Goal: Information Seeking & Learning: Learn about a topic

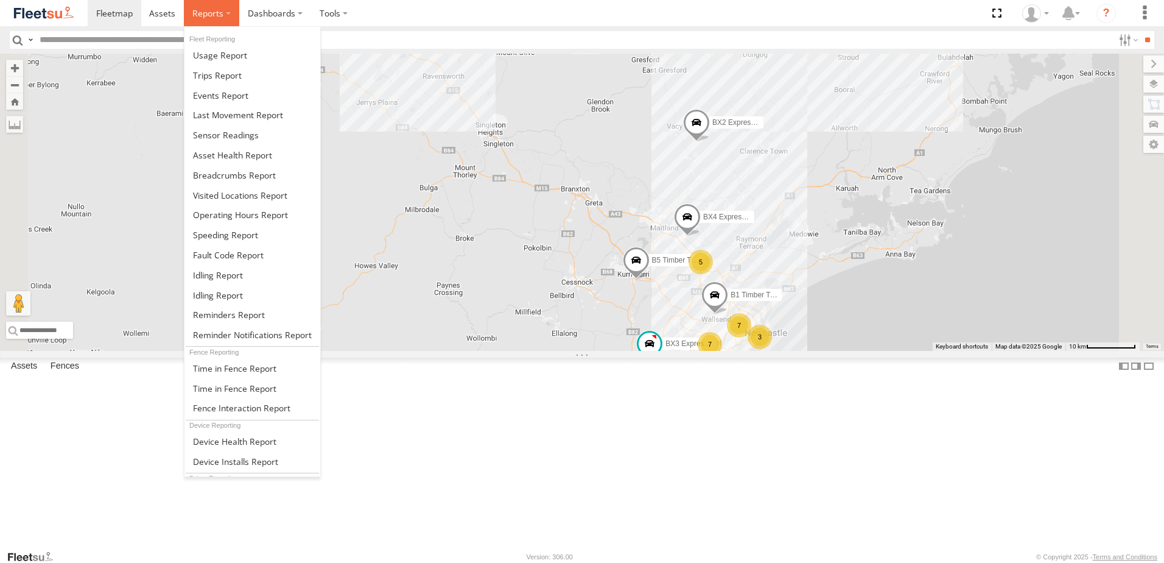
click at [214, 16] on span at bounding box center [207, 13] width 31 height 12
click at [214, 177] on span at bounding box center [234, 175] width 83 height 12
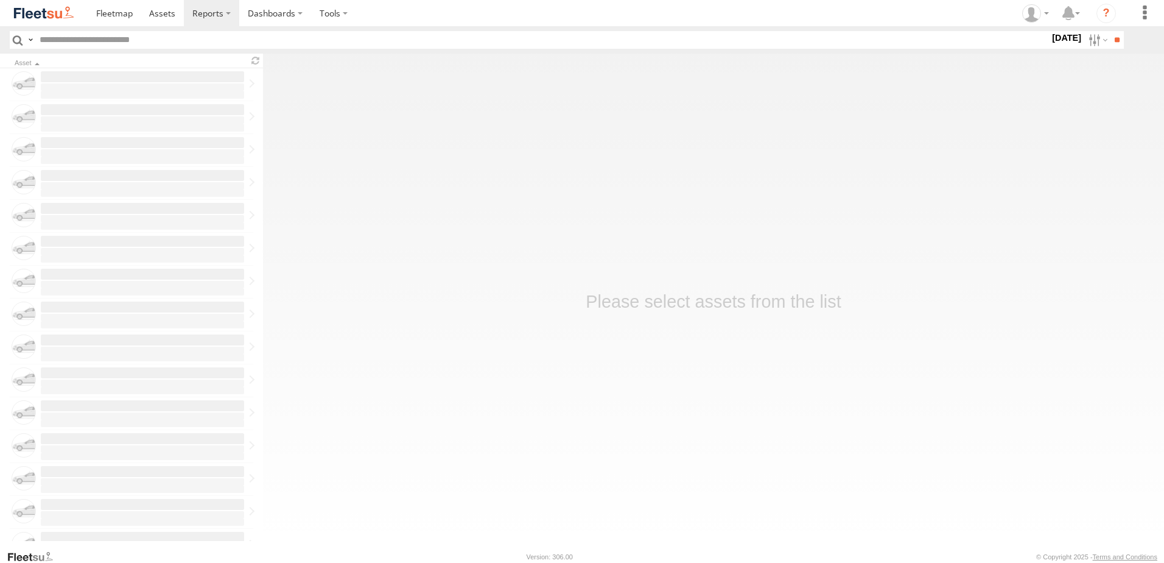
click at [1050, 38] on label "22 Aug 25" at bounding box center [1067, 37] width 34 height 13
click at [0, 0] on label at bounding box center [0, 0] width 0 height 0
click at [0, 0] on span "NHS_Beresfield" at bounding box center [0, 0] width 0 height 0
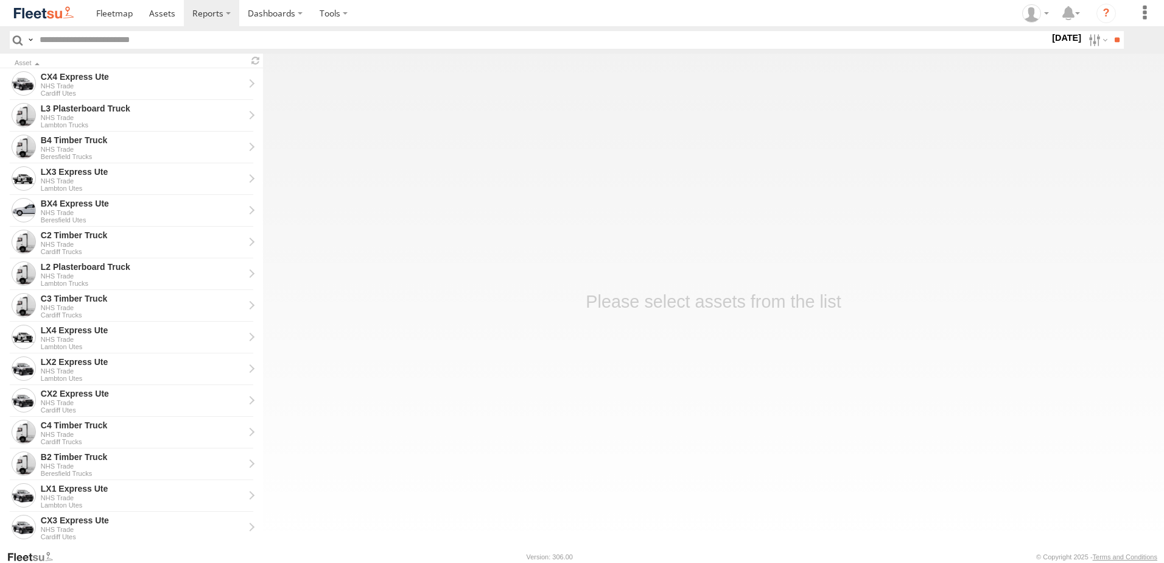
click at [0, 0] on span "NHS_Cardiff" at bounding box center [0, 0] width 0 height 0
click at [0, 0] on span "NHS_Lambton" at bounding box center [0, 0] width 0 height 0
click at [1115, 36] on input "**" at bounding box center [1117, 40] width 14 height 18
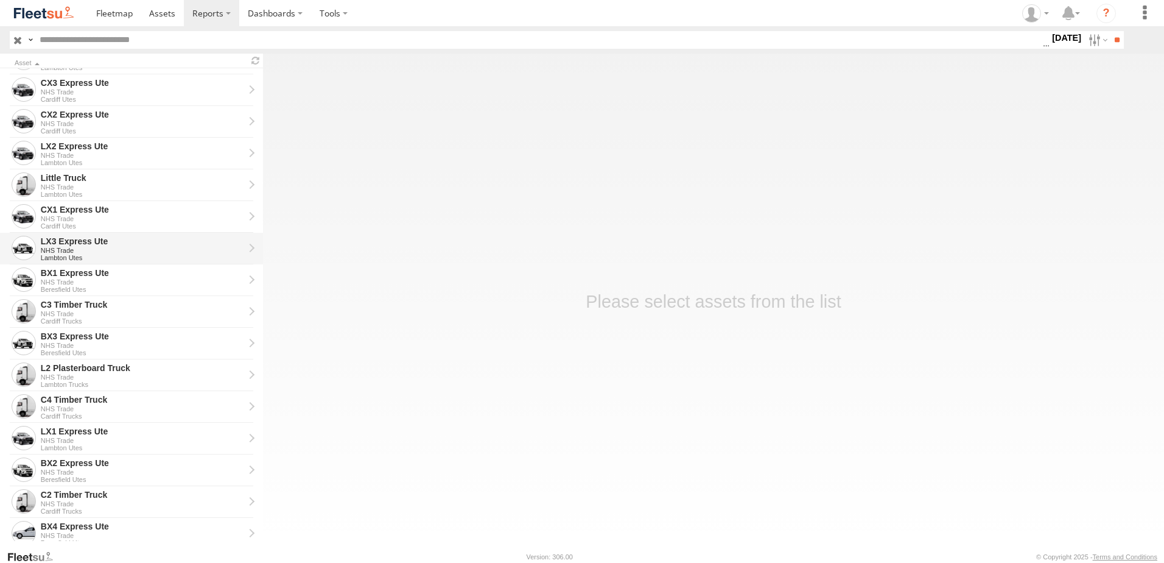
scroll to position [122, 0]
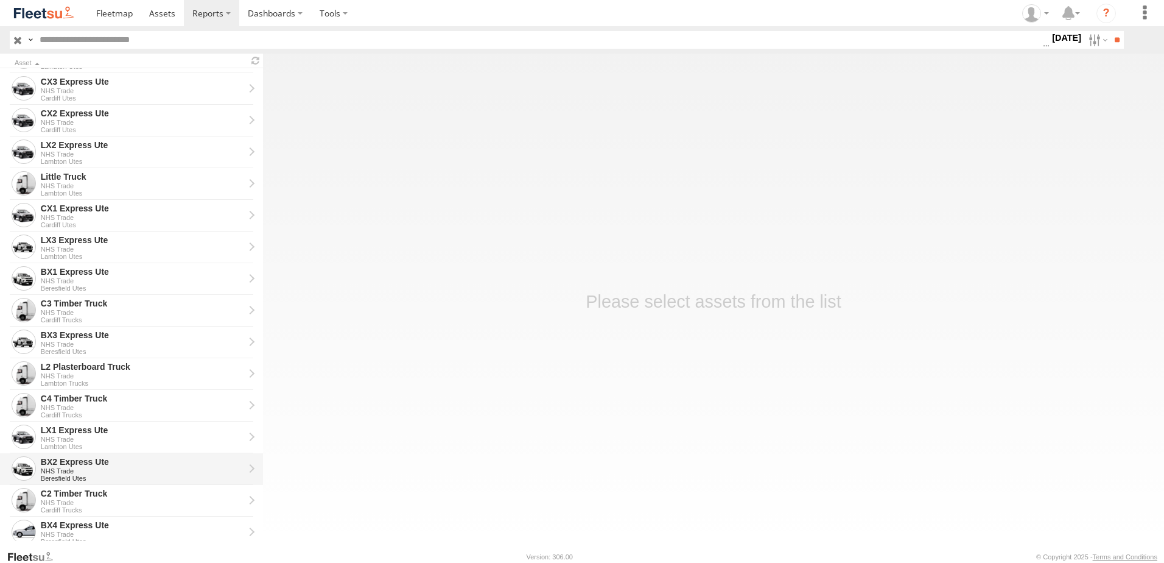
click at [71, 459] on div "BX2 Express Ute" at bounding box center [142, 461] width 203 height 11
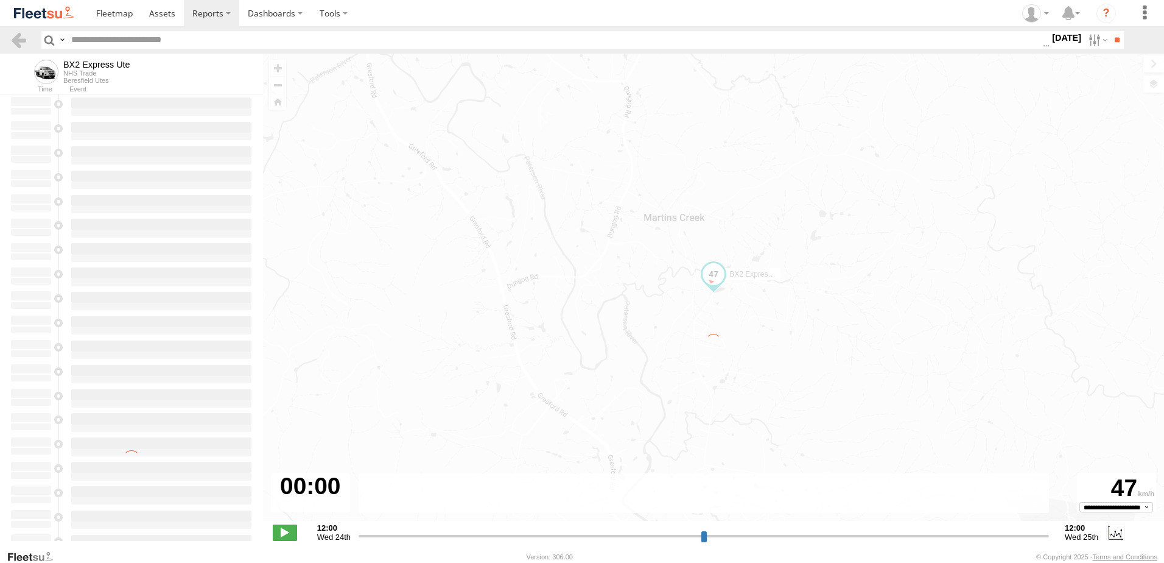
type input "**********"
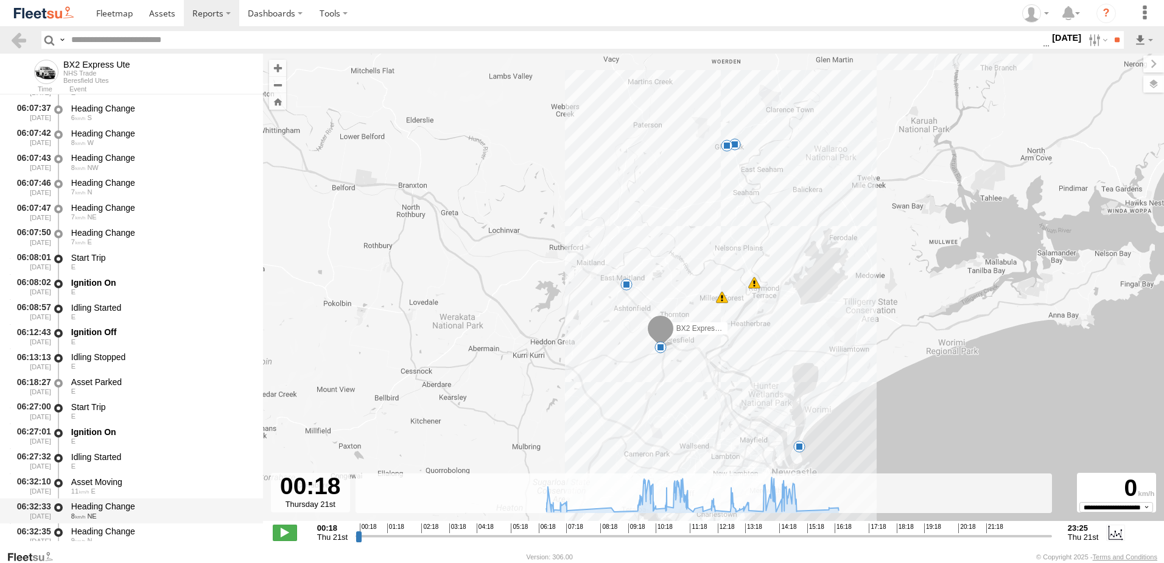
scroll to position [365, 0]
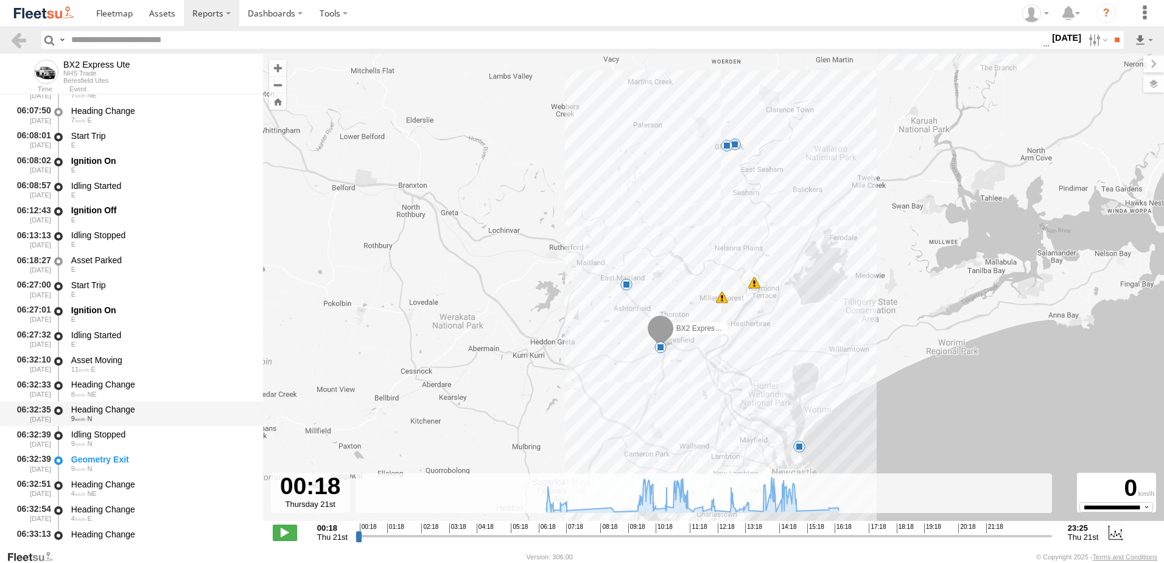
click at [96, 410] on div "Heading Change" at bounding box center [161, 409] width 180 height 11
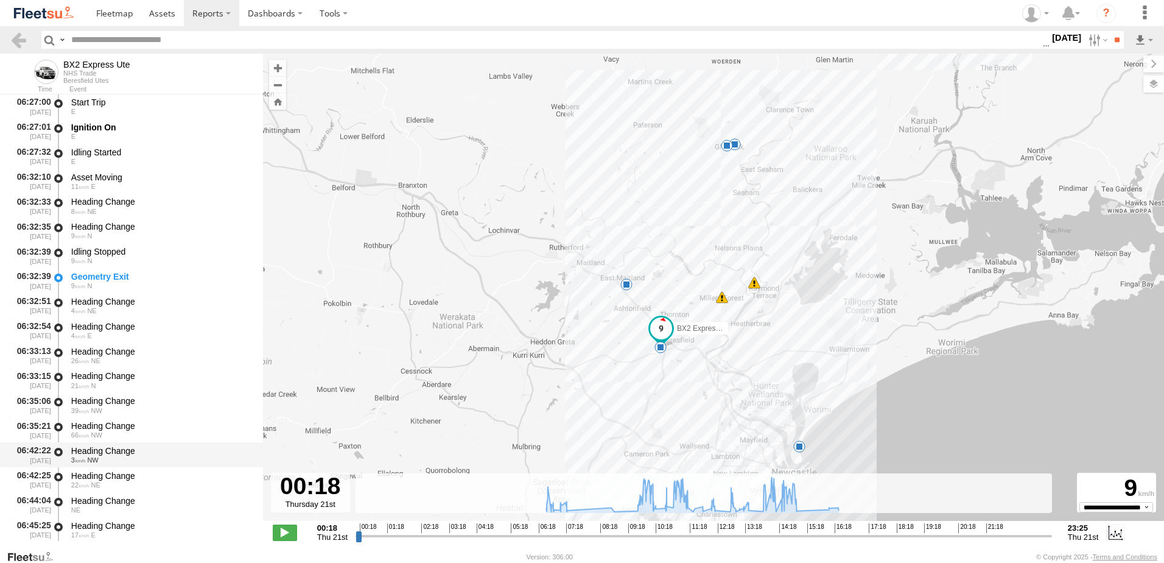
click at [96, 453] on div "Heading Change" at bounding box center [161, 450] width 180 height 11
click at [22, 37] on link at bounding box center [19, 40] width 18 height 18
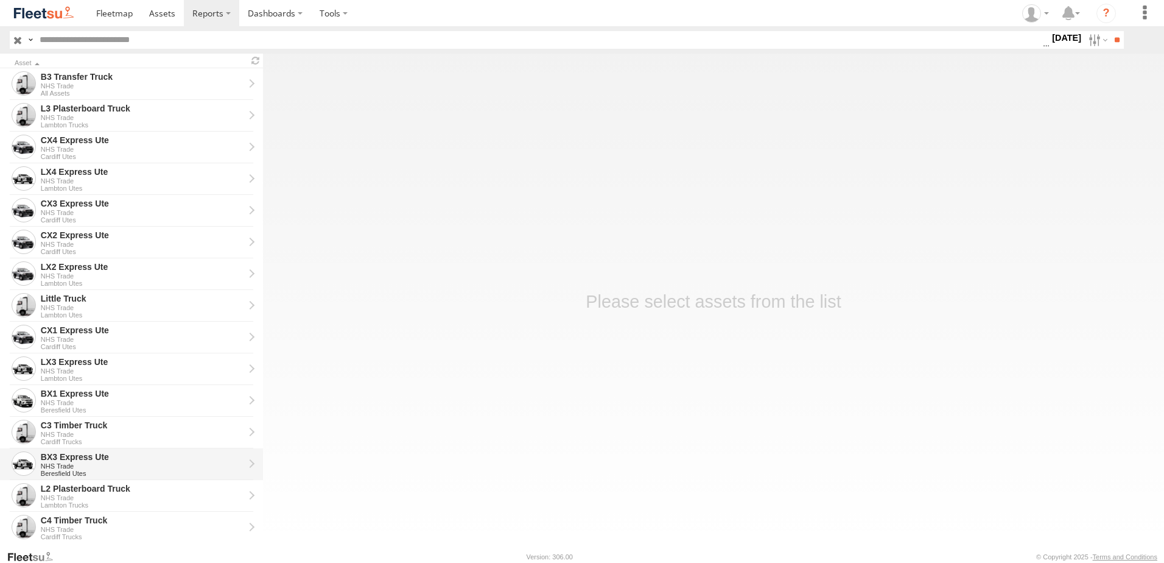
click at [55, 451] on div "BX3 Express Ute" at bounding box center [142, 456] width 203 height 11
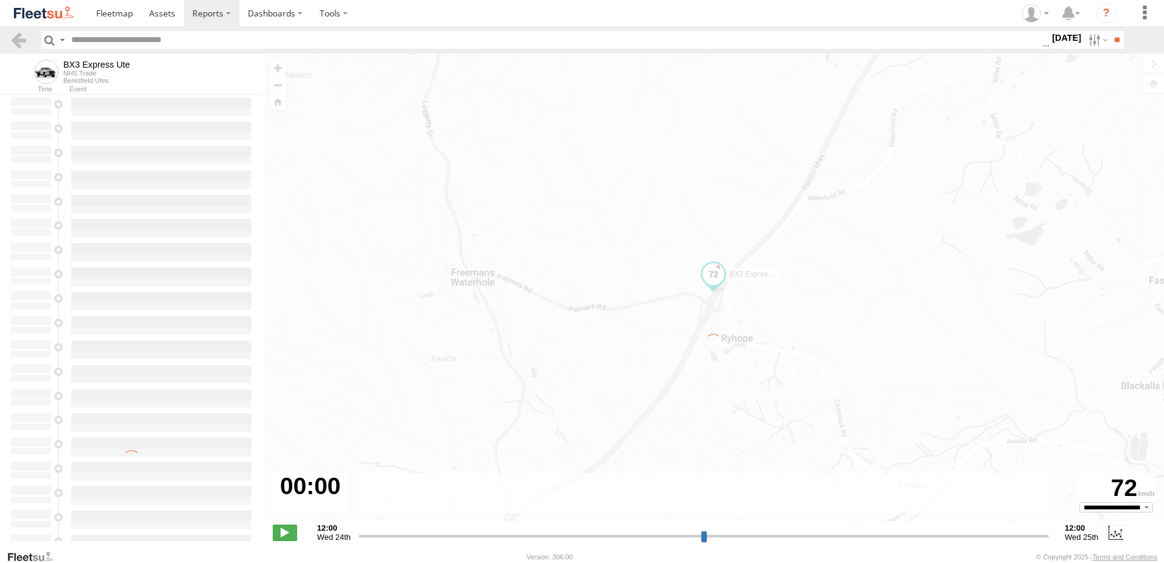
type input "**********"
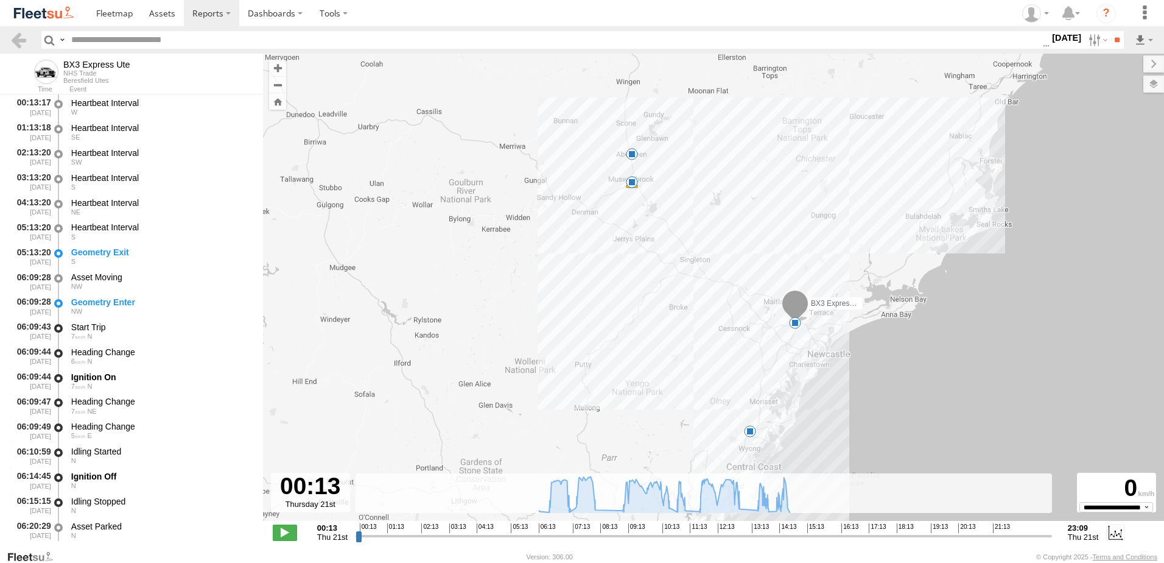
scroll to position [244, 0]
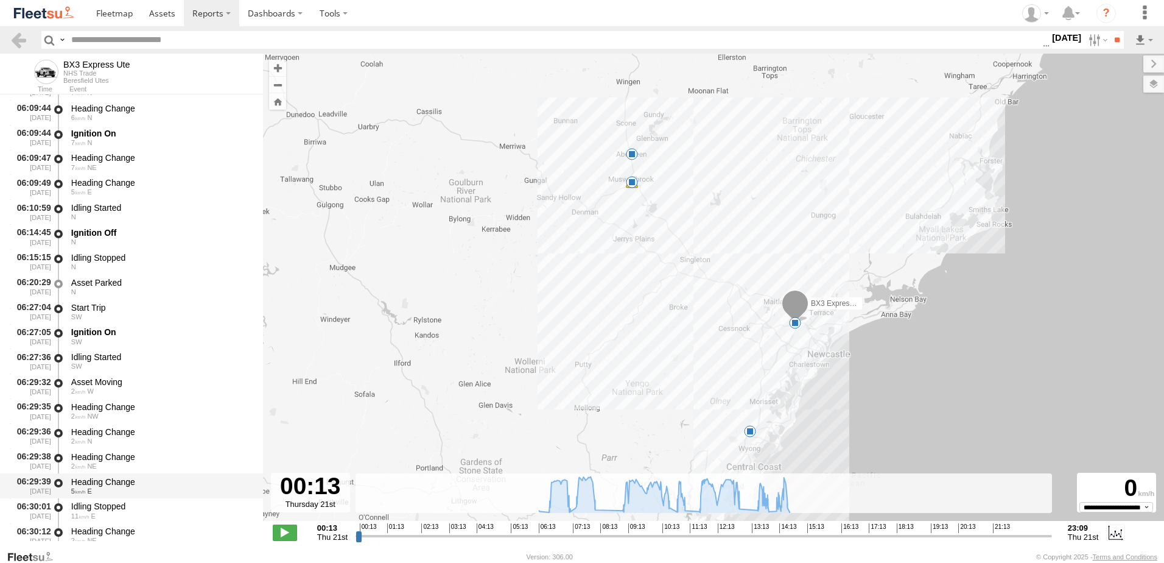
click at [92, 483] on div "Heading Change" at bounding box center [161, 481] width 180 height 11
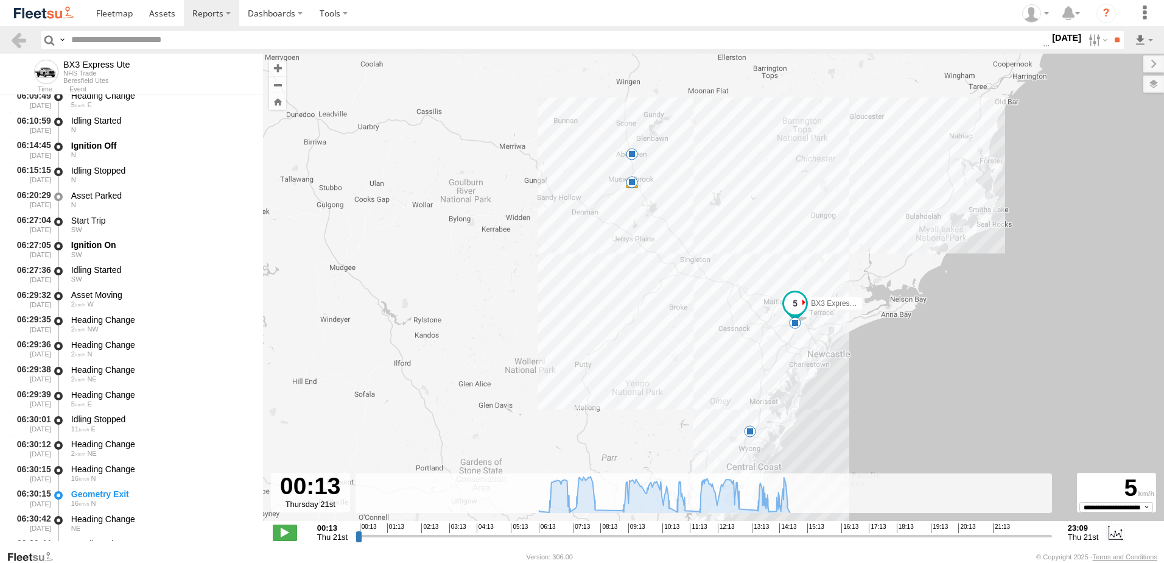
scroll to position [426, 0]
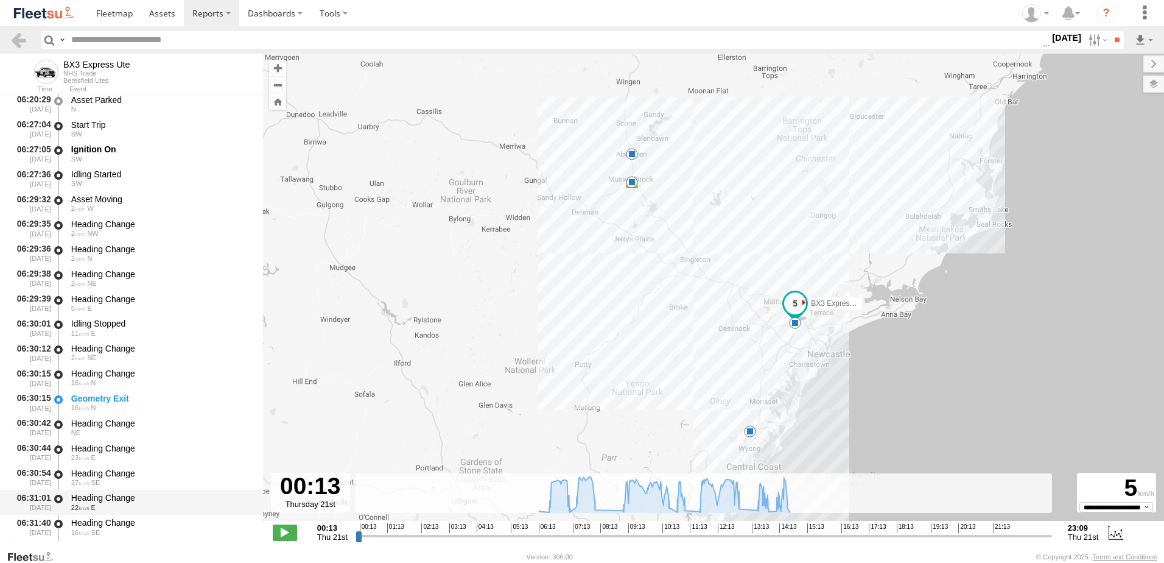
click at [117, 497] on div "Heading Change" at bounding box center [161, 497] width 180 height 11
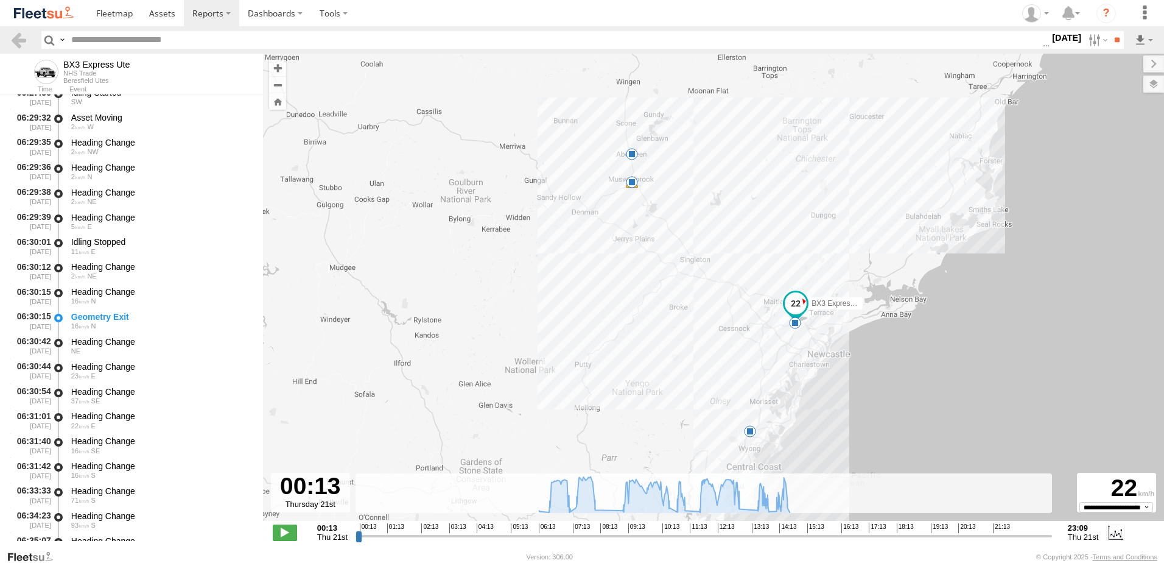
scroll to position [609, 0]
click at [101, 511] on div "Heading Change" at bounding box center [161, 513] width 180 height 11
click at [16, 41] on link at bounding box center [19, 40] width 18 height 18
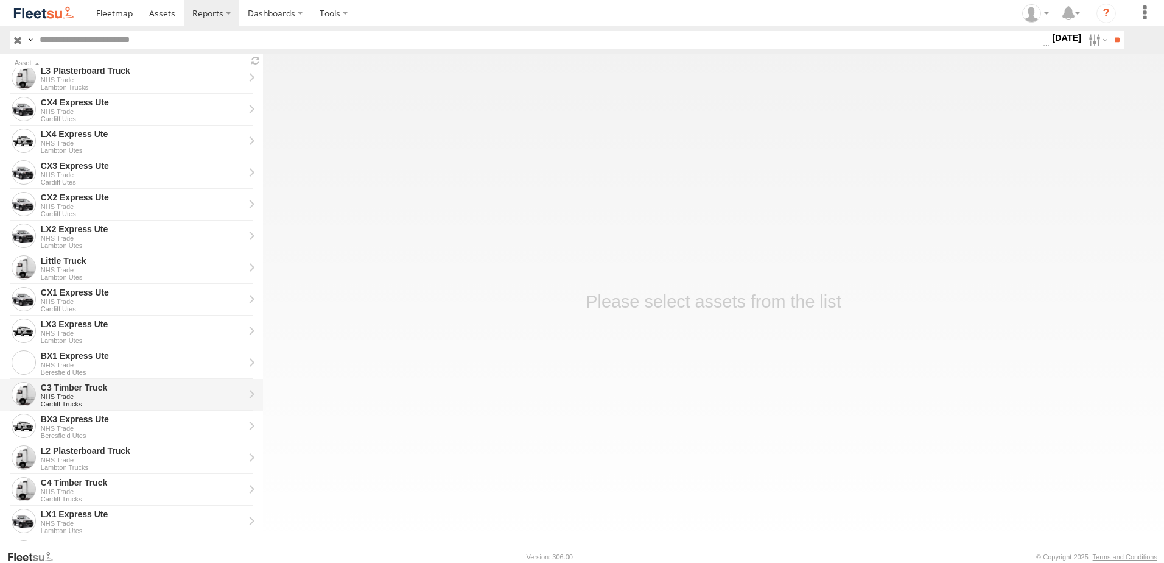
scroll to position [122, 0]
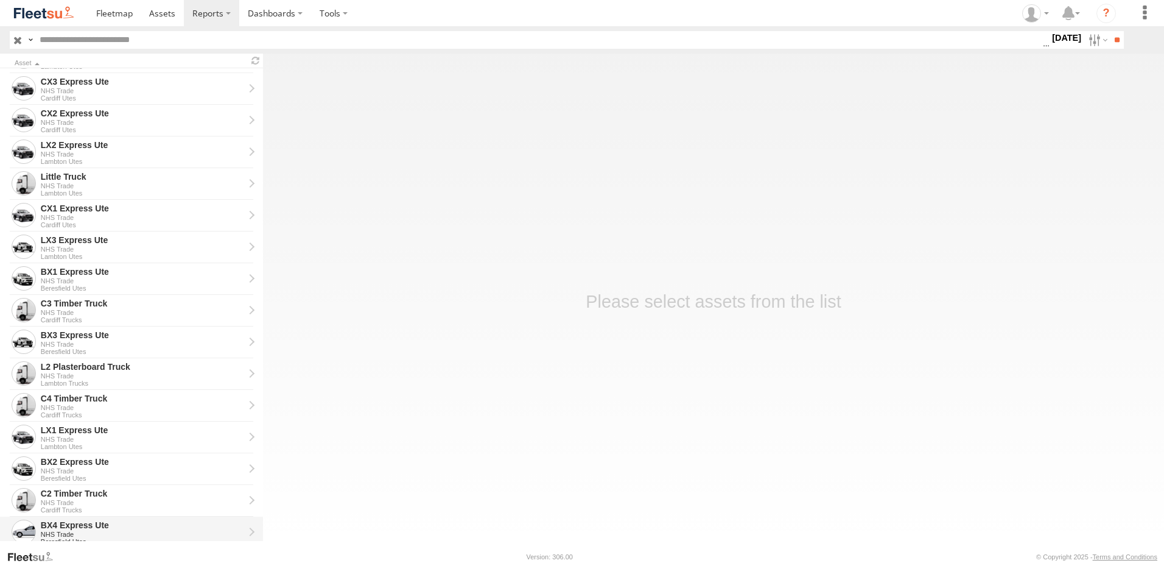
click at [65, 526] on div "BX4 Express Ute" at bounding box center [142, 524] width 203 height 11
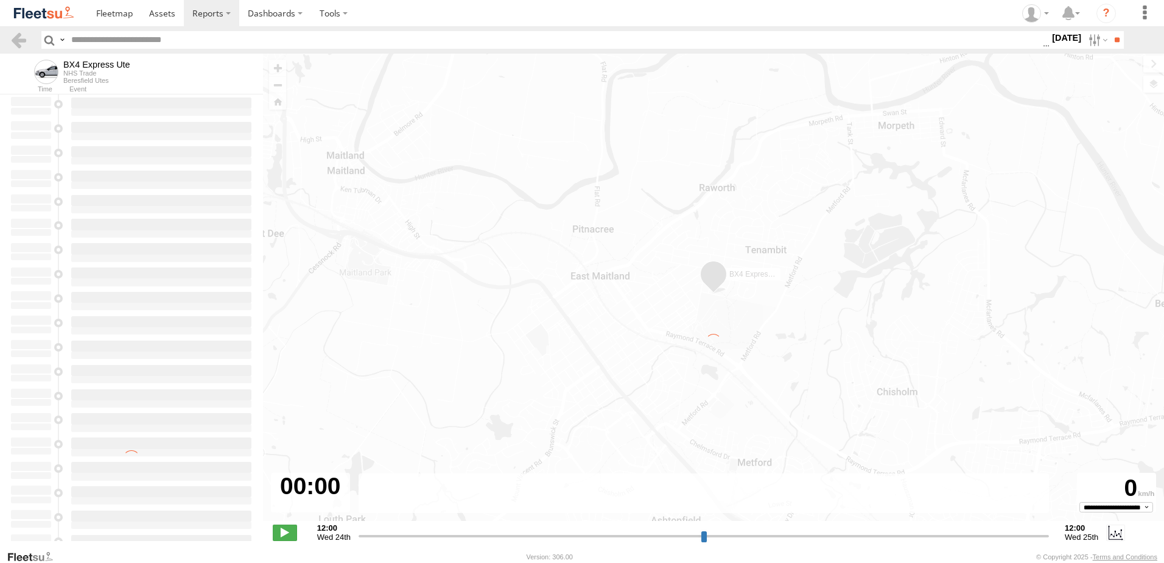
type input "**********"
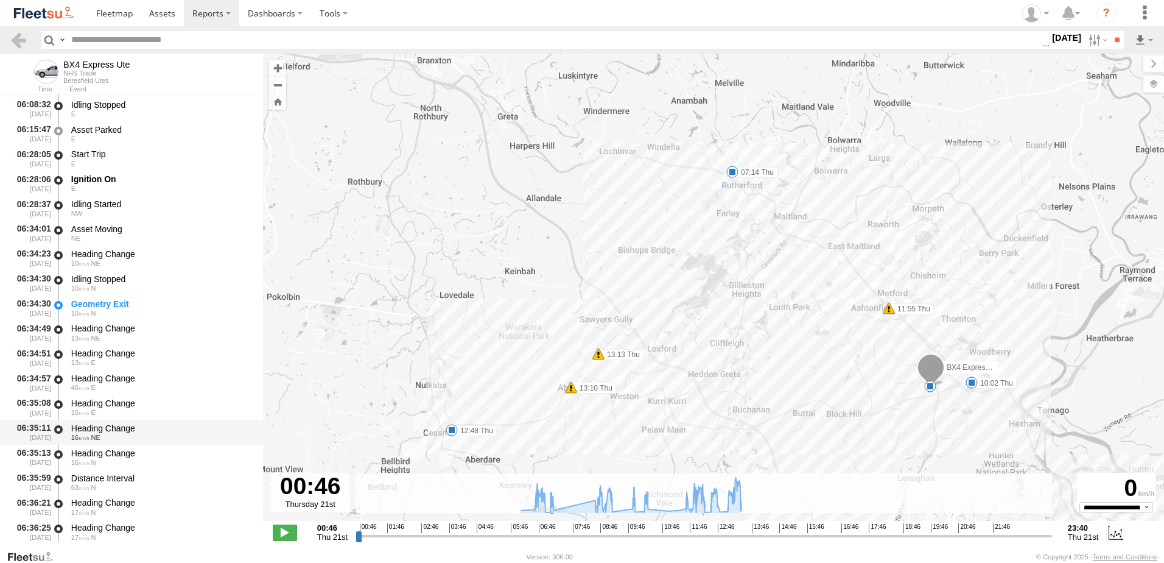
scroll to position [426, 0]
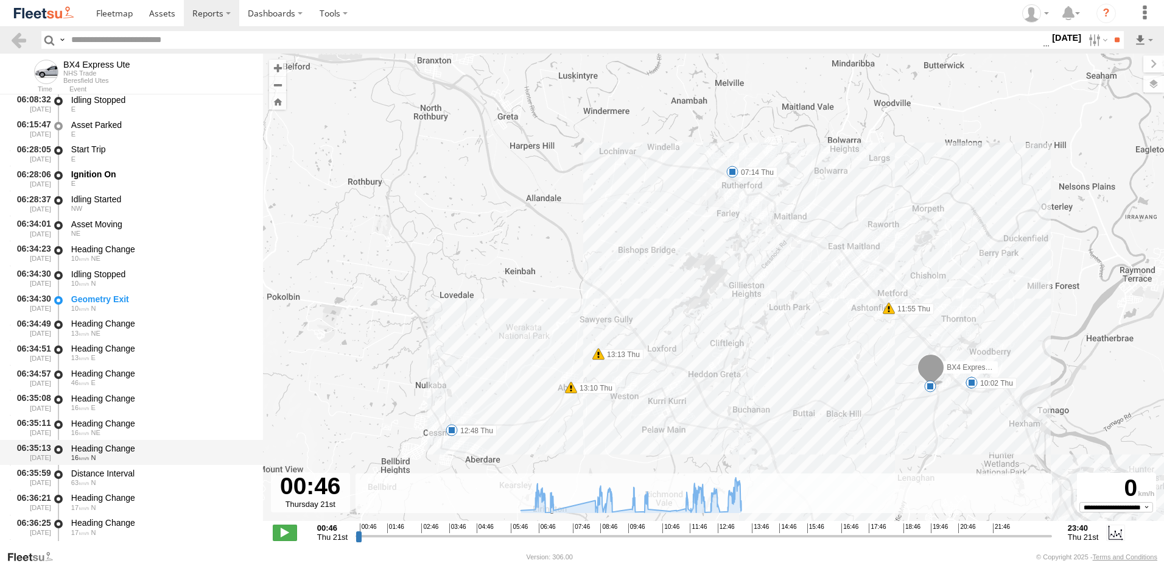
click at [99, 450] on div "Heading Change" at bounding box center [161, 448] width 180 height 11
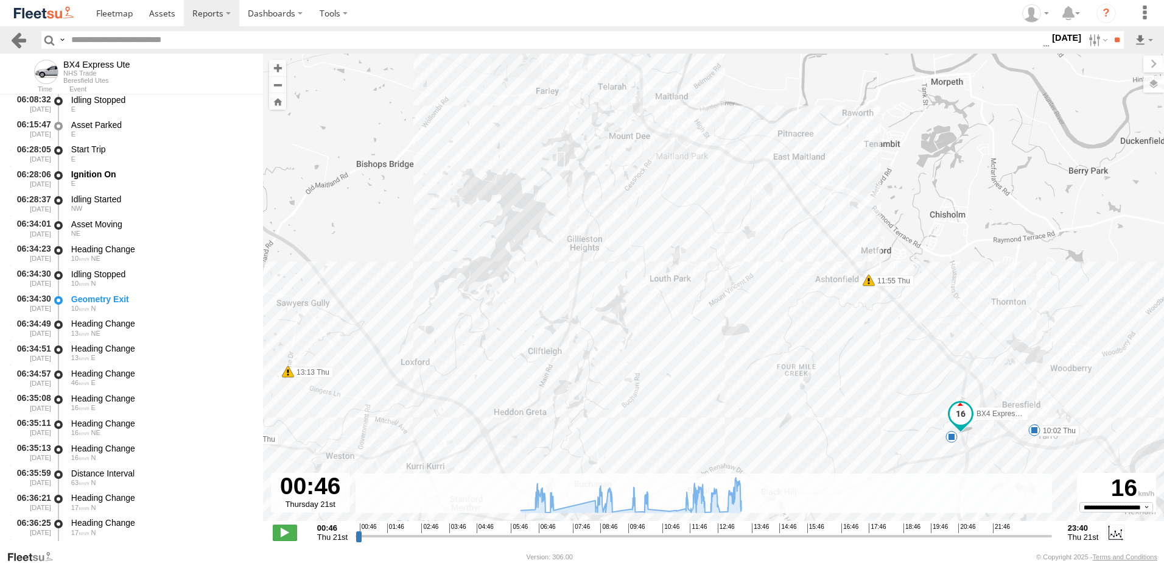
click at [21, 39] on link at bounding box center [19, 40] width 18 height 18
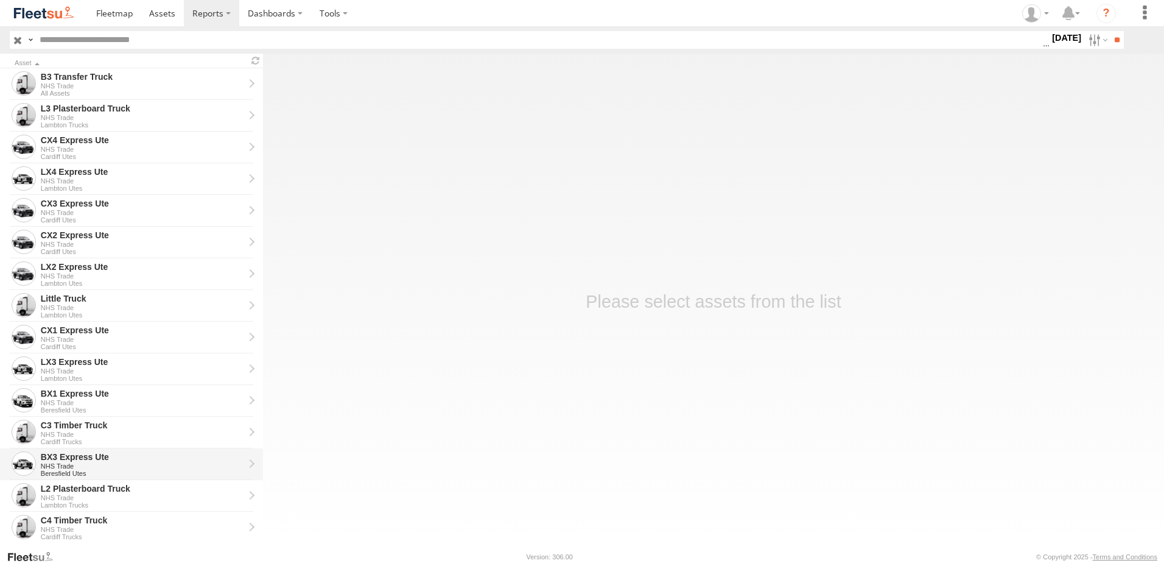
scroll to position [275, 0]
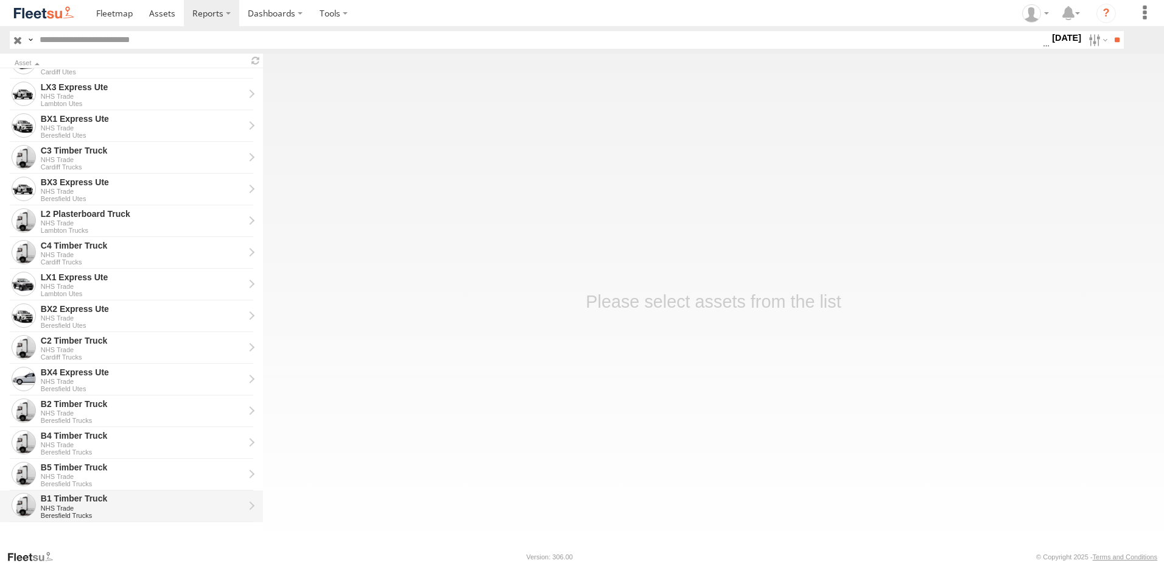
click at [79, 499] on div "B1 Timber Truck" at bounding box center [142, 498] width 203 height 11
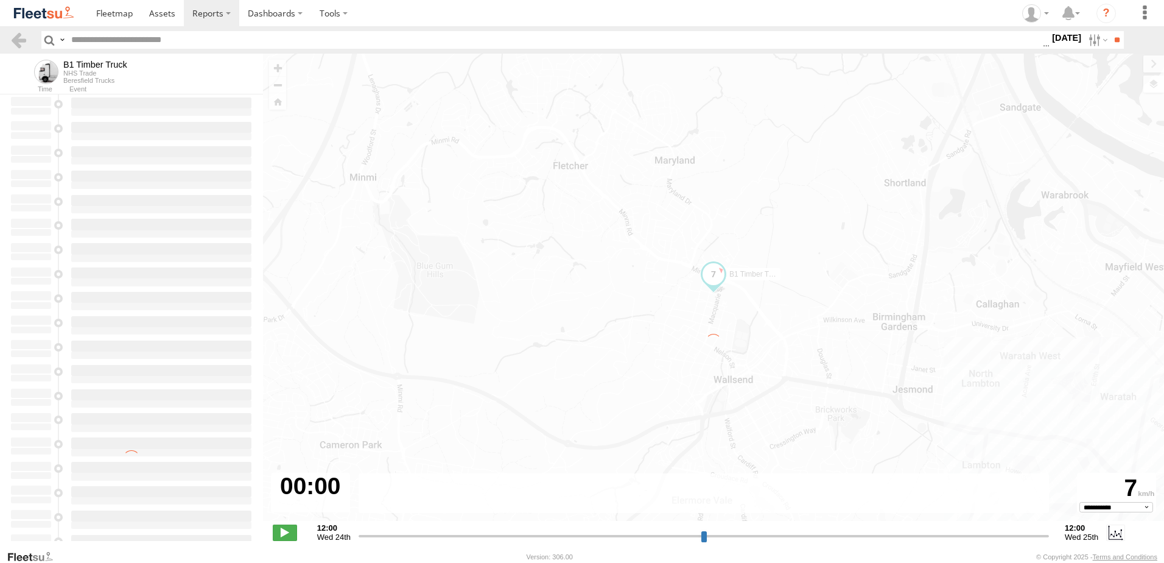
type input "**********"
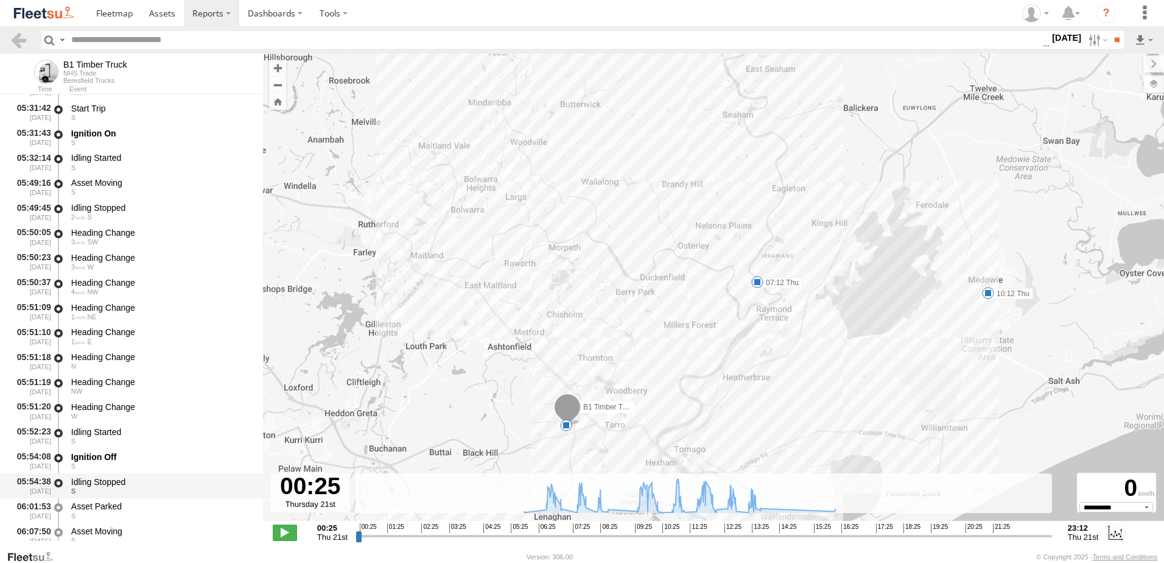
scroll to position [487, 0]
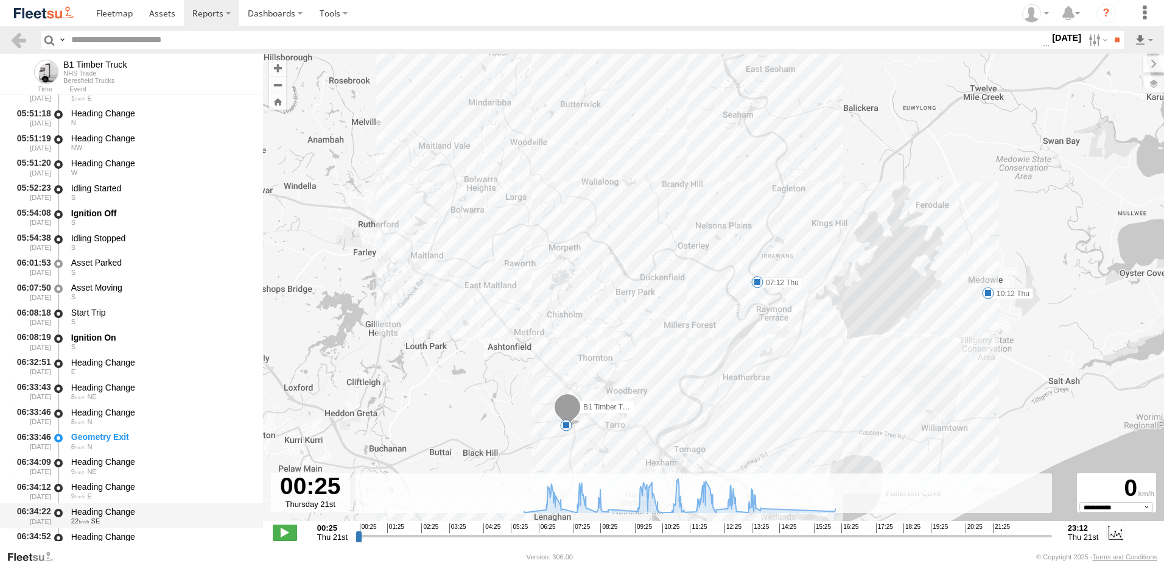
click at [108, 510] on div "Heading Change" at bounding box center [161, 511] width 180 height 11
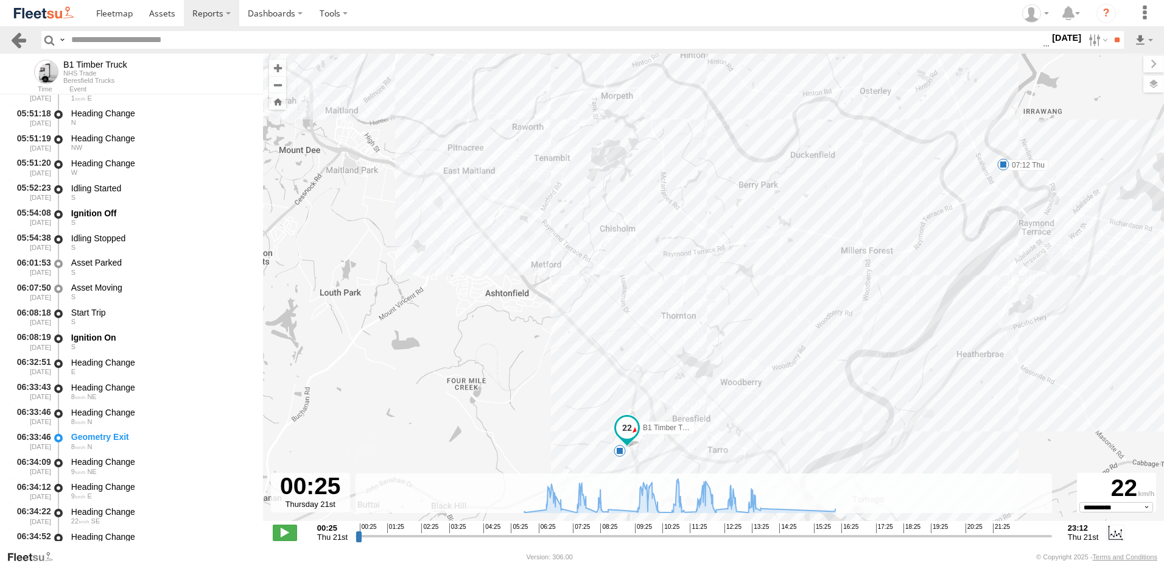
click at [13, 35] on link at bounding box center [19, 40] width 18 height 18
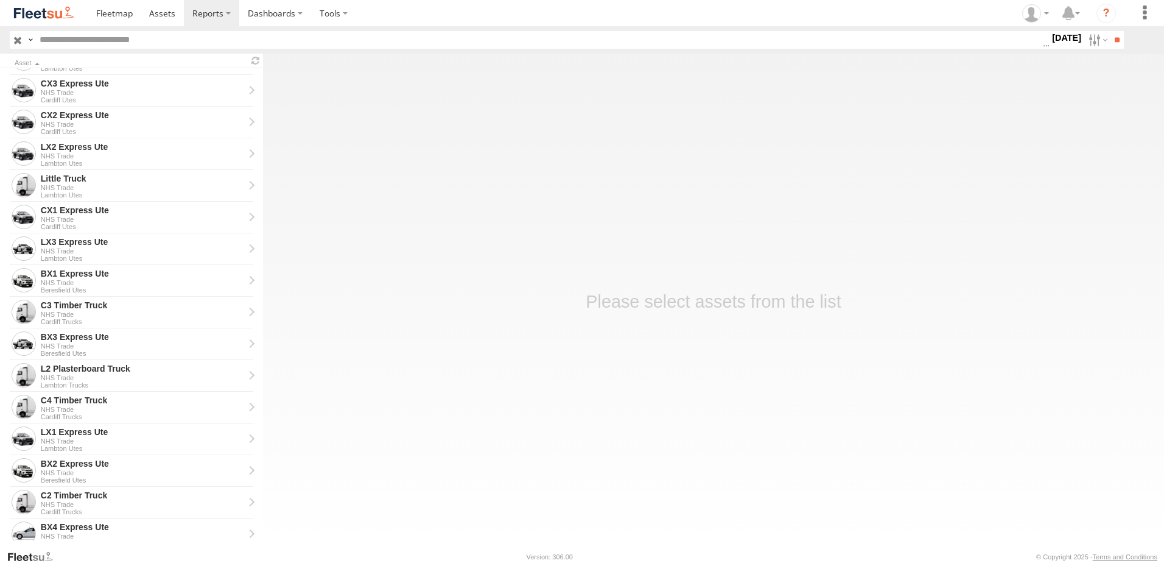
scroll to position [244, 0]
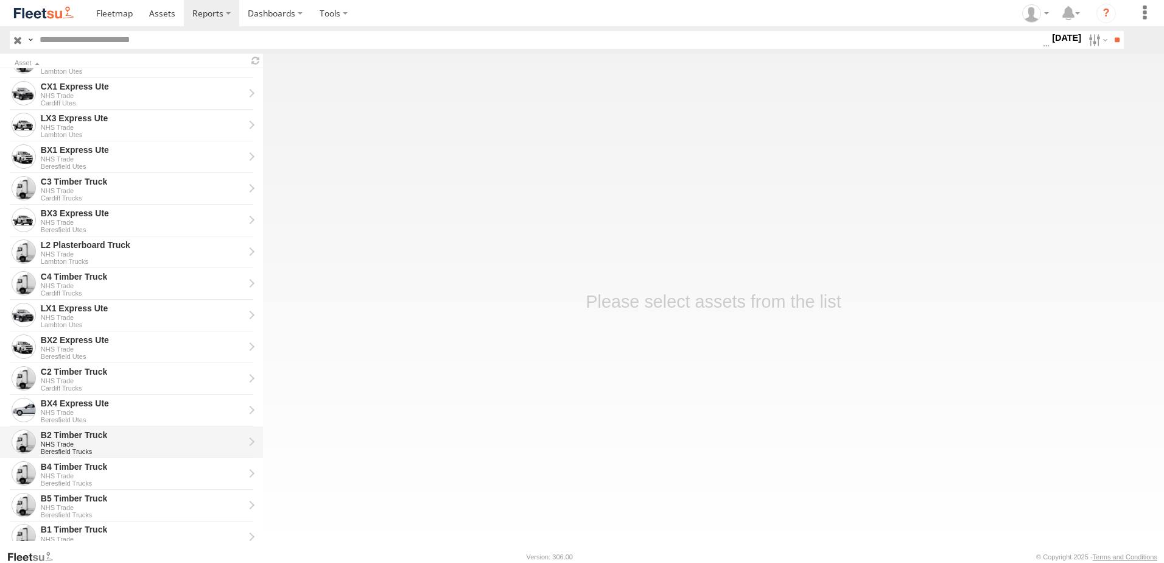
click at [63, 429] on div "B2 Timber Truck" at bounding box center [142, 434] width 203 height 11
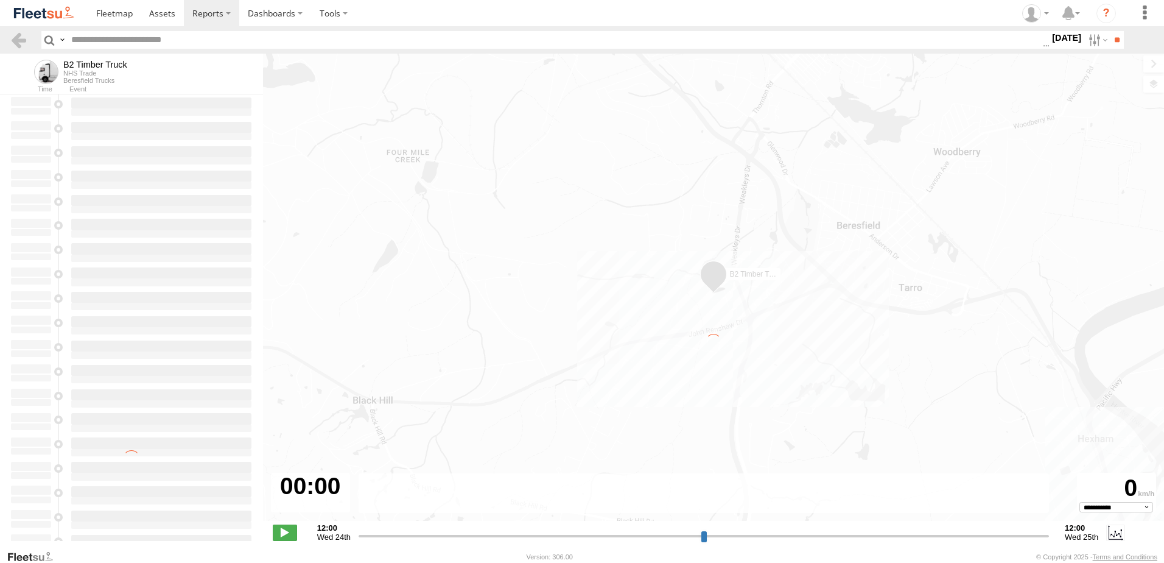
type input "**********"
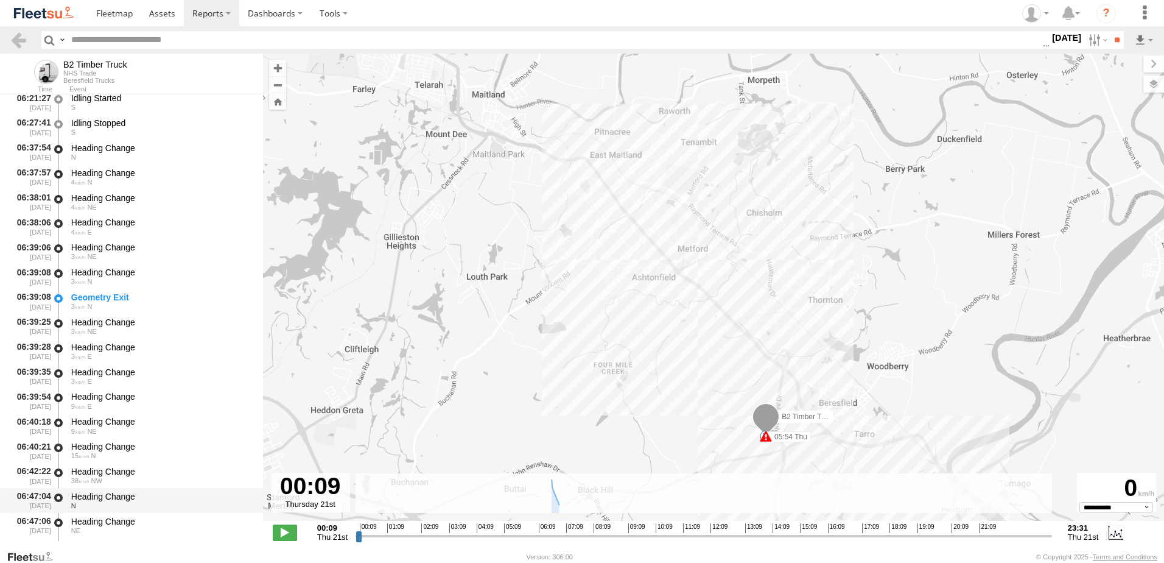
scroll to position [548, 0]
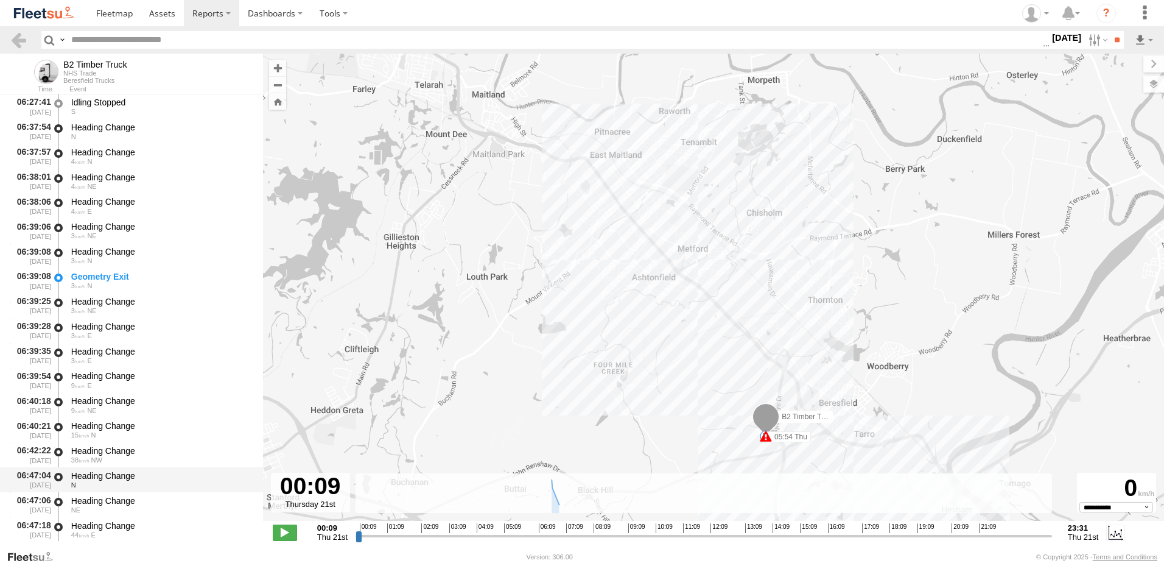
click at [89, 476] on div "Heading Change" at bounding box center [161, 475] width 180 height 11
click at [17, 37] on link at bounding box center [19, 40] width 18 height 18
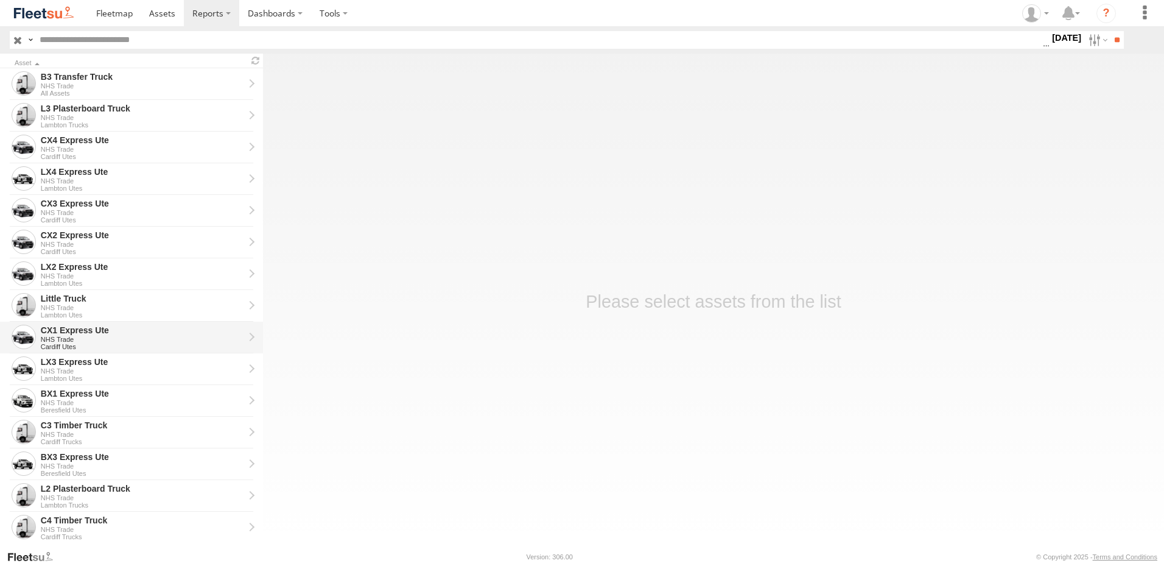
click at [55, 329] on div "CX1 Express Ute" at bounding box center [142, 330] width 203 height 11
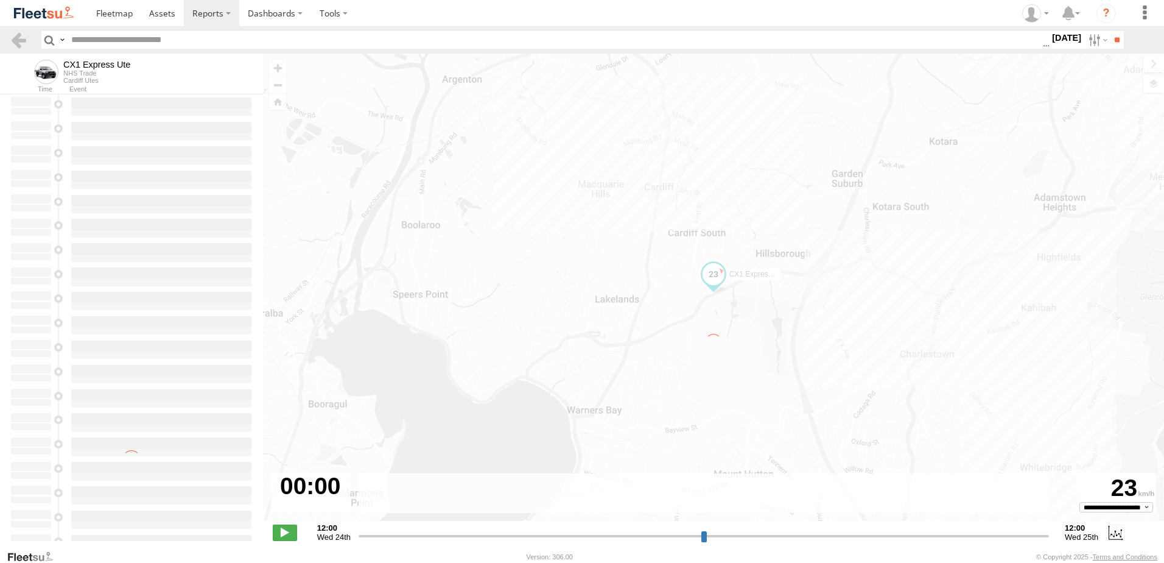
type input "**********"
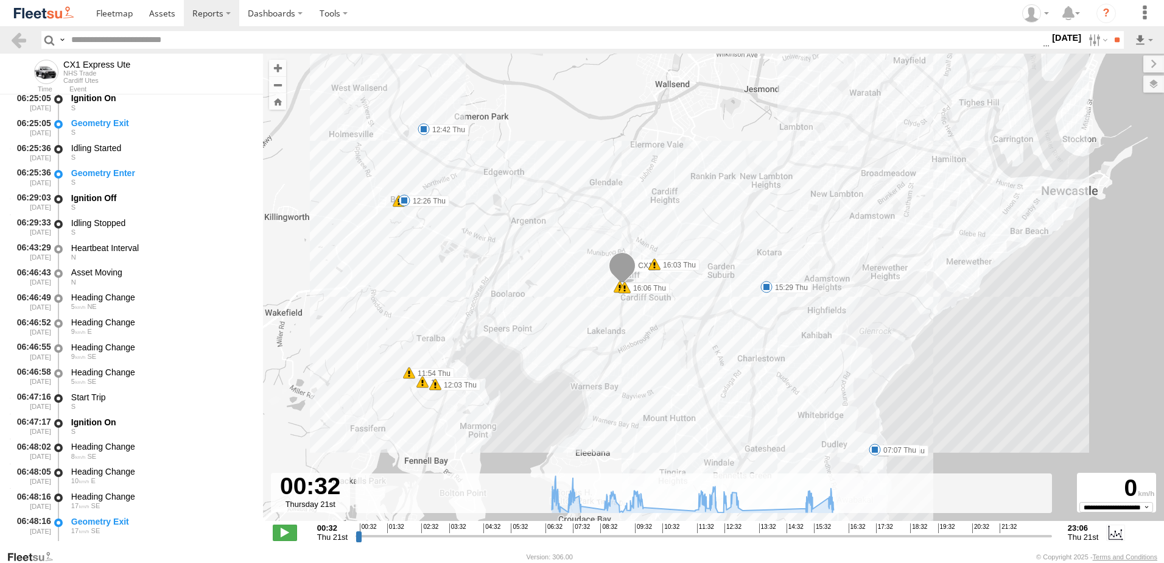
scroll to position [426, 0]
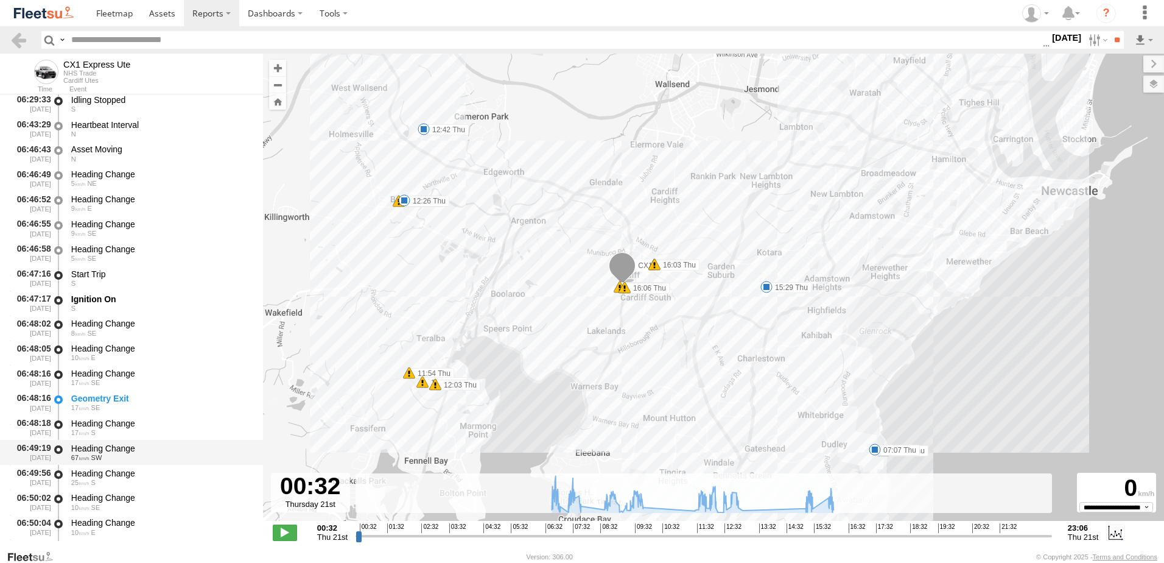
click at [108, 446] on div "Heading Change" at bounding box center [161, 448] width 180 height 11
click at [24, 38] on link at bounding box center [19, 40] width 18 height 18
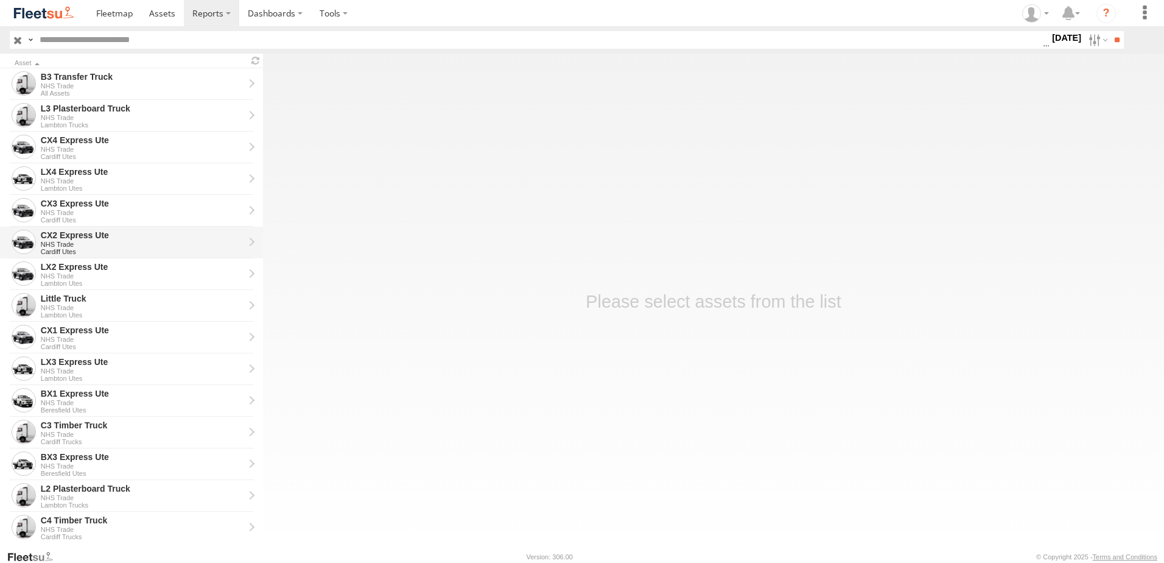
click at [68, 237] on div "CX2 Express Ute" at bounding box center [142, 235] width 203 height 11
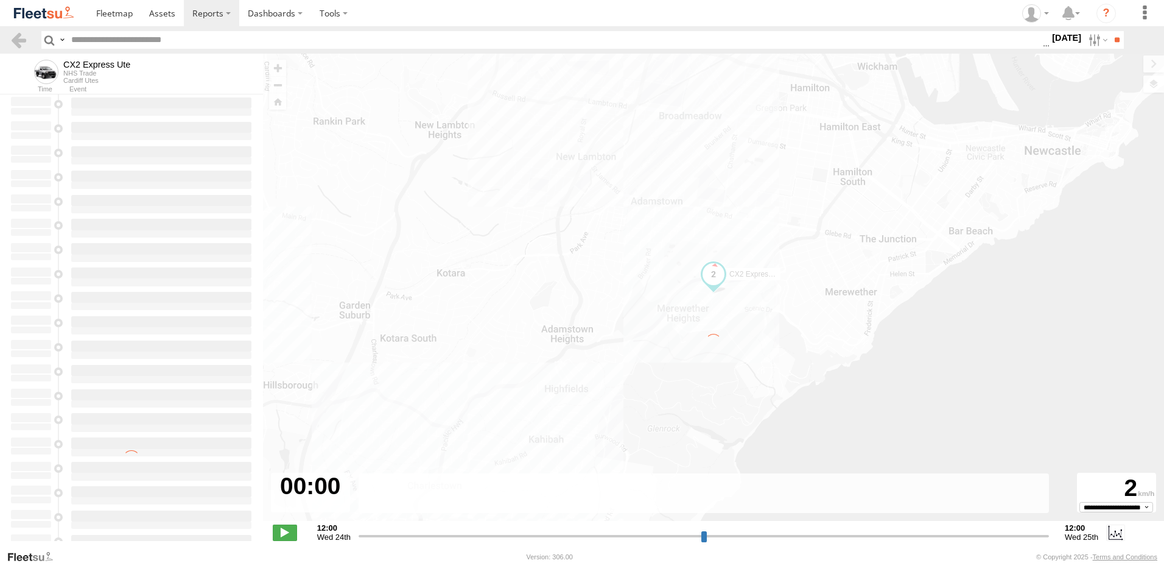
type input "**********"
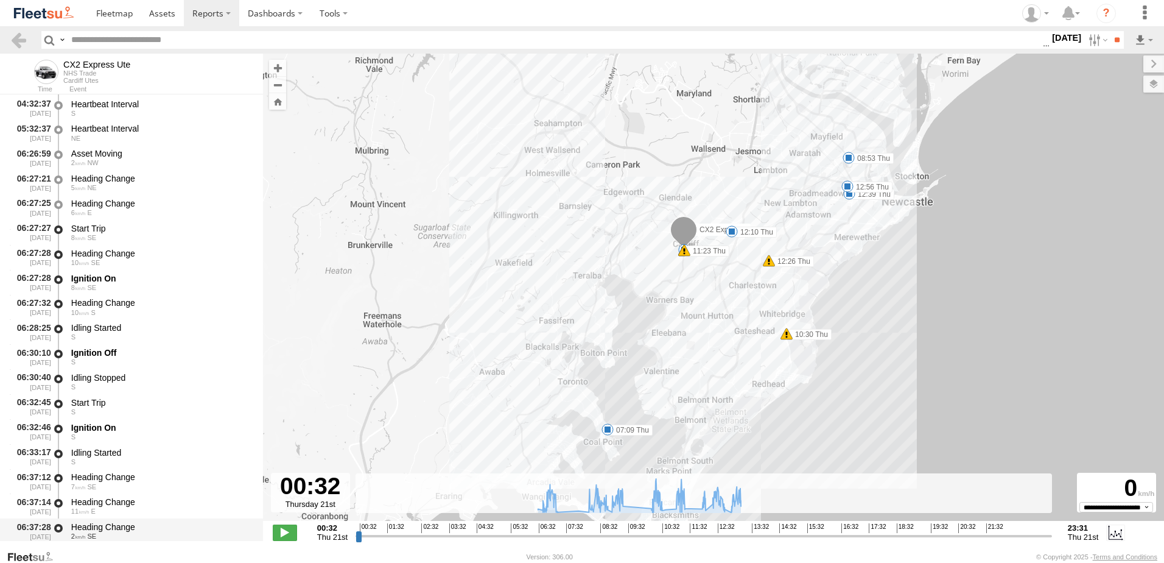
scroll to position [304, 0]
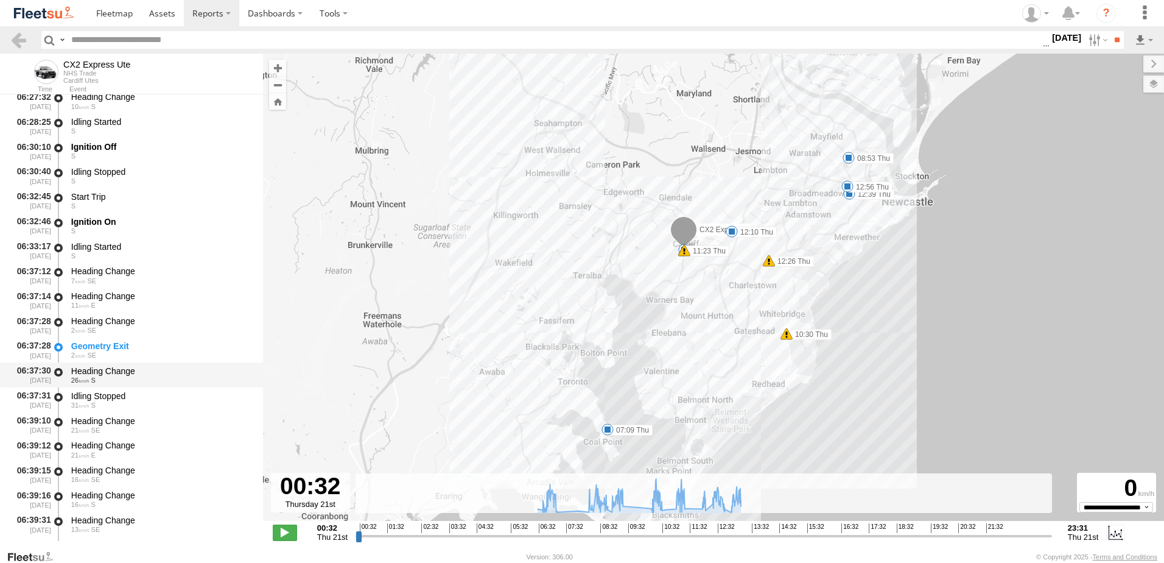
click at [111, 364] on div "Heading Change 26 S" at bounding box center [161, 375] width 184 height 23
click at [107, 512] on div "06:39:31 21/08/2025 Heading Change 13 SE" at bounding box center [131, 523] width 263 height 25
click at [20, 38] on link at bounding box center [19, 40] width 18 height 18
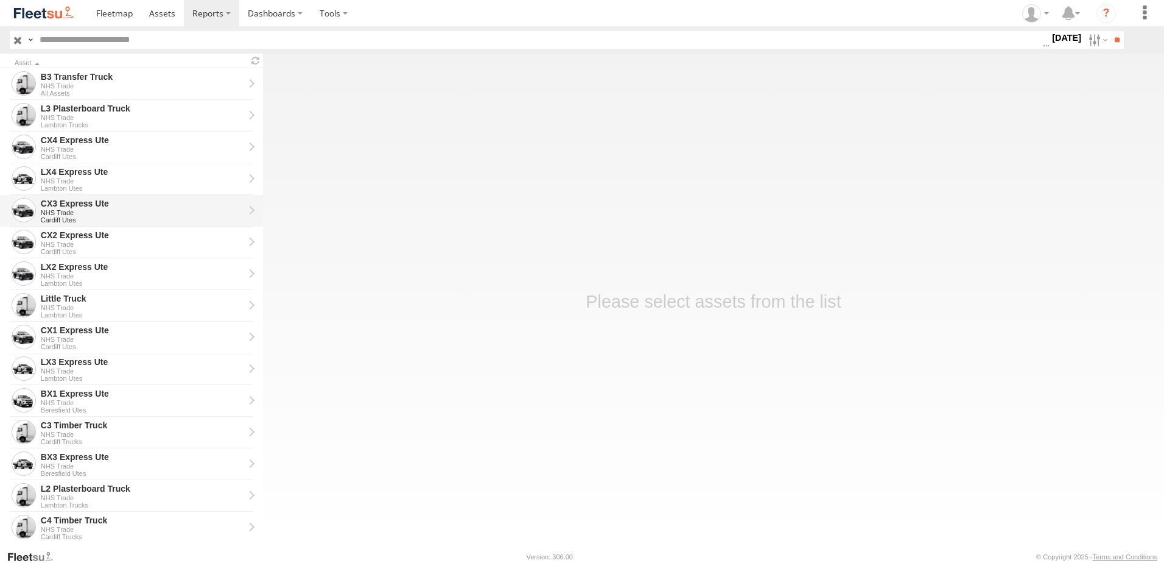
click at [55, 212] on div "NHS Trade" at bounding box center [142, 212] width 203 height 7
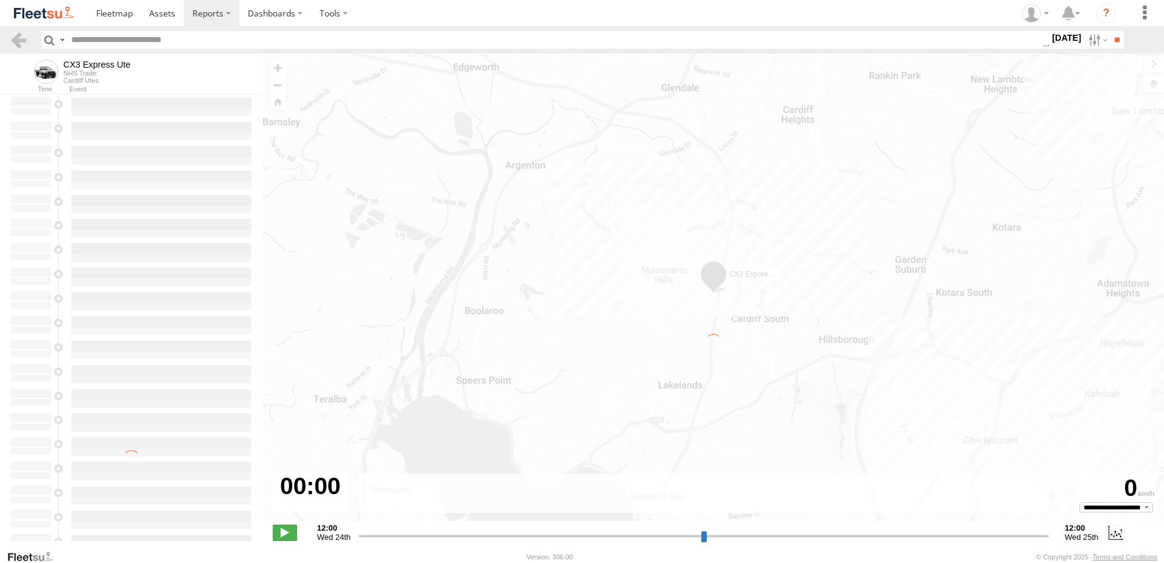
type input "**********"
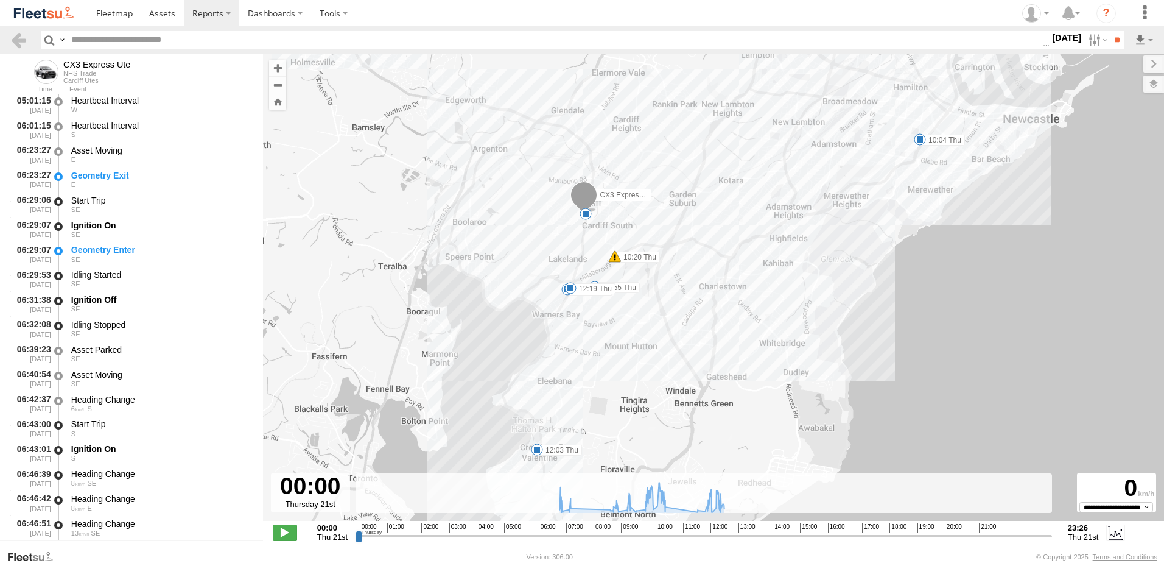
scroll to position [304, 0]
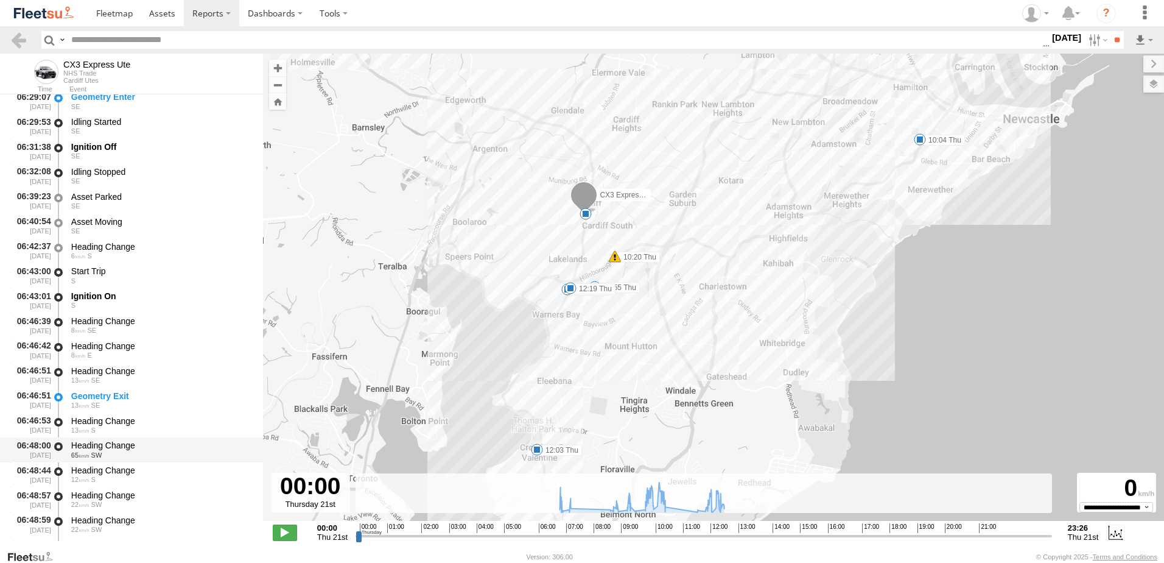
click at [98, 438] on div "Heading Change 65 SW" at bounding box center [161, 449] width 184 height 23
click at [15, 35] on link at bounding box center [19, 40] width 18 height 18
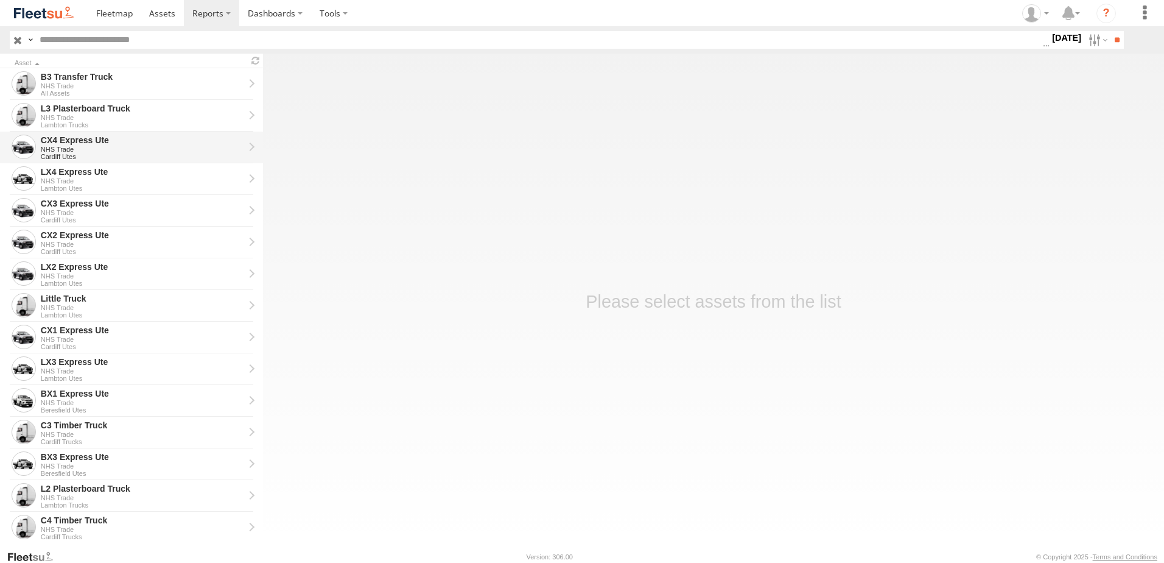
click at [59, 138] on div "CX4 Express Ute" at bounding box center [142, 140] width 203 height 11
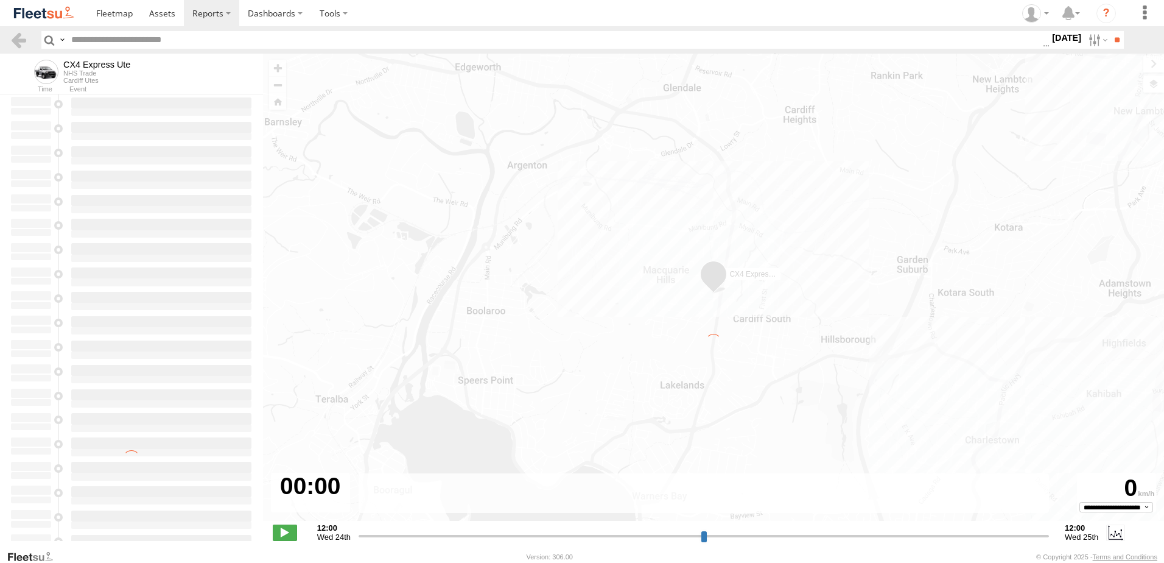
type input "**********"
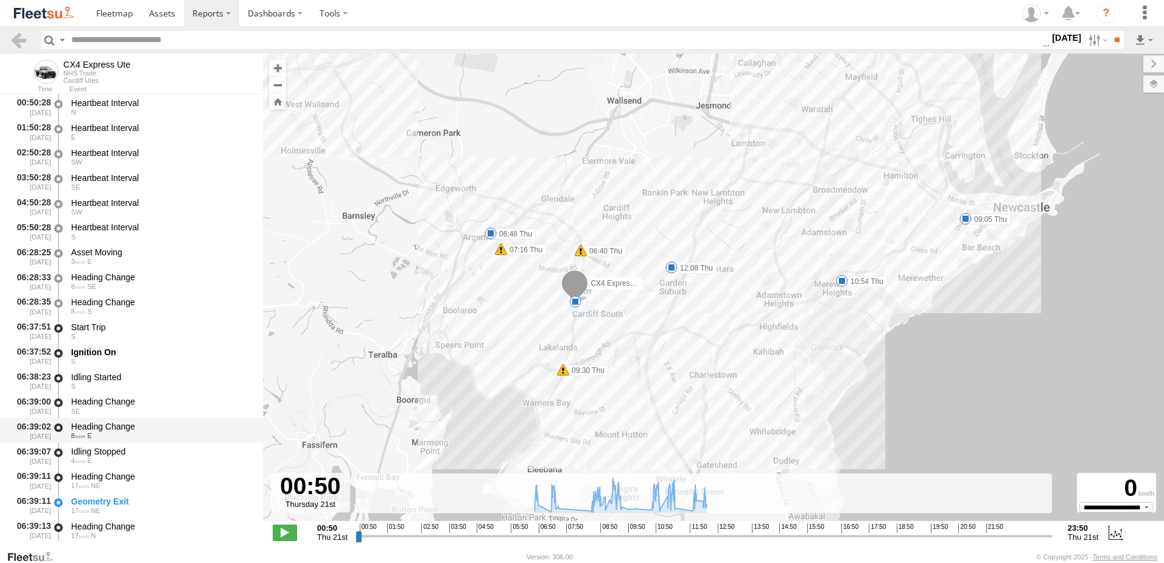
scroll to position [244, 0]
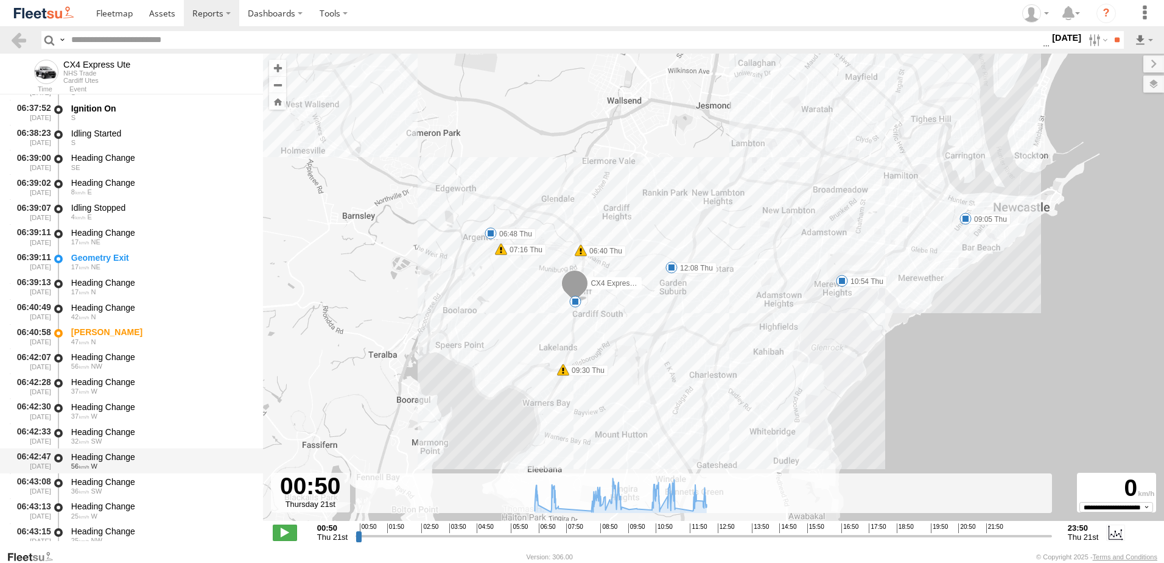
click at [104, 457] on div "Heading Change" at bounding box center [161, 456] width 180 height 11
click at [13, 38] on link at bounding box center [19, 40] width 18 height 18
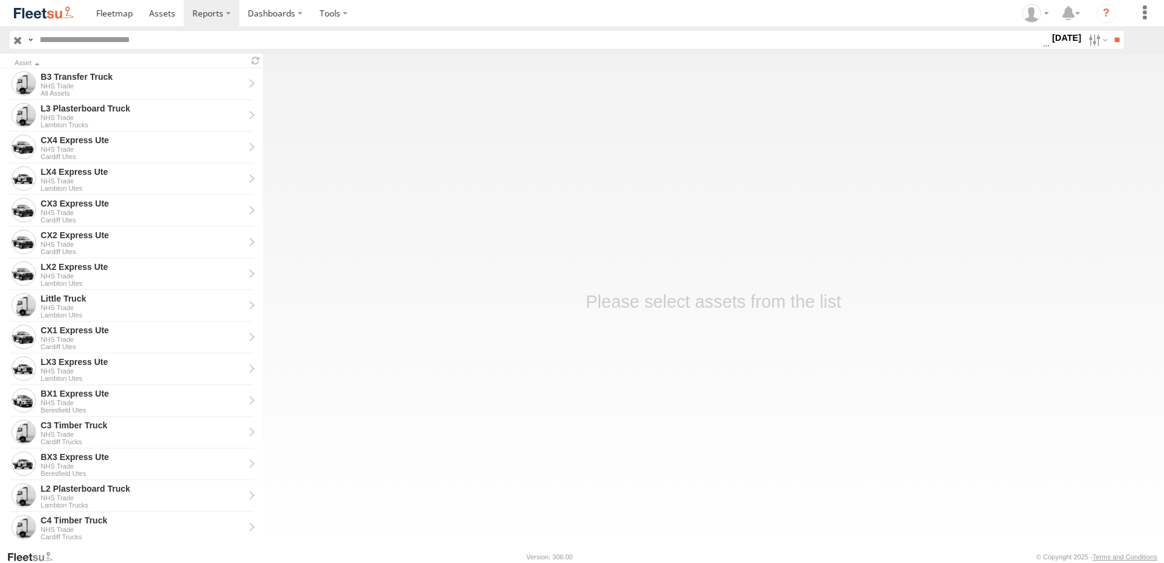
scroll to position [244, 0]
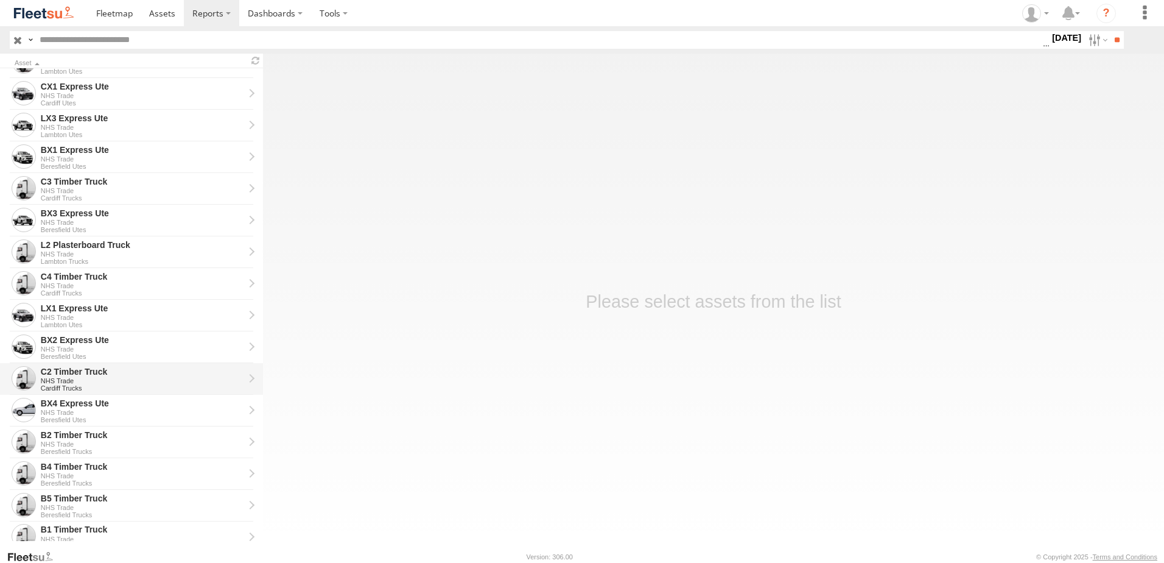
click at [70, 371] on div "C2 Timber Truck" at bounding box center [142, 371] width 203 height 11
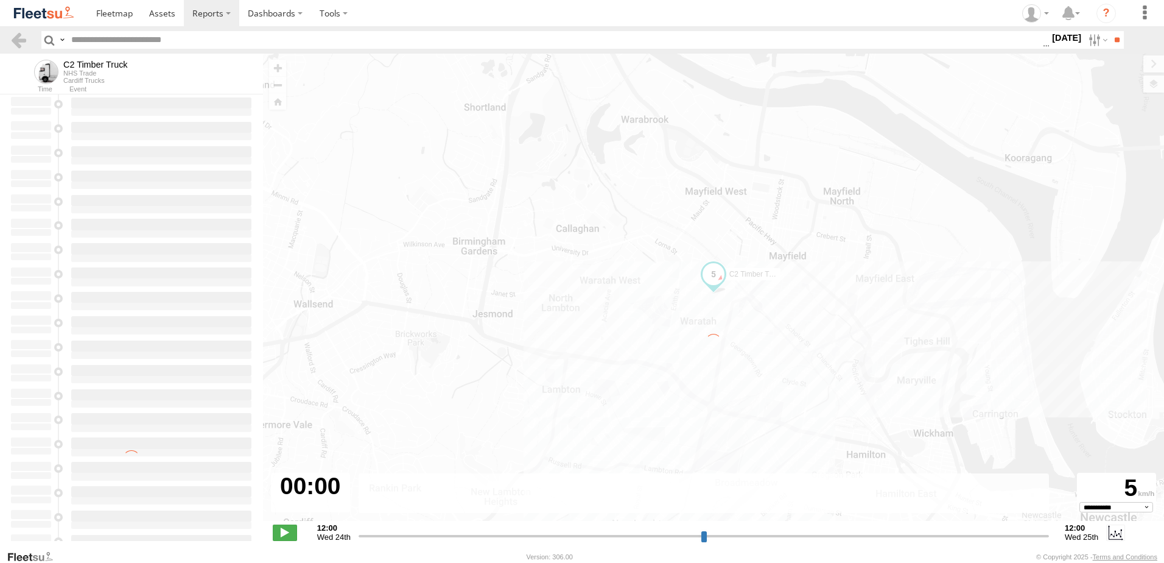
type input "**********"
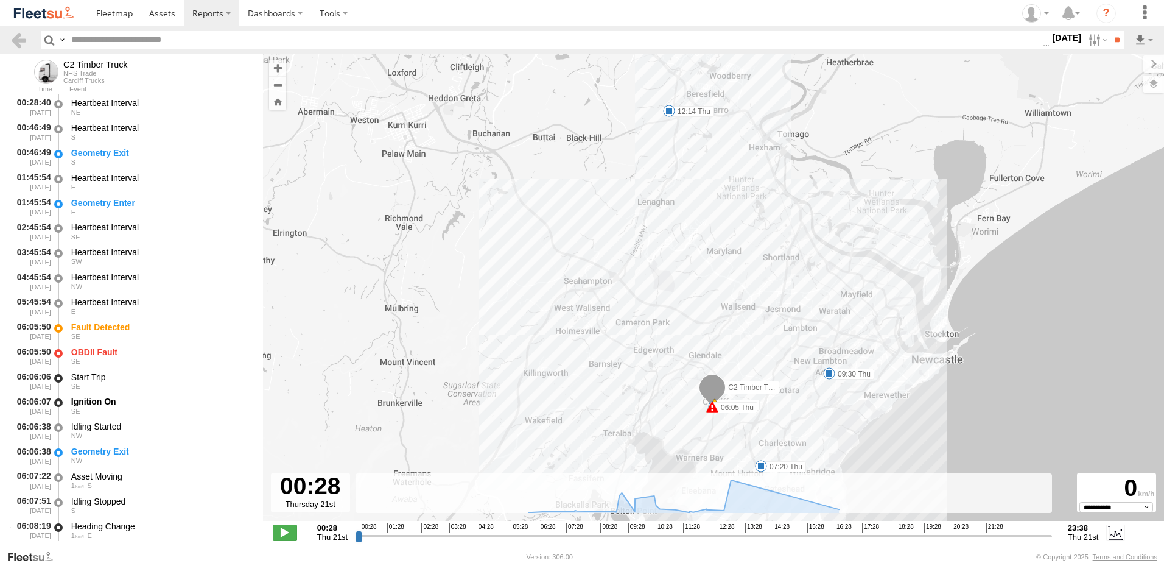
scroll to position [244, 0]
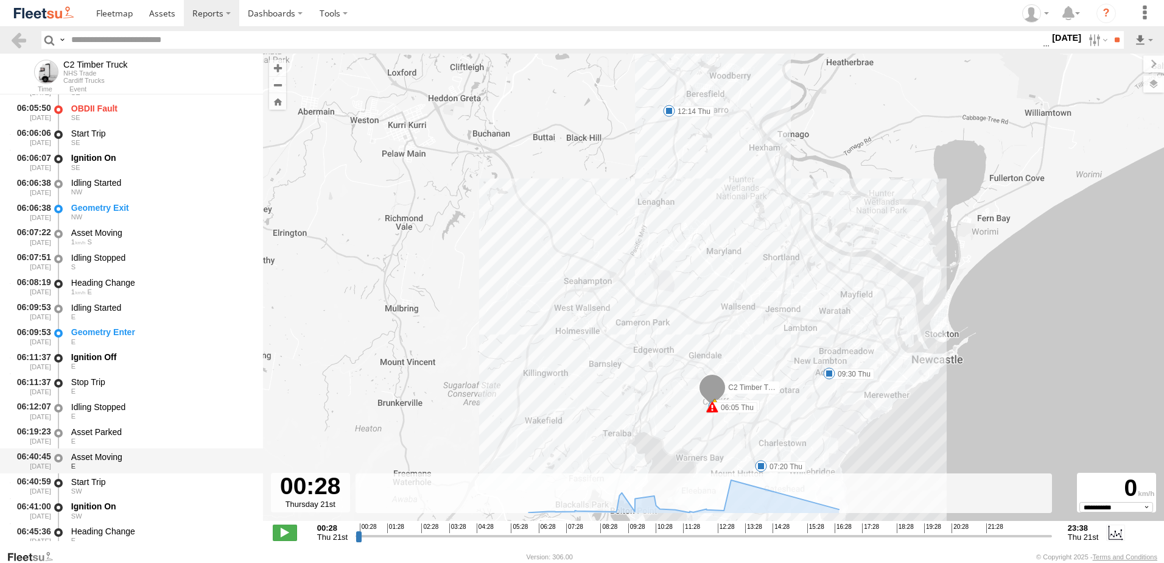
click at [101, 459] on div "Asset Moving" at bounding box center [161, 456] width 180 height 11
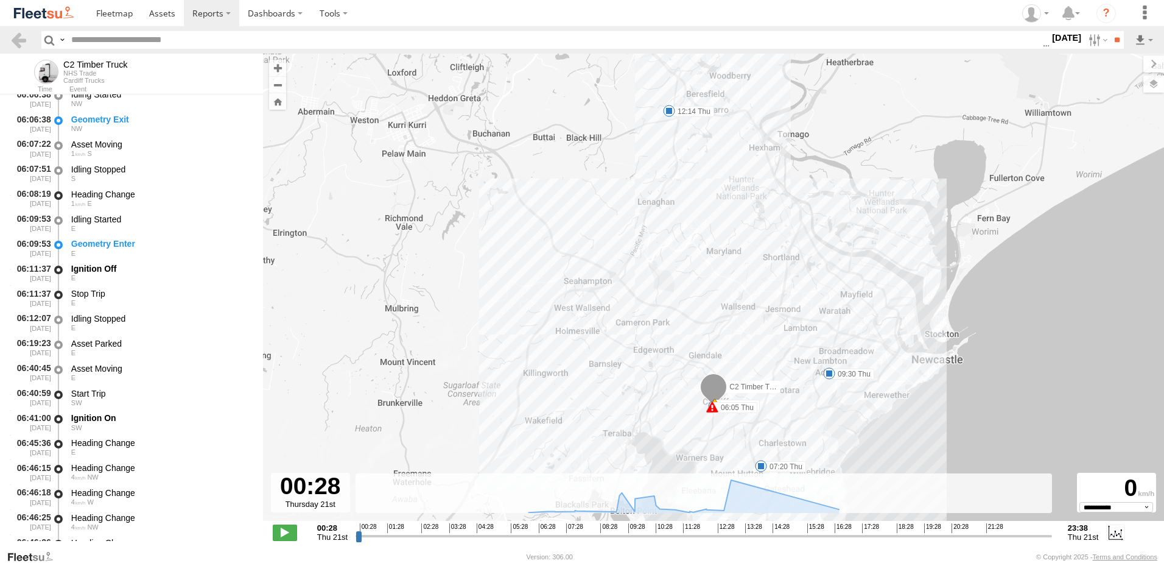
scroll to position [487, 0]
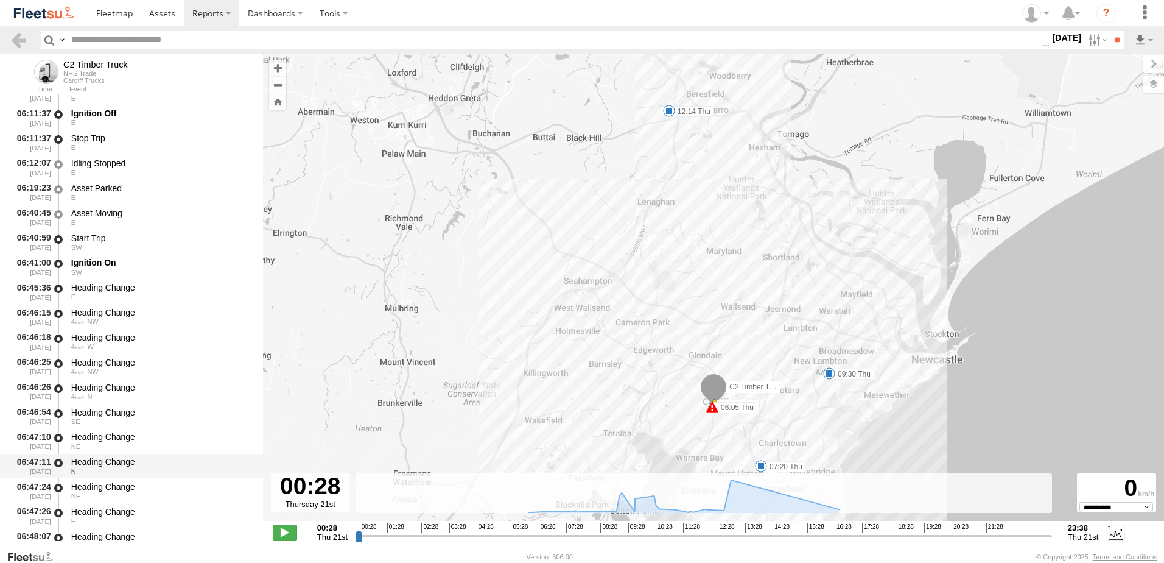
click at [105, 462] on div "Heading Change" at bounding box center [161, 461] width 180 height 11
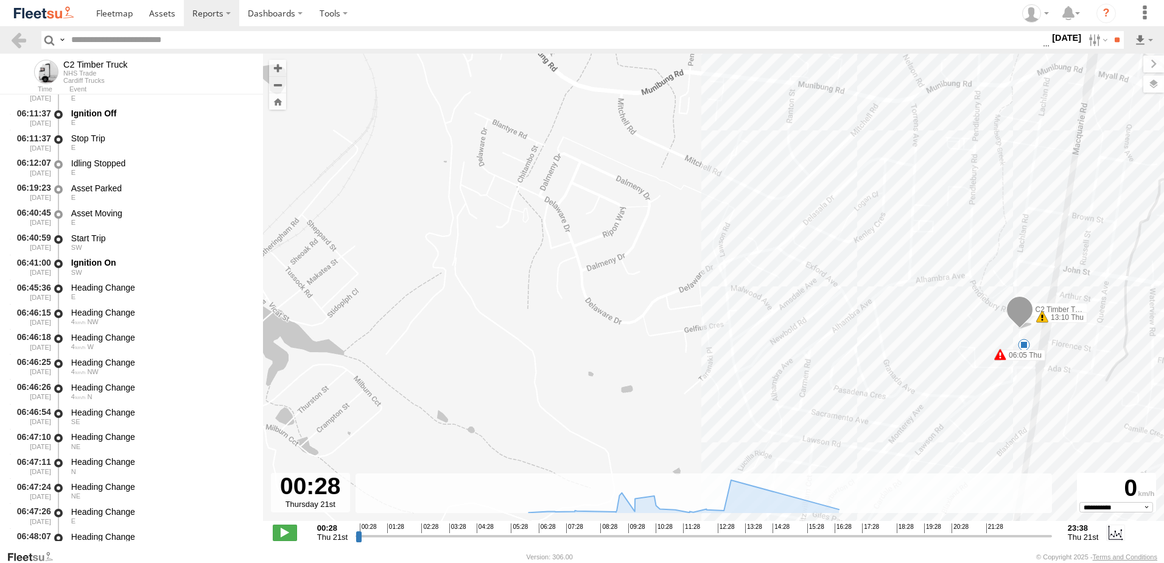
scroll to position [670, 0]
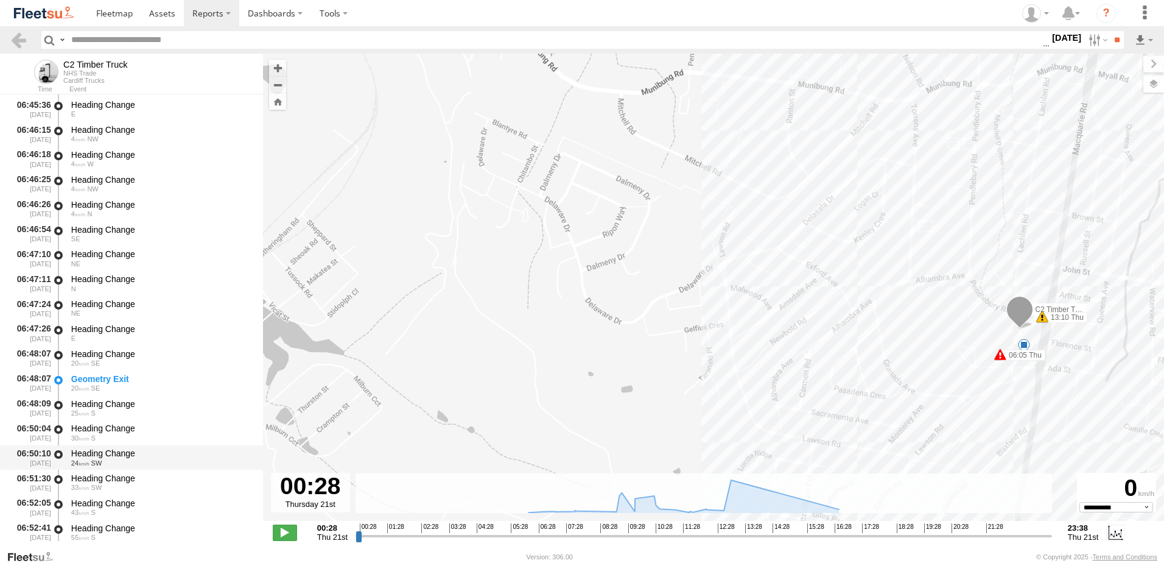
click at [101, 451] on div "Heading Change" at bounding box center [161, 453] width 180 height 11
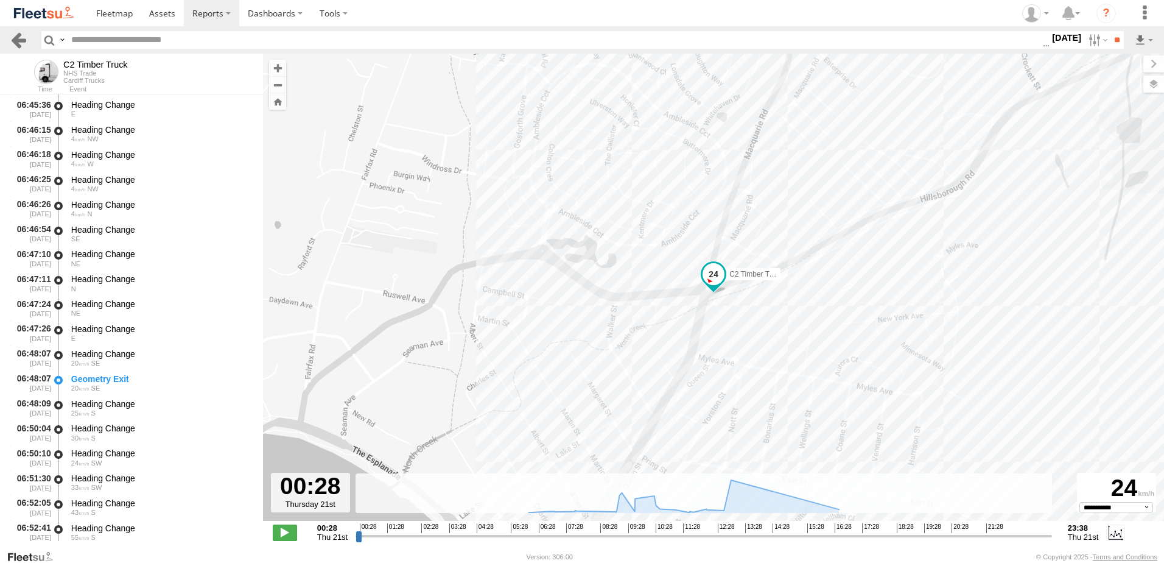
click at [20, 41] on link at bounding box center [19, 40] width 18 height 18
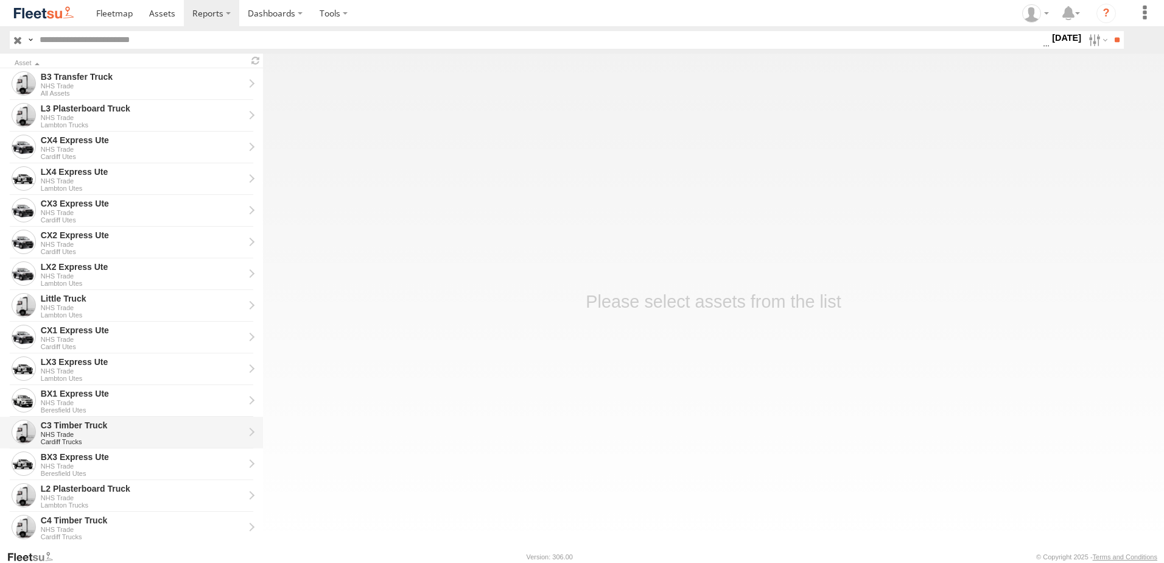
click at [61, 420] on div "C3 Timber Truck" at bounding box center [142, 425] width 203 height 11
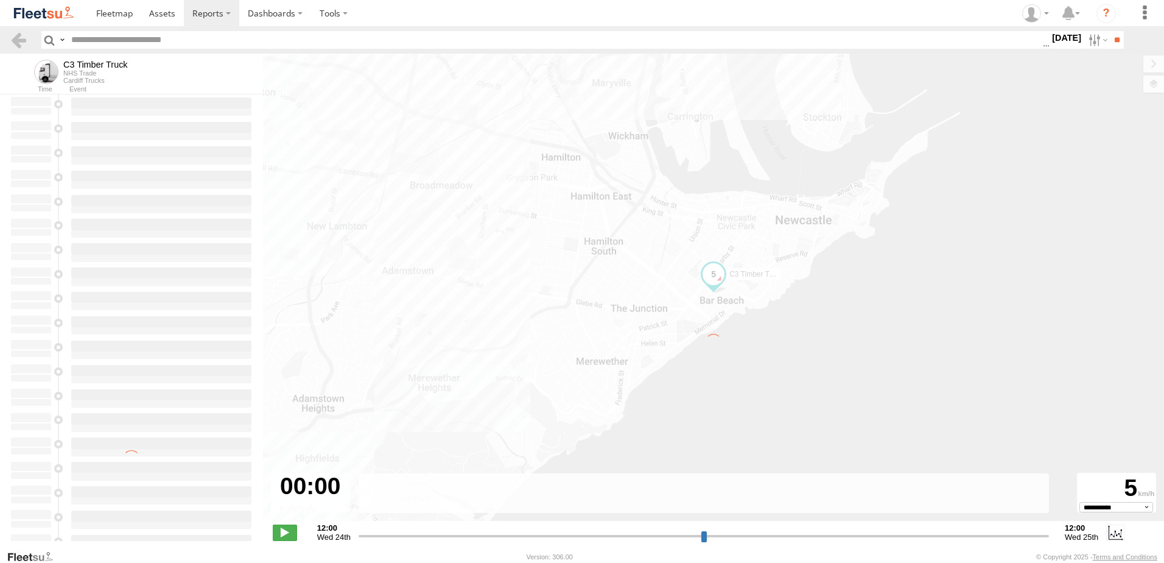
type input "**********"
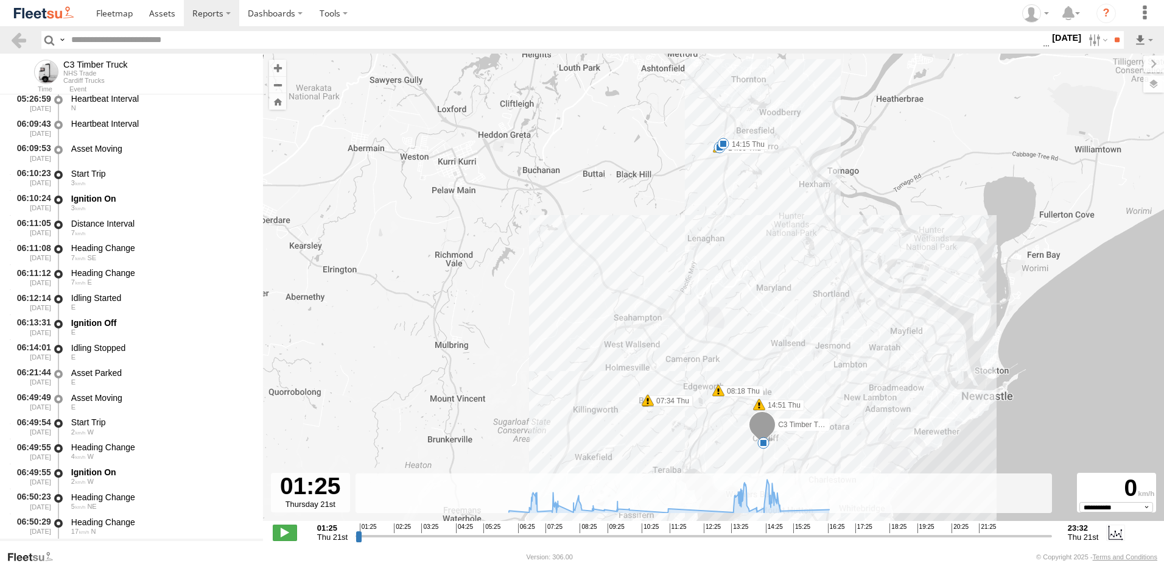
scroll to position [244, 0]
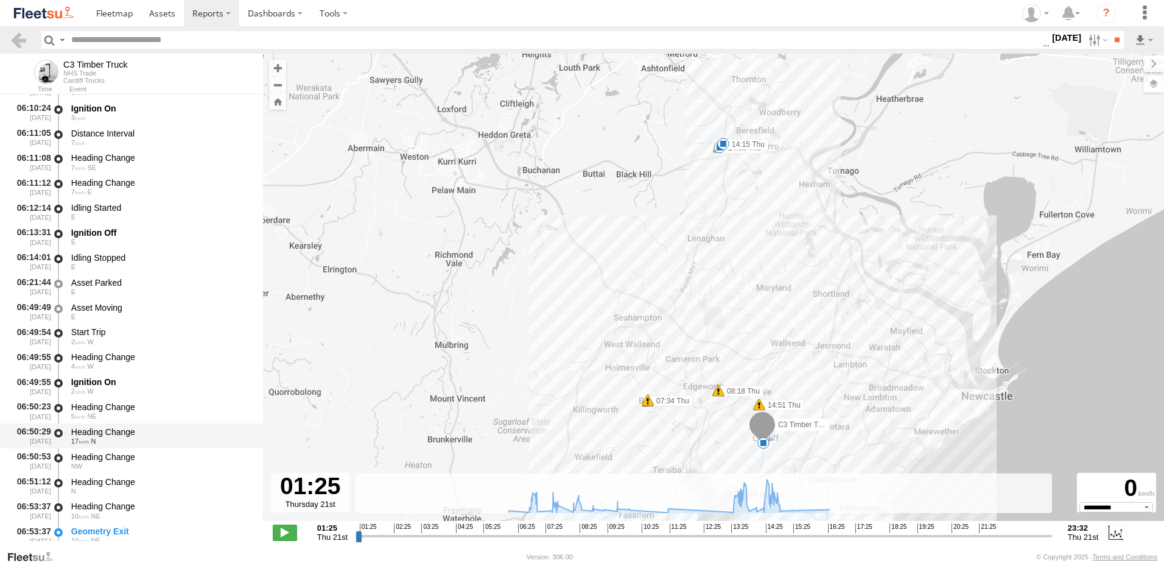
click at [113, 428] on div "Heading Change" at bounding box center [161, 431] width 180 height 11
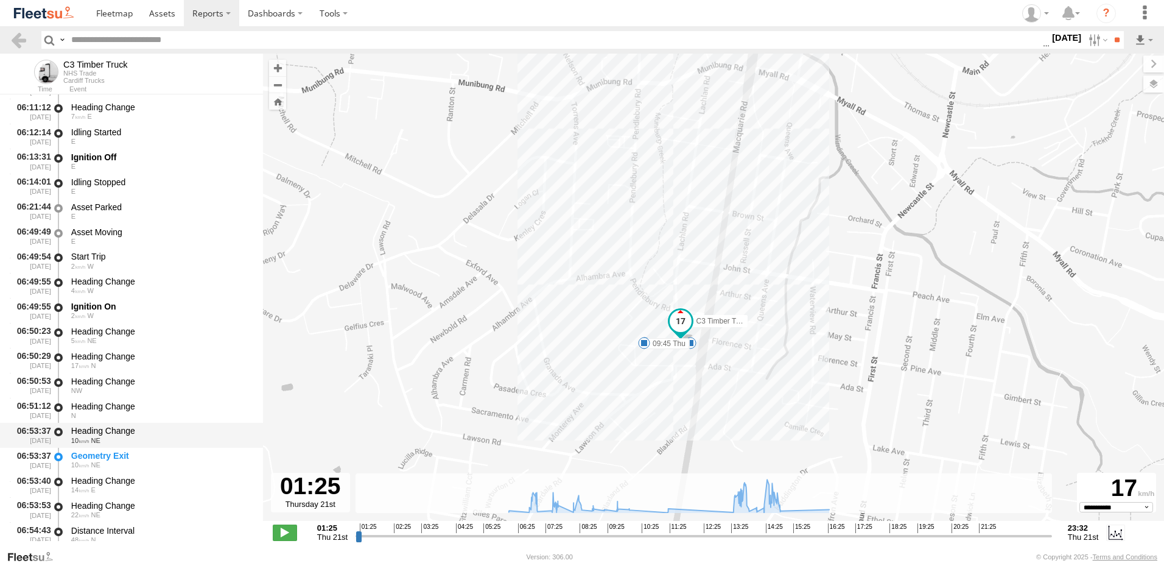
scroll to position [426, 0]
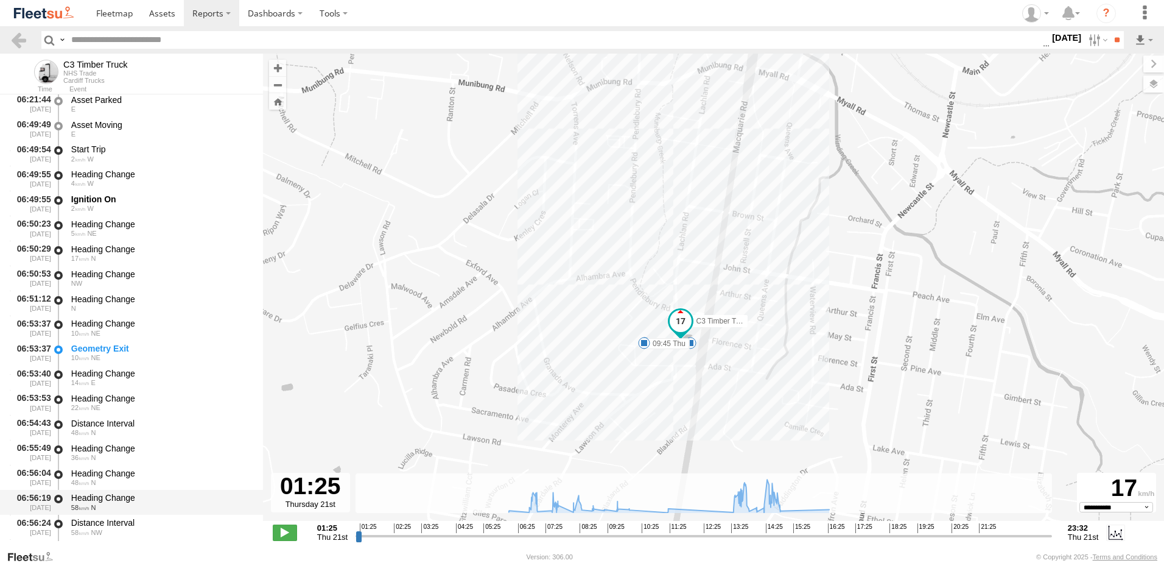
click at [104, 495] on div "Heading Change" at bounding box center [161, 497] width 180 height 11
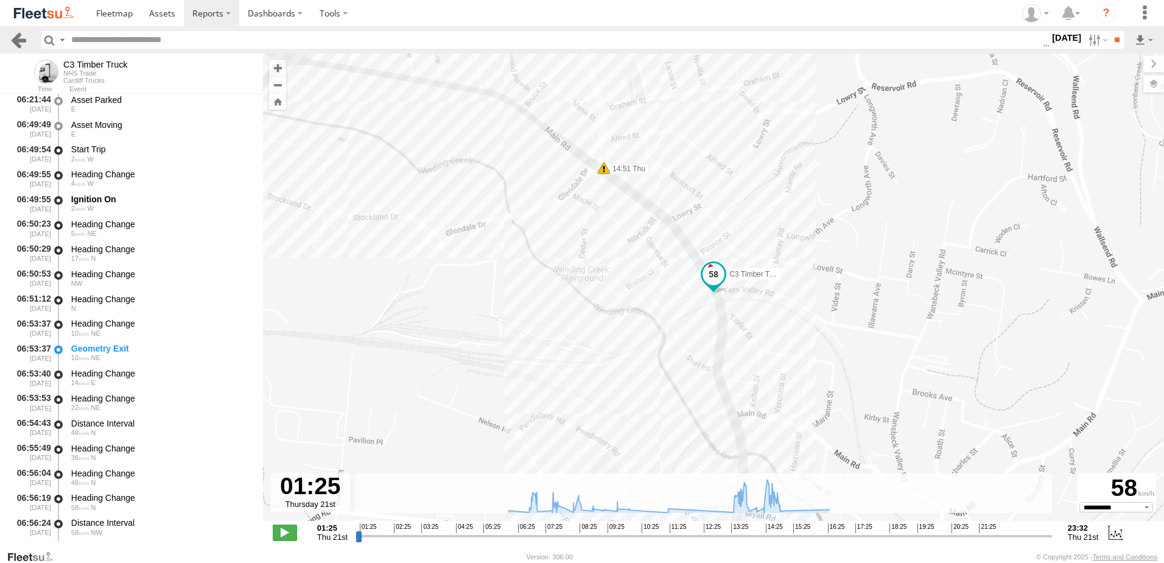
click at [18, 37] on link at bounding box center [19, 40] width 18 height 18
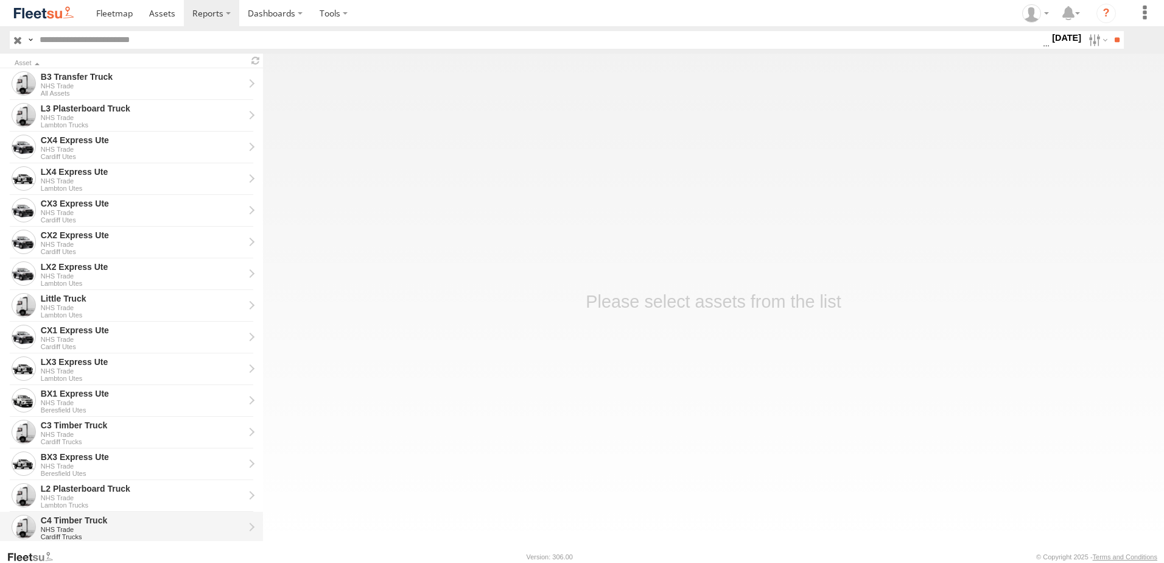
click at [65, 517] on div "C4 Timber Truck" at bounding box center [142, 520] width 203 height 11
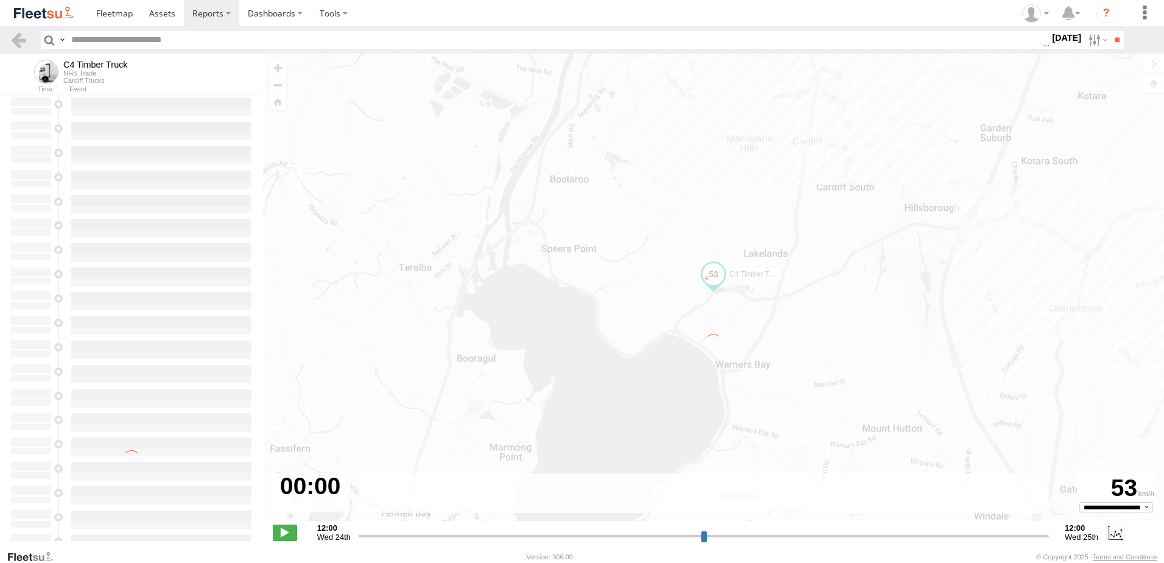
type input "**********"
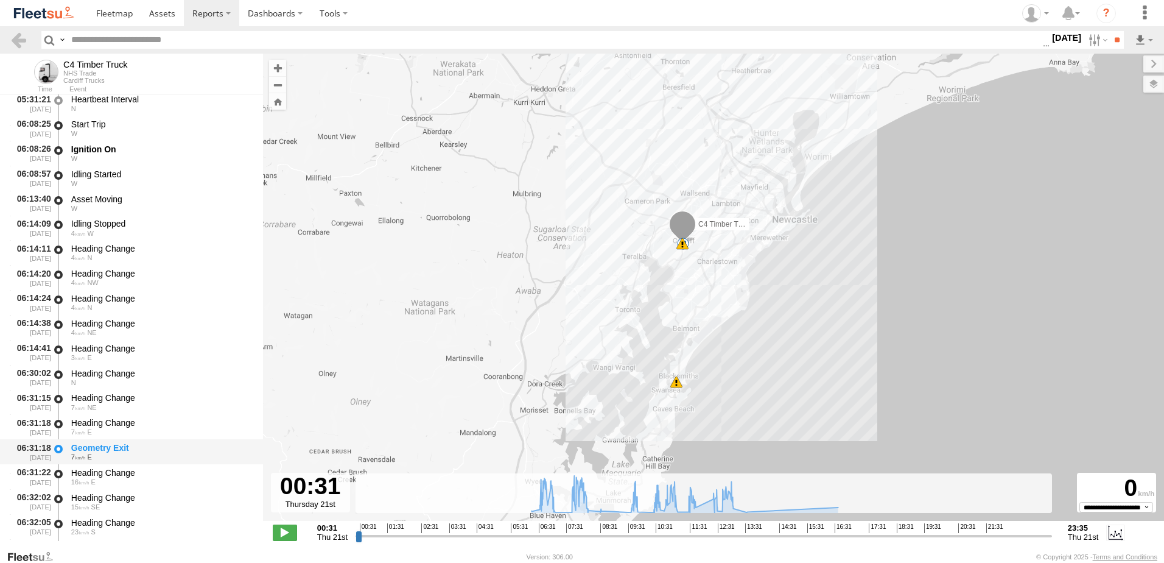
scroll to position [183, 0]
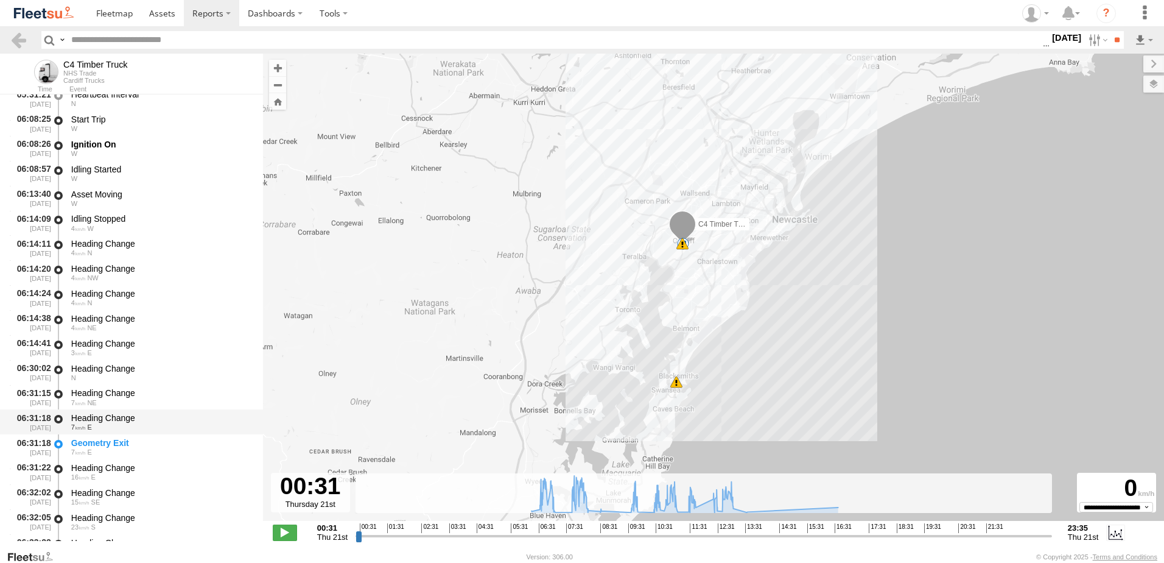
click at [108, 414] on div "Heading Change" at bounding box center [161, 417] width 180 height 11
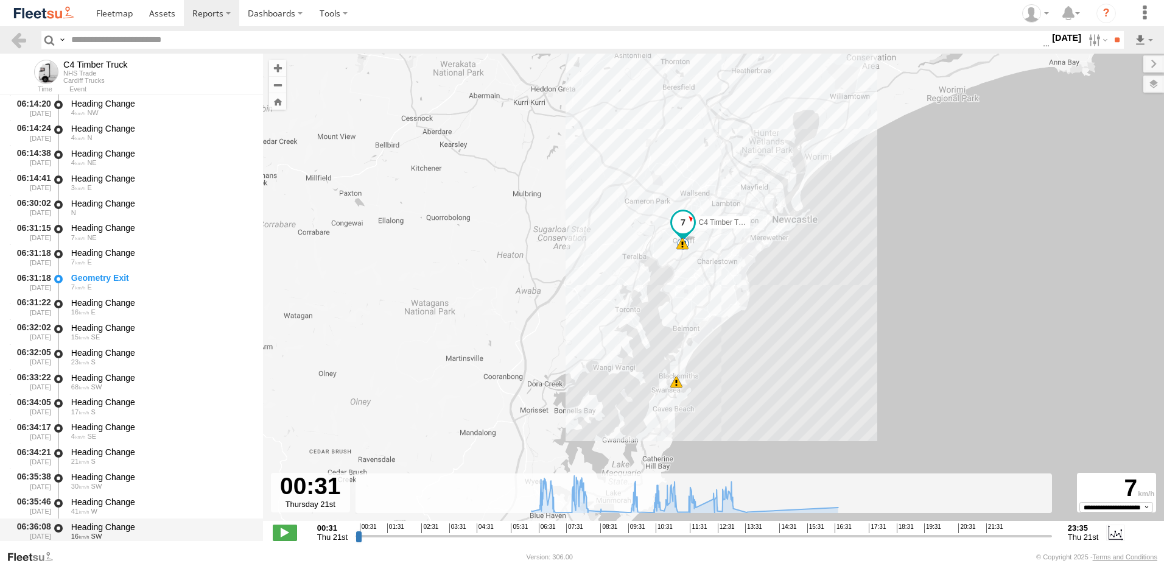
scroll to position [365, 0]
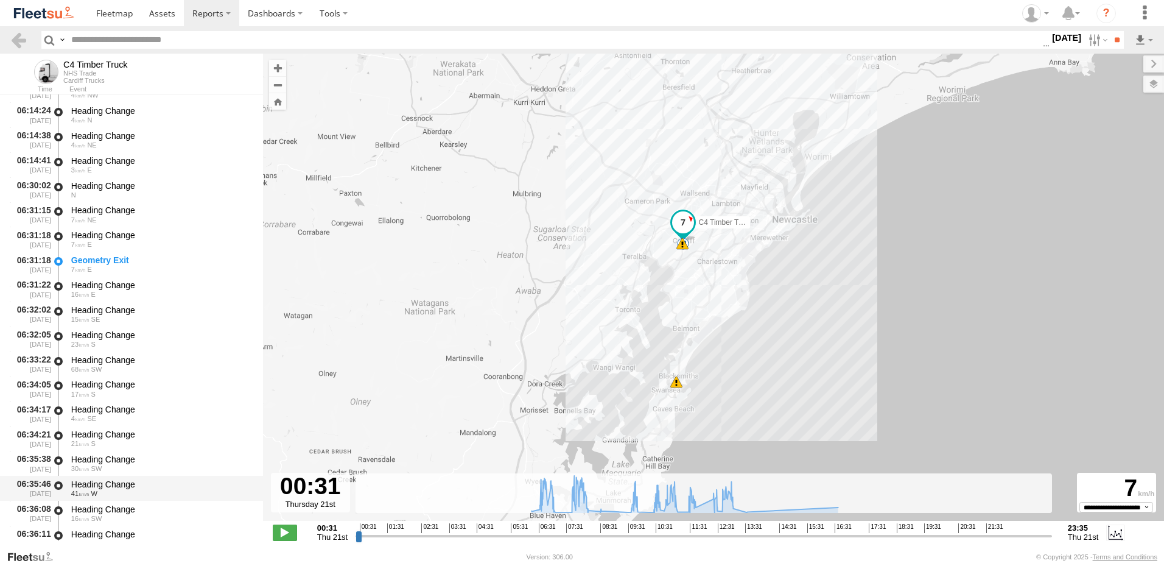
click at [105, 476] on div "06:35:46 [DATE] Heading Change 41 W" at bounding box center [131, 488] width 263 height 25
click at [23, 36] on link at bounding box center [19, 40] width 18 height 18
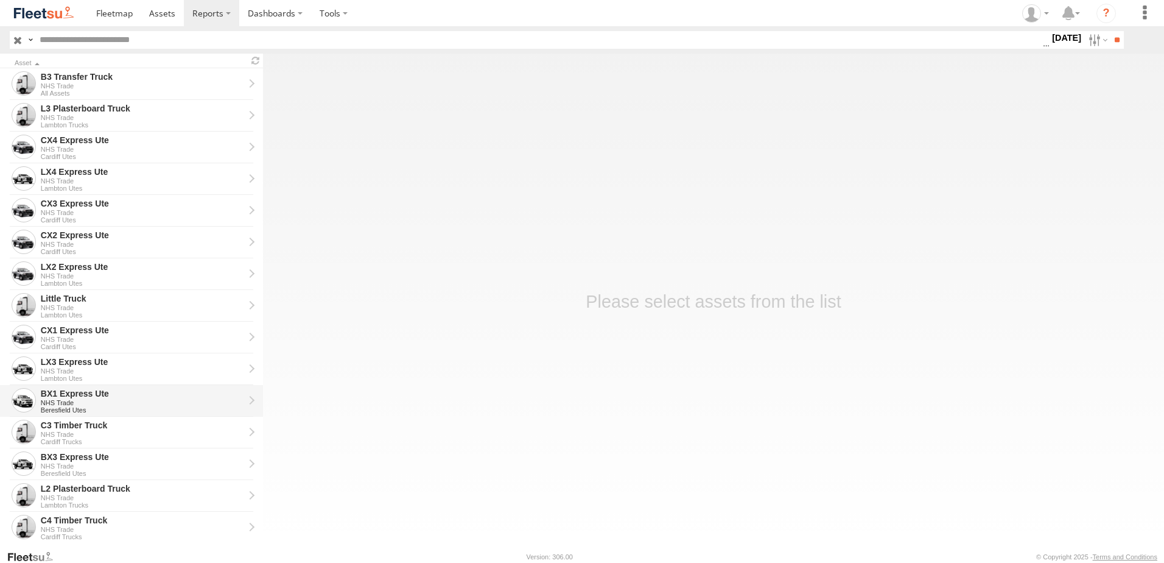
scroll to position [122, 0]
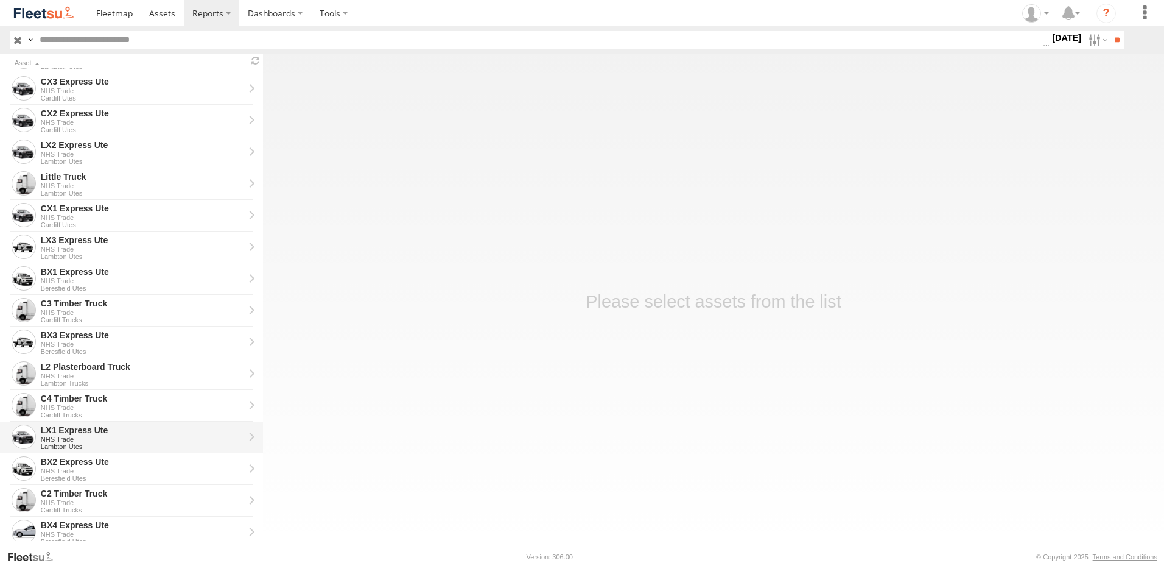
click at [58, 438] on div "NHS Trade" at bounding box center [142, 438] width 203 height 7
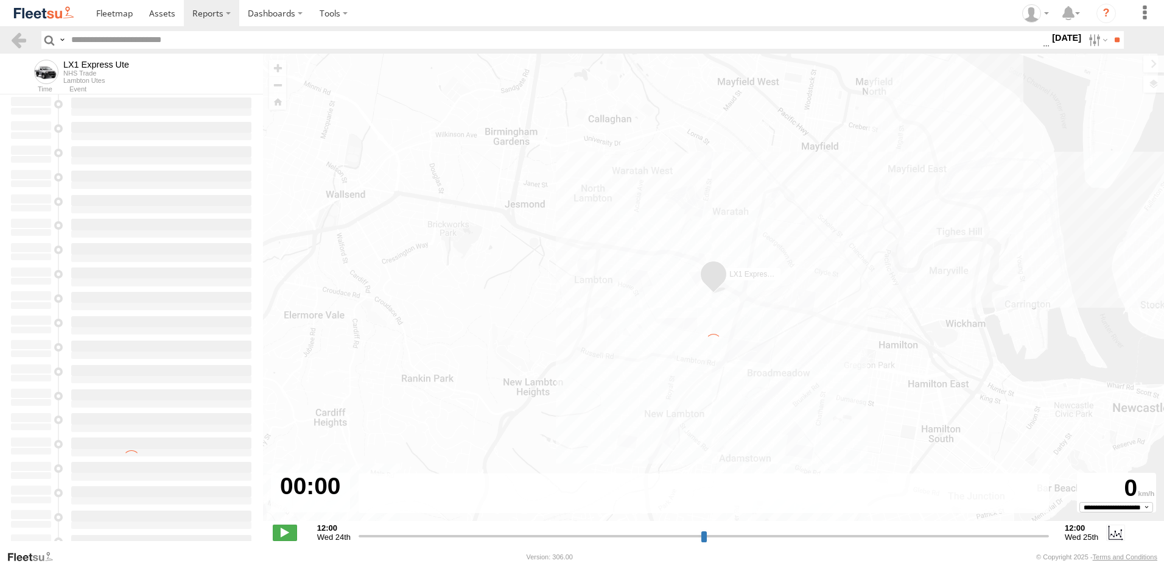
type input "**********"
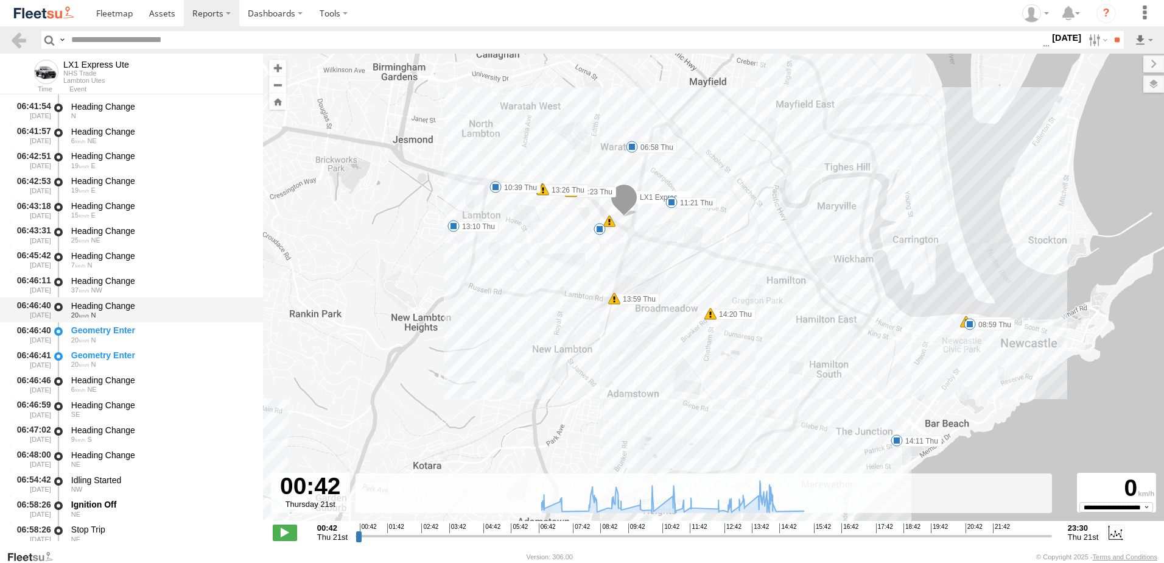
scroll to position [548, 0]
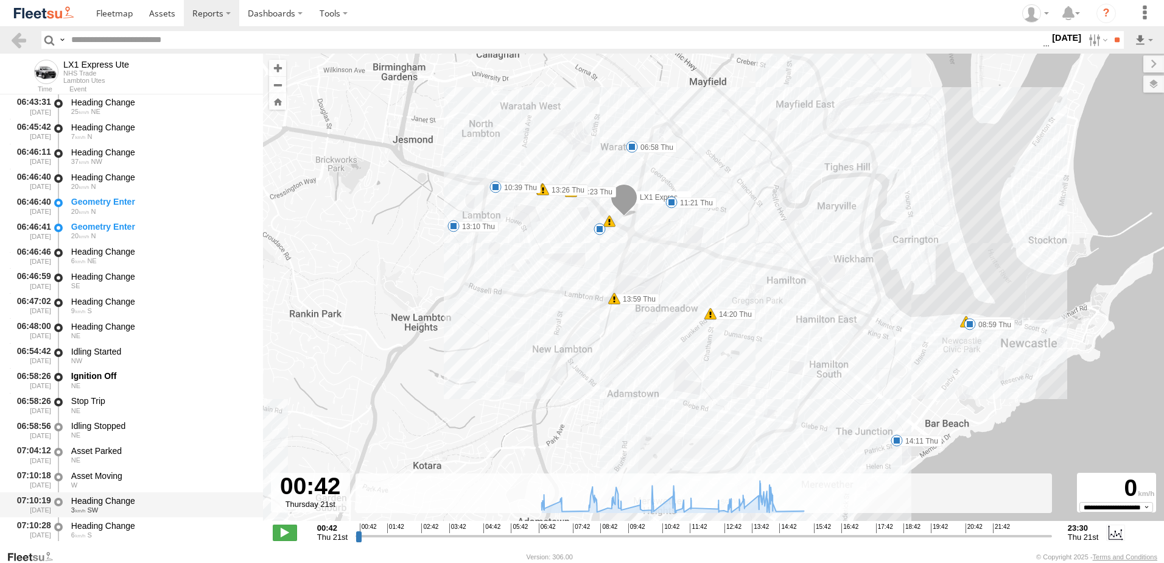
click at [102, 501] on div "Heading Change" at bounding box center [161, 500] width 180 height 11
click at [100, 417] on div "06:58:56 [DATE] Idling Stopped NE" at bounding box center [131, 429] width 263 height 25
click at [100, 426] on div "Idling Stopped" at bounding box center [161, 425] width 180 height 11
click at [97, 323] on div "Heading Change" at bounding box center [161, 326] width 180 height 11
click at [19, 38] on link at bounding box center [19, 40] width 18 height 18
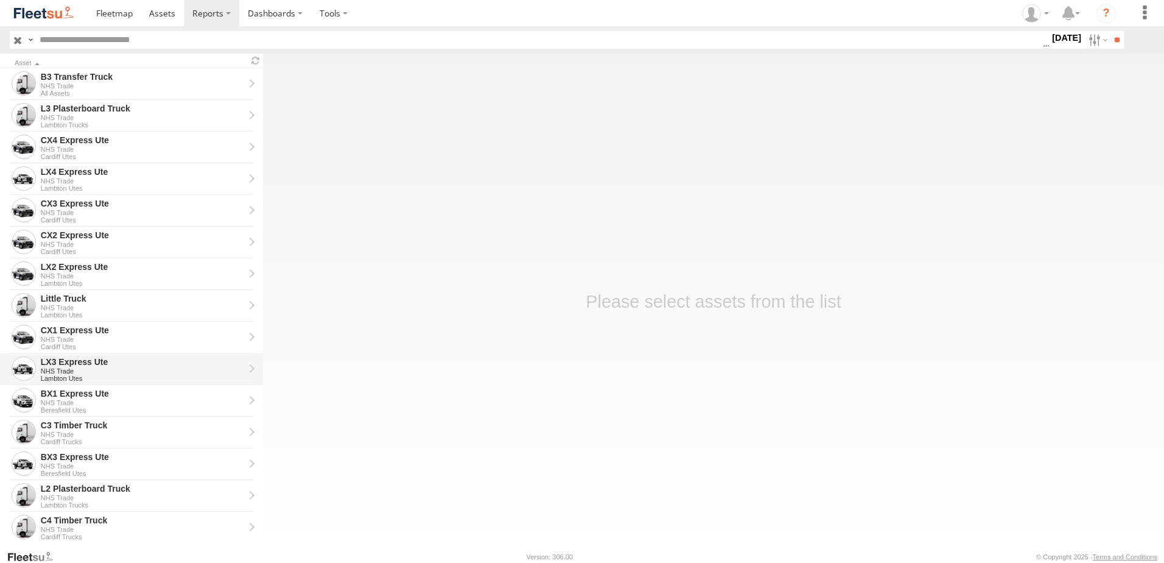
click at [68, 367] on div "NHS Trade" at bounding box center [142, 370] width 203 height 7
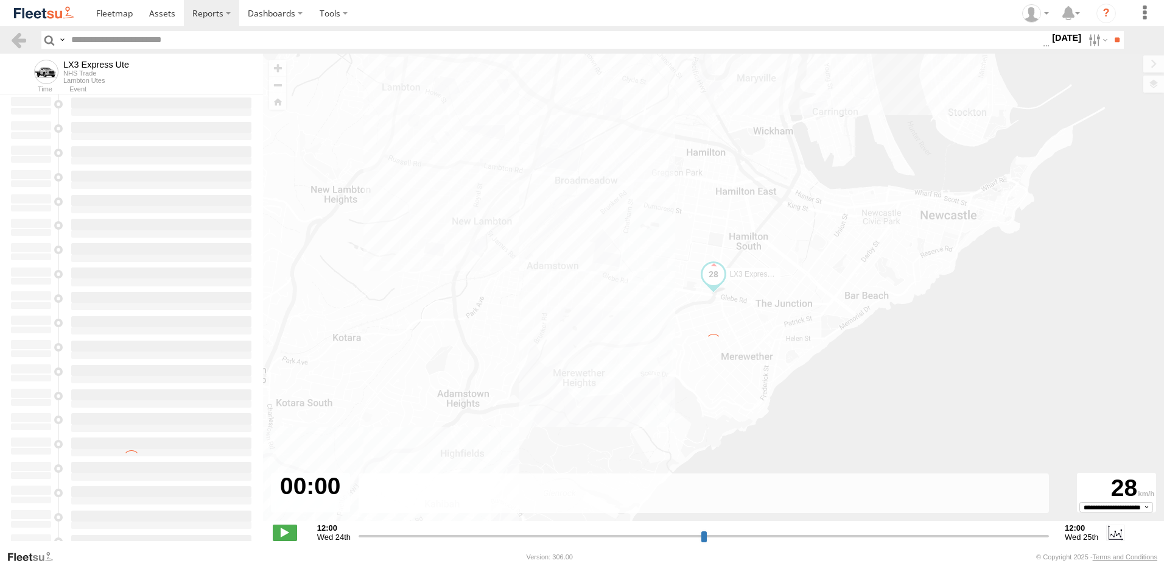
type input "**********"
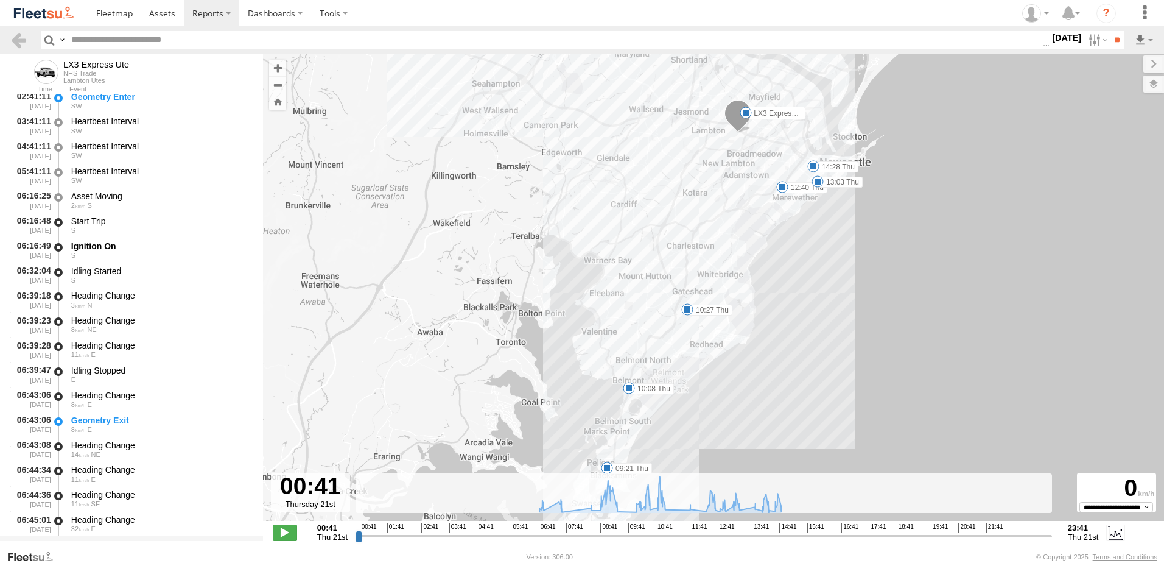
scroll to position [244, 0]
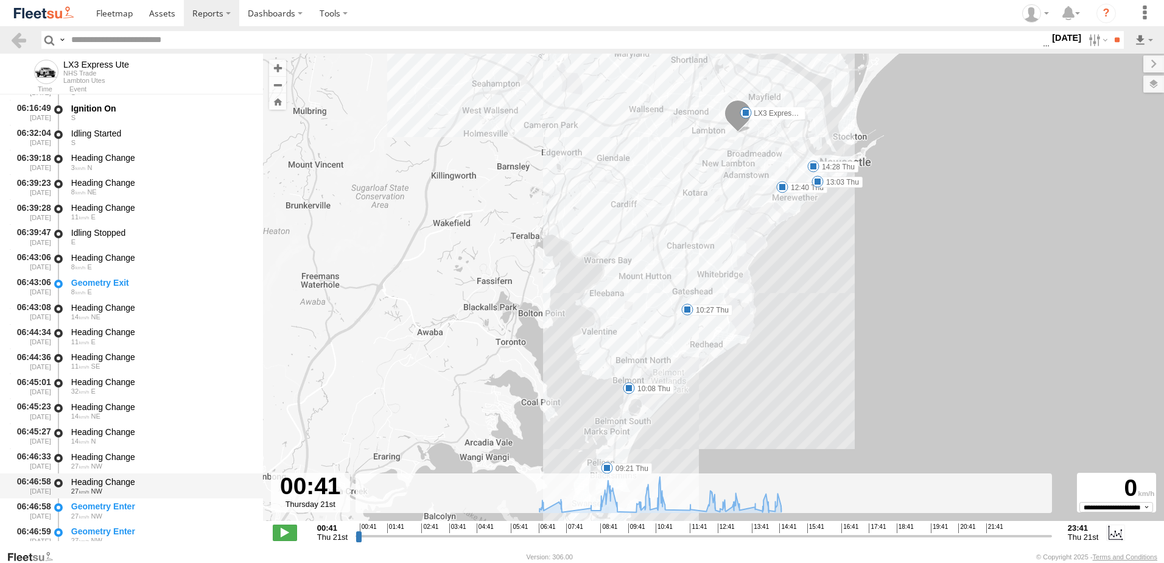
click at [100, 486] on div "Heading Change" at bounding box center [161, 481] width 180 height 11
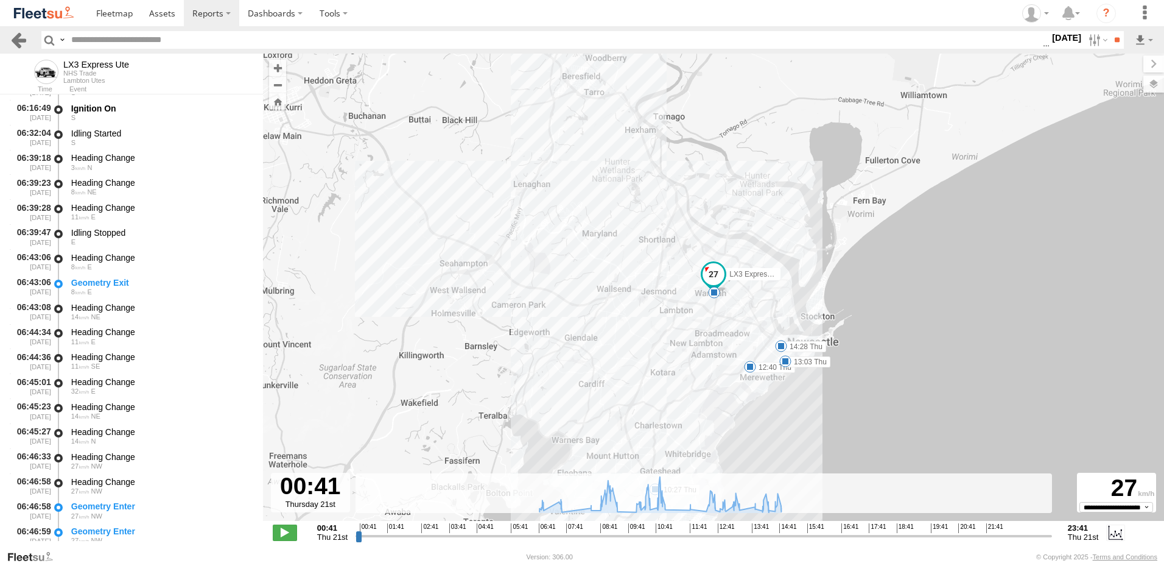
click at [19, 38] on link at bounding box center [19, 40] width 18 height 18
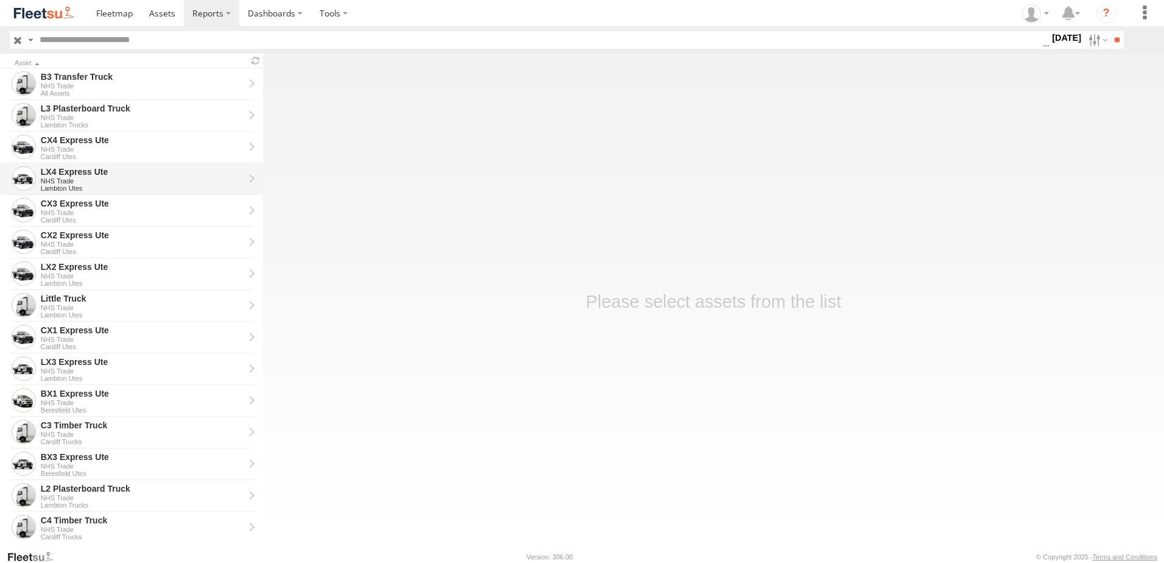
click at [65, 168] on div "LX4 Express Ute" at bounding box center [142, 171] width 203 height 11
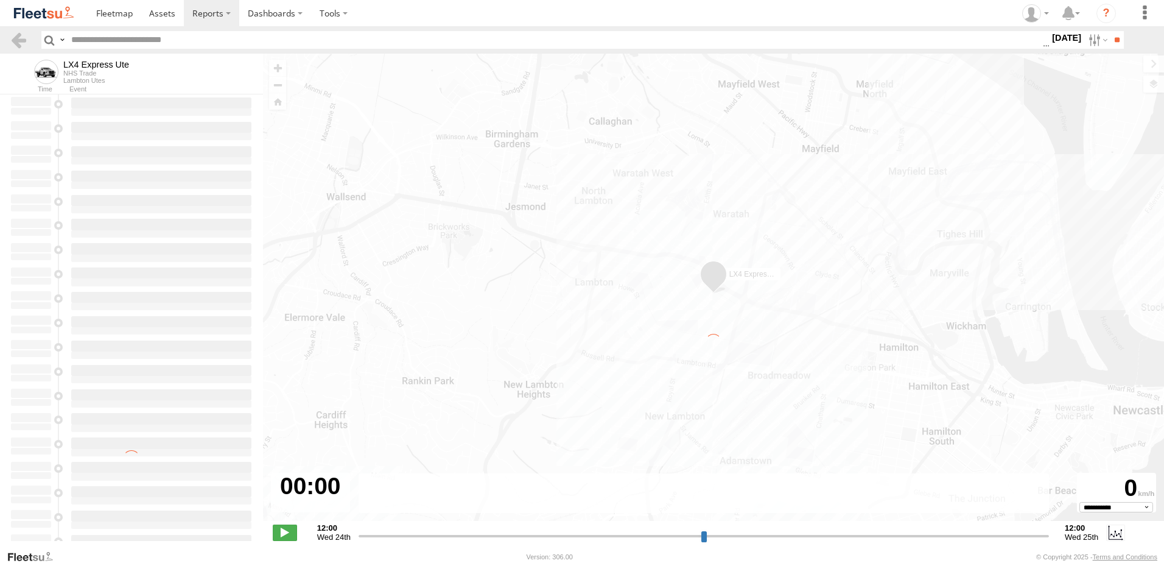
type input "**********"
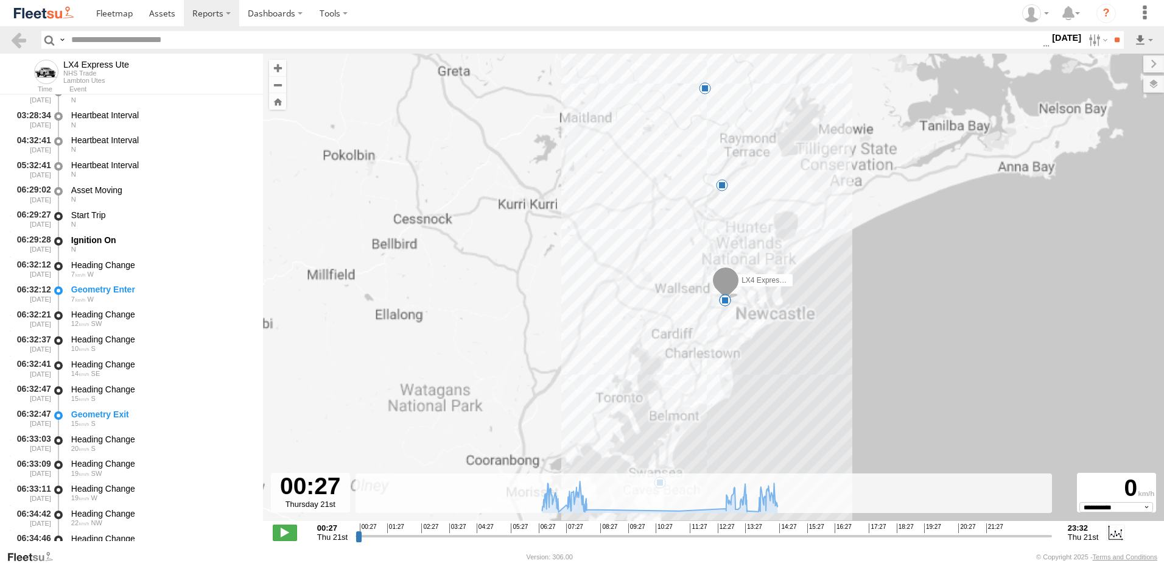
scroll to position [244, 0]
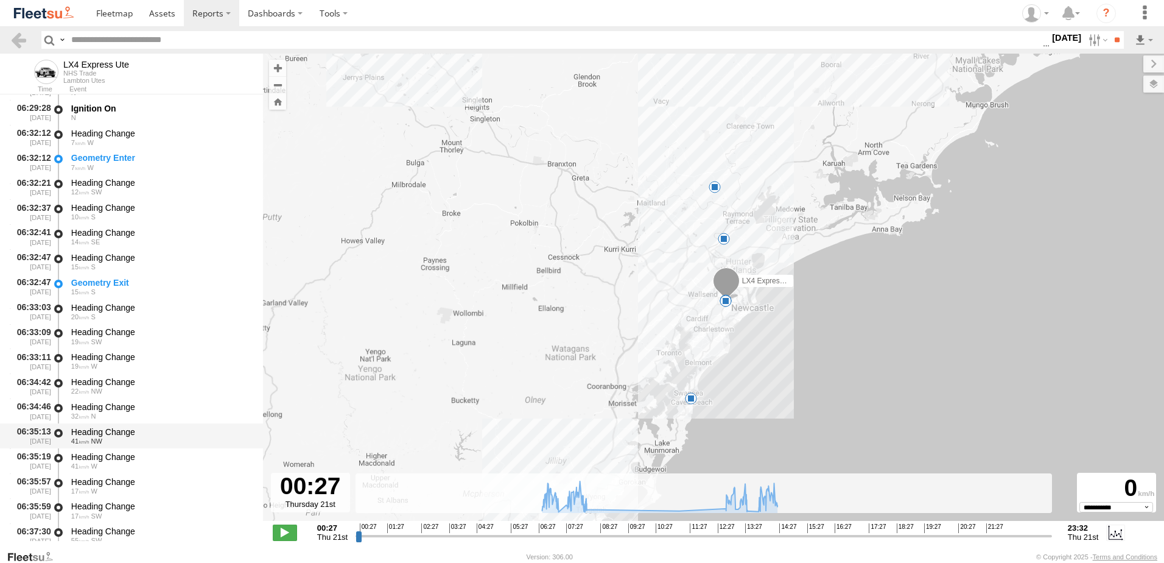
click at [111, 428] on div "Heading Change" at bounding box center [161, 431] width 180 height 11
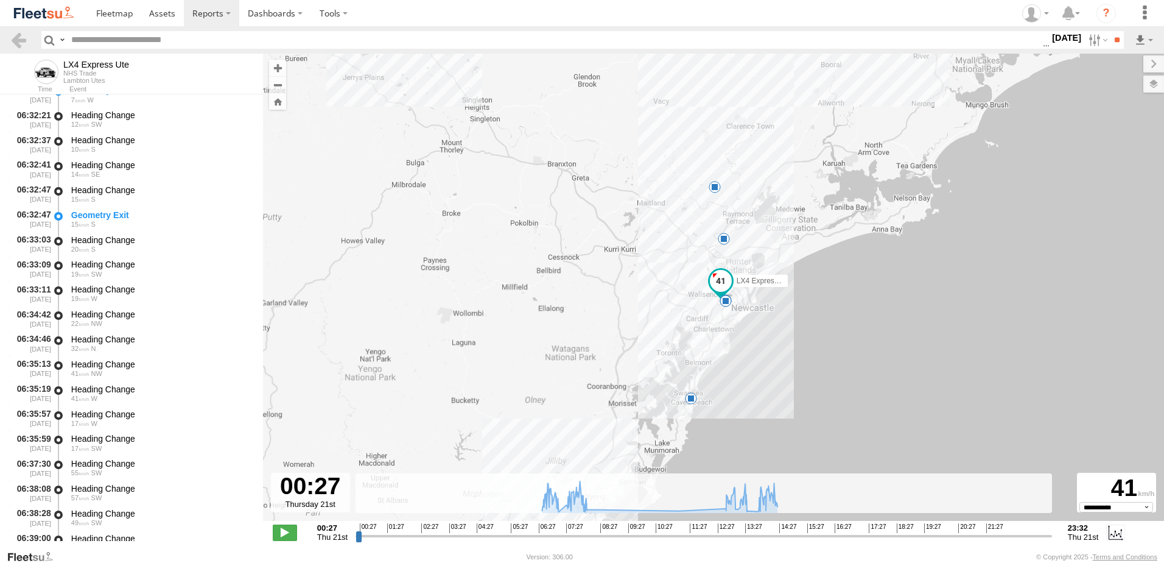
scroll to position [426, 0]
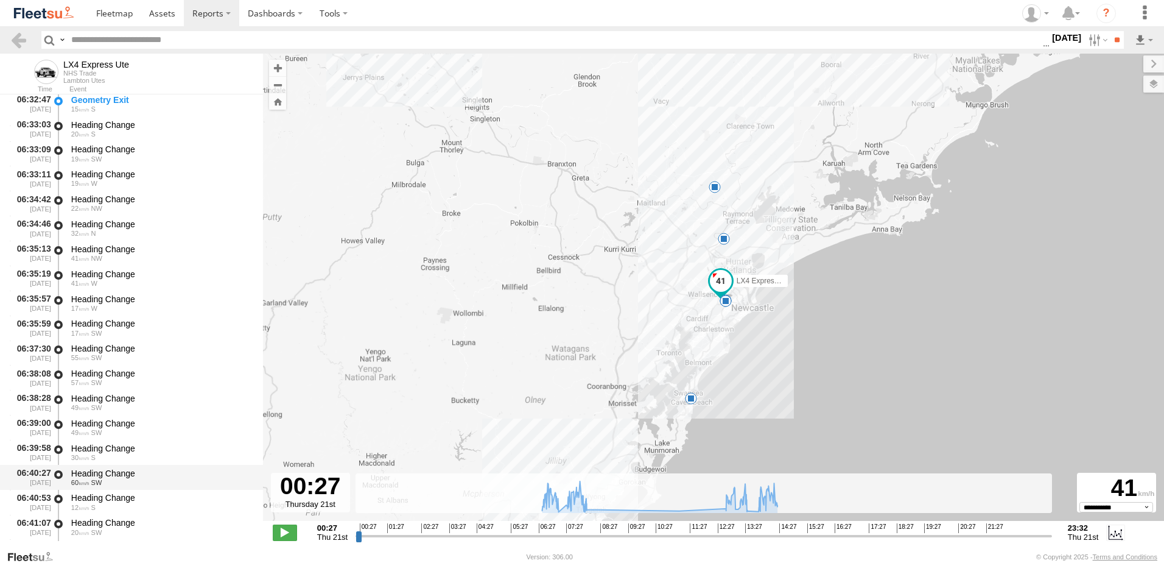
click at [113, 469] on div "Heading Change" at bounding box center [161, 473] width 180 height 11
click at [19, 40] on link at bounding box center [19, 40] width 18 height 18
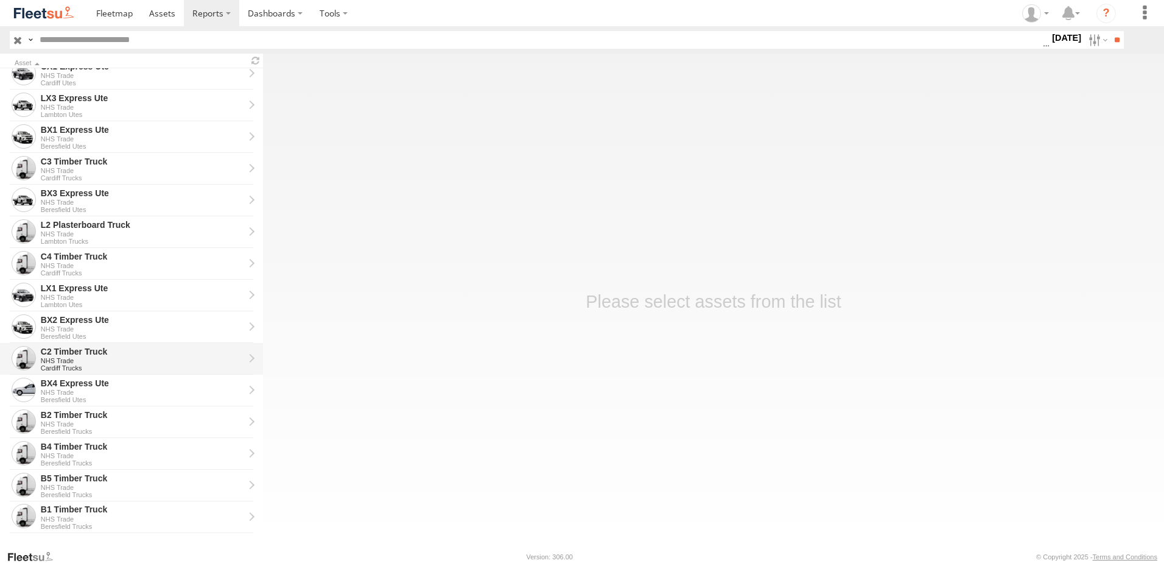
scroll to position [275, 0]
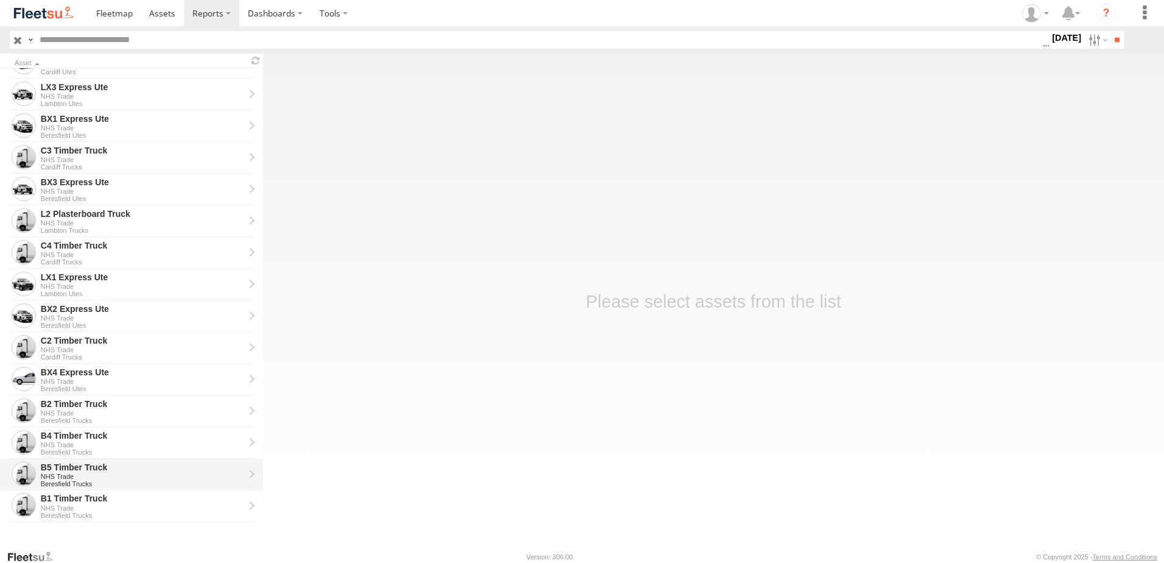
click at [50, 470] on div "B5 Timber Truck" at bounding box center [142, 467] width 203 height 11
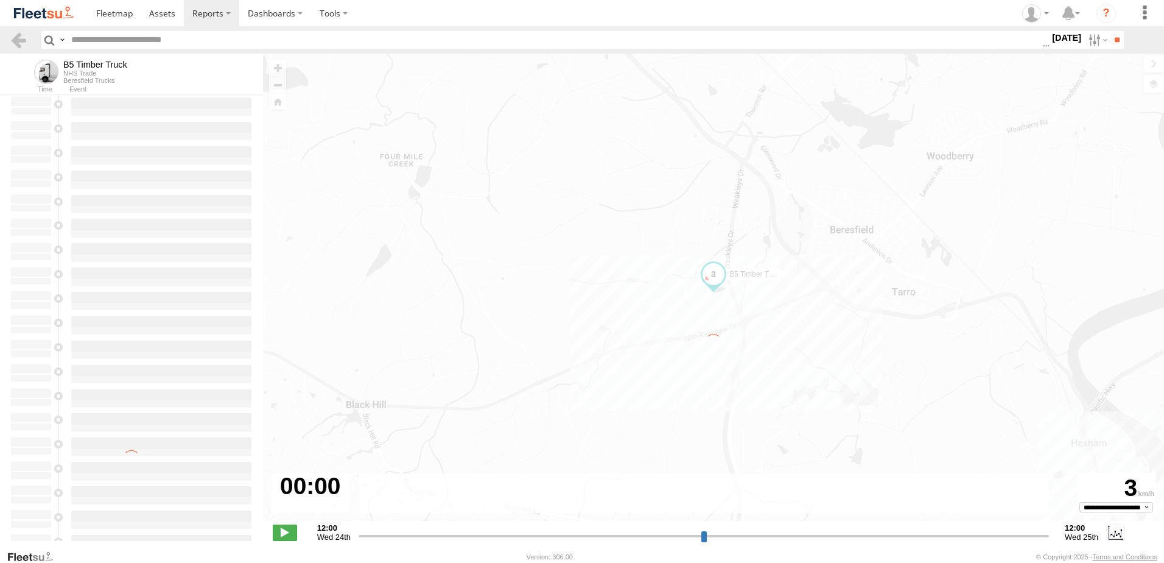
type input "**********"
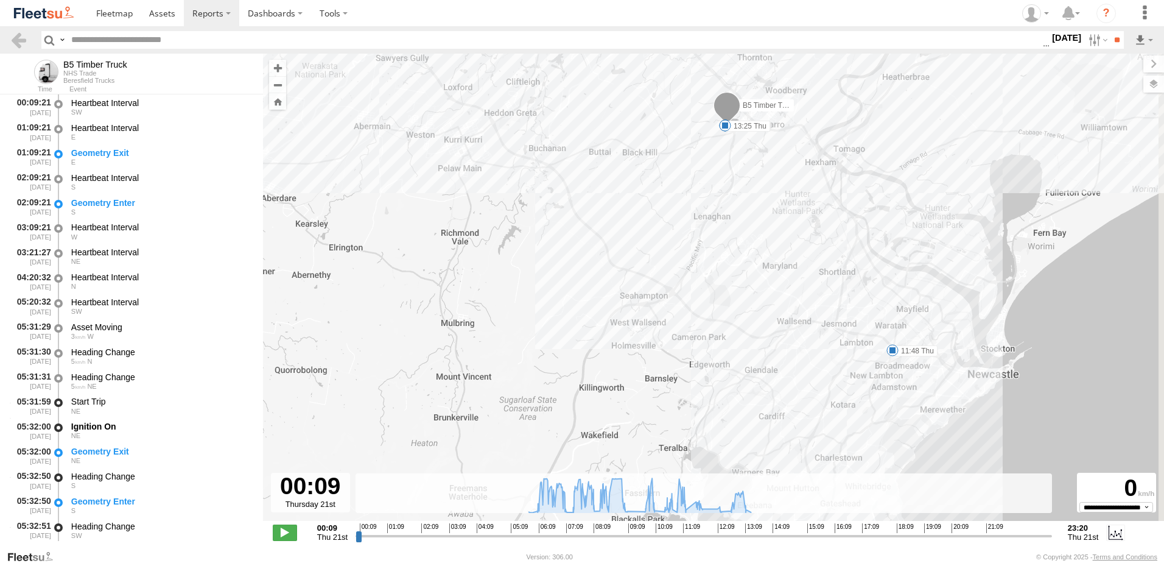
drag, startPoint x: 783, startPoint y: 264, endPoint x: 762, endPoint y: 223, distance: 45.7
click at [764, 215] on div "B5 Timber Truck 05:52 Thu 08:13 Thu 10:08 Thu 11:48 Thu 13:15 Thu 13:25 Thu" at bounding box center [713, 294] width 901 height 480
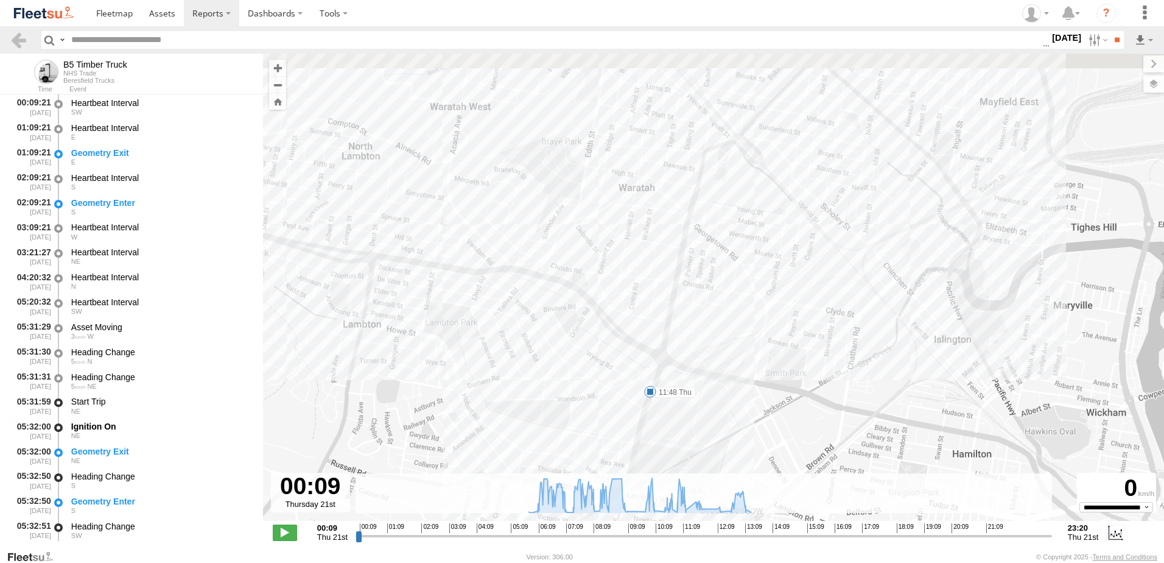
drag, startPoint x: 852, startPoint y: 164, endPoint x: 584, endPoint y: 282, distance: 293.4
click at [585, 282] on div "B5 Timber Truck 05:52 Thu 08:13 Thu 10:08 Thu 11:48 Thu 13:15 Thu 13:25 Thu" at bounding box center [713, 294] width 901 height 480
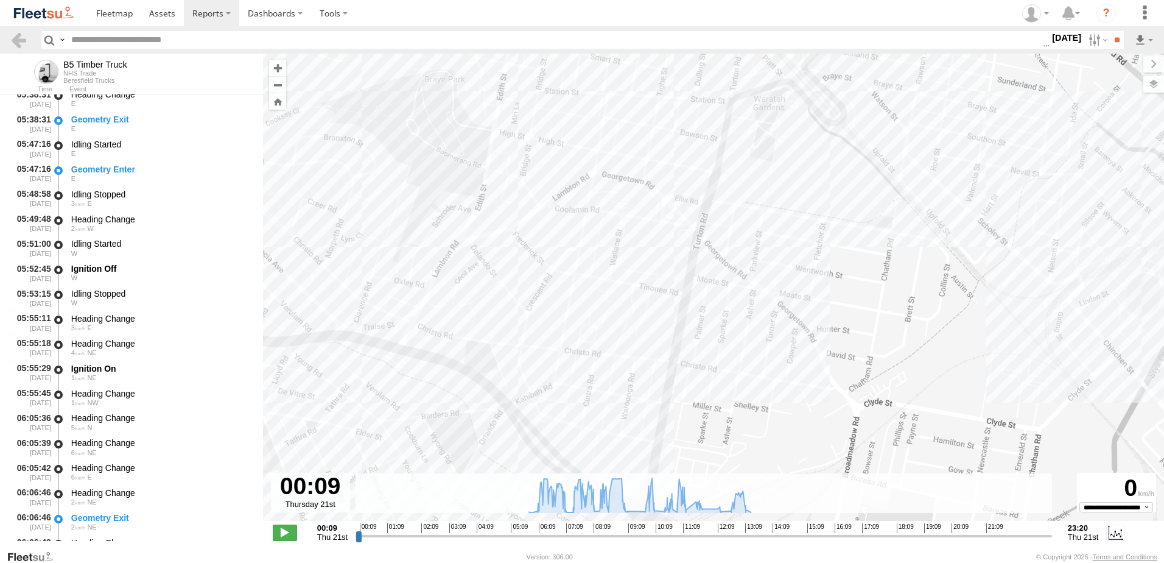
scroll to position [792, 0]
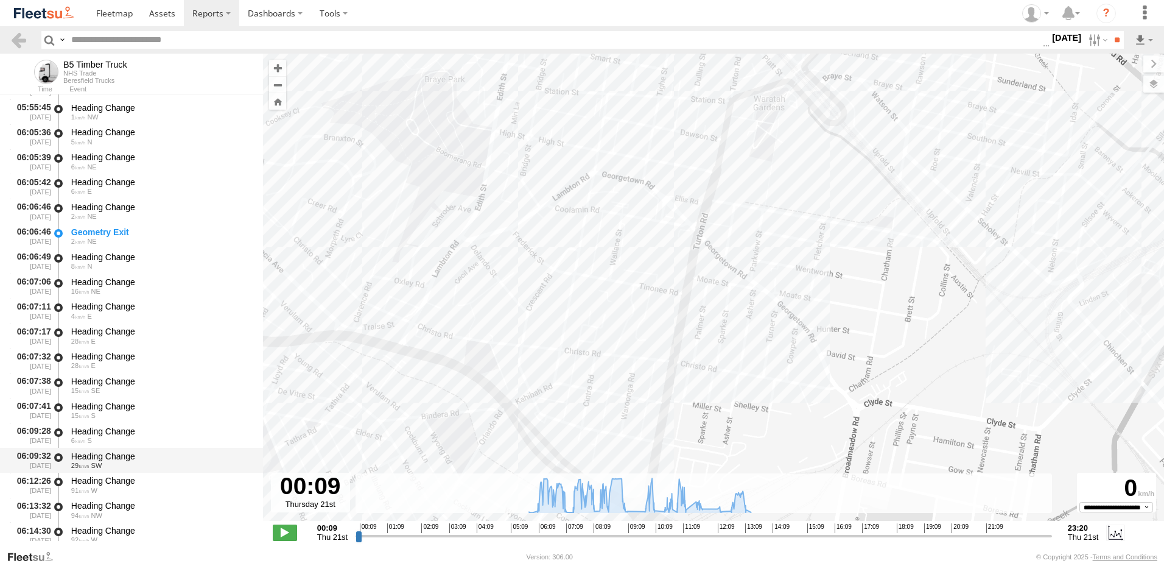
click at [102, 455] on div "Heading Change" at bounding box center [161, 456] width 180 height 11
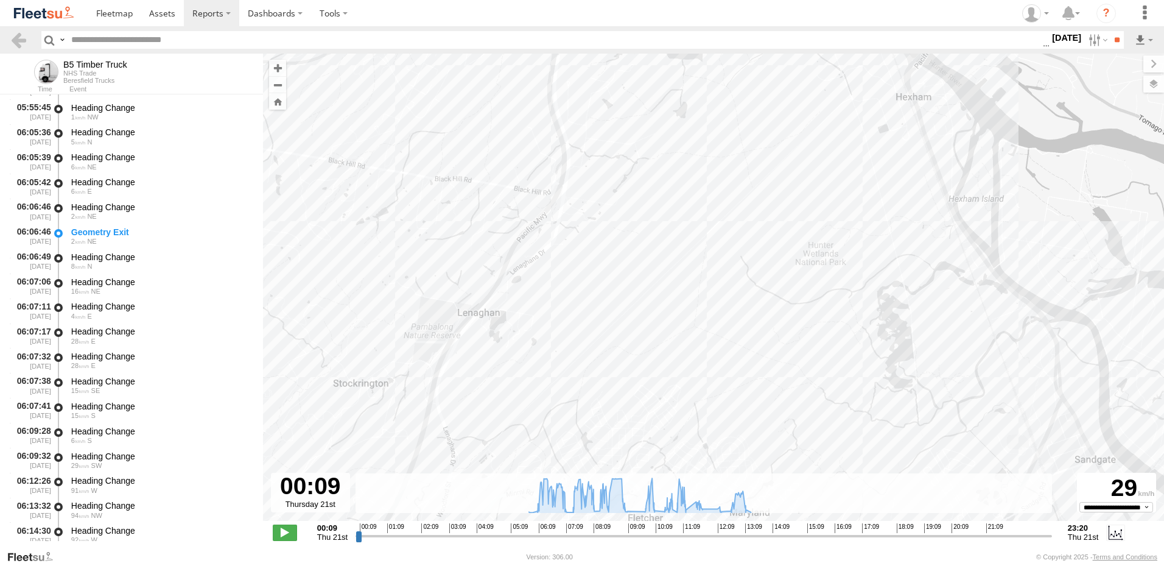
drag, startPoint x: 725, startPoint y: 389, endPoint x: 746, endPoint y: 19, distance: 370.8
click at [746, 19] on body "?" at bounding box center [582, 281] width 1164 height 563
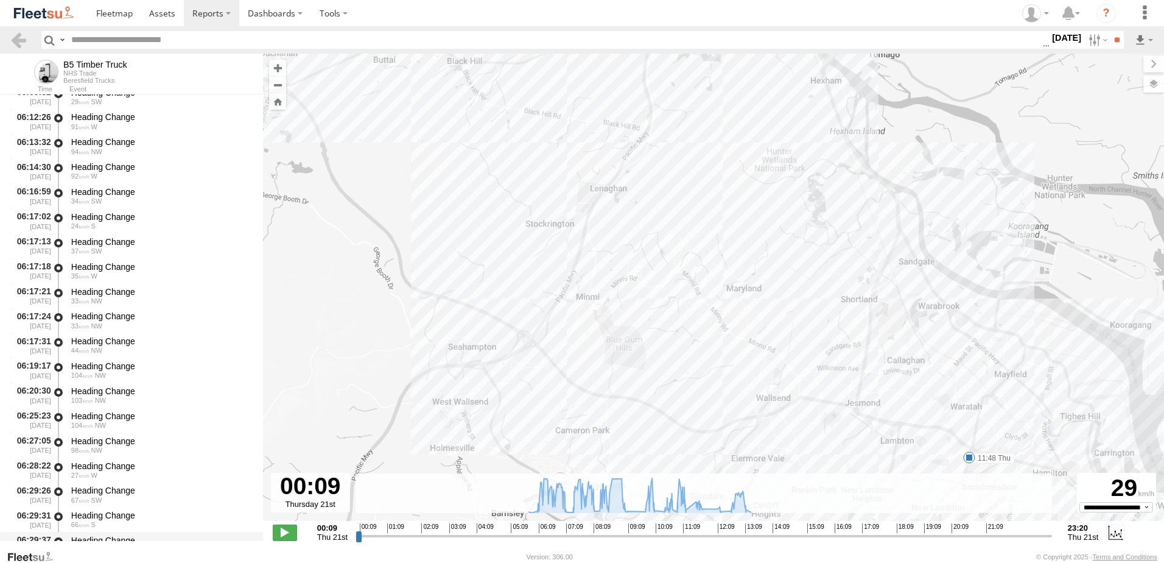
scroll to position [1279, 0]
click at [83, 441] on div "Heading Change" at bounding box center [161, 441] width 180 height 11
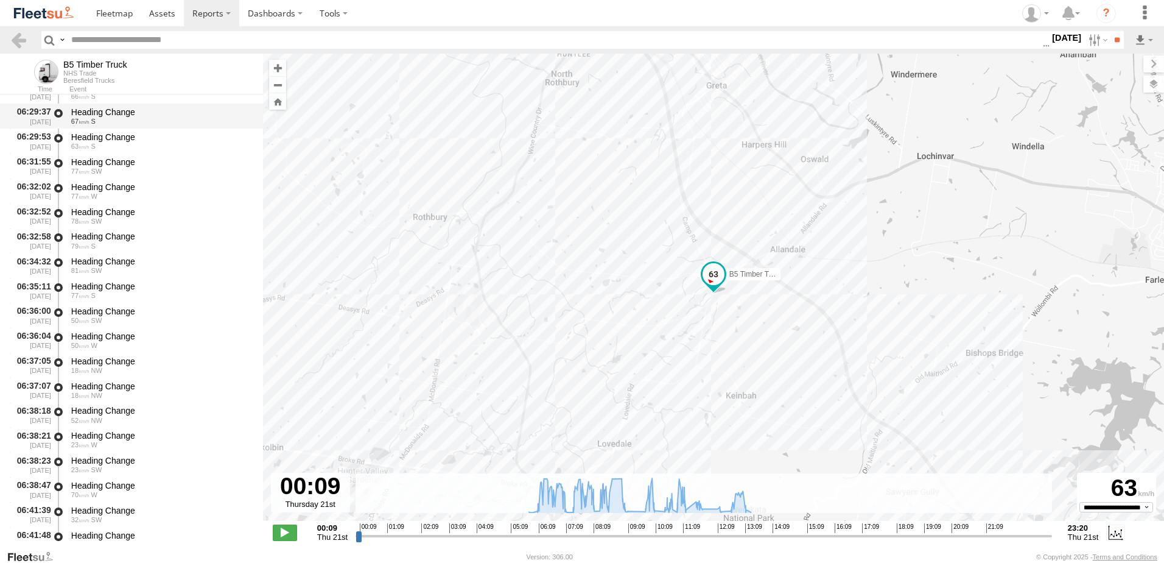
scroll to position [1888, 0]
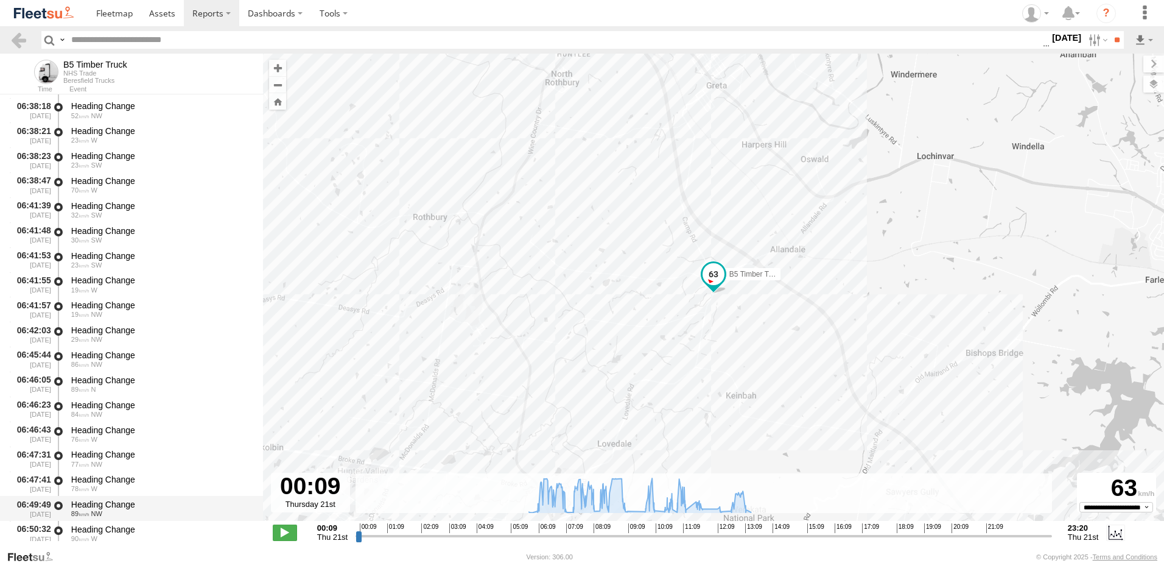
click at [124, 506] on div "Heading Change" at bounding box center [161, 504] width 180 height 11
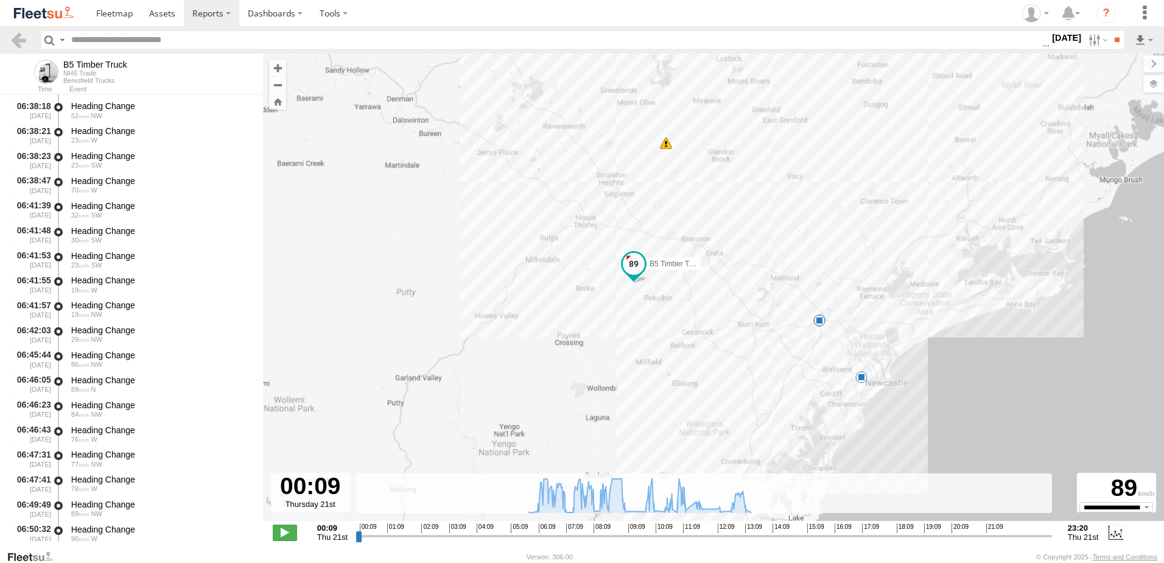
drag, startPoint x: 747, startPoint y: 421, endPoint x: 636, endPoint y: 335, distance: 141.0
click at [636, 335] on div "B5 Timber Truck 05:52 Thu 08:13 Thu 10:08 Thu 11:48 Thu 13:15 Thu 13:25 Thu" at bounding box center [713, 294] width 901 height 480
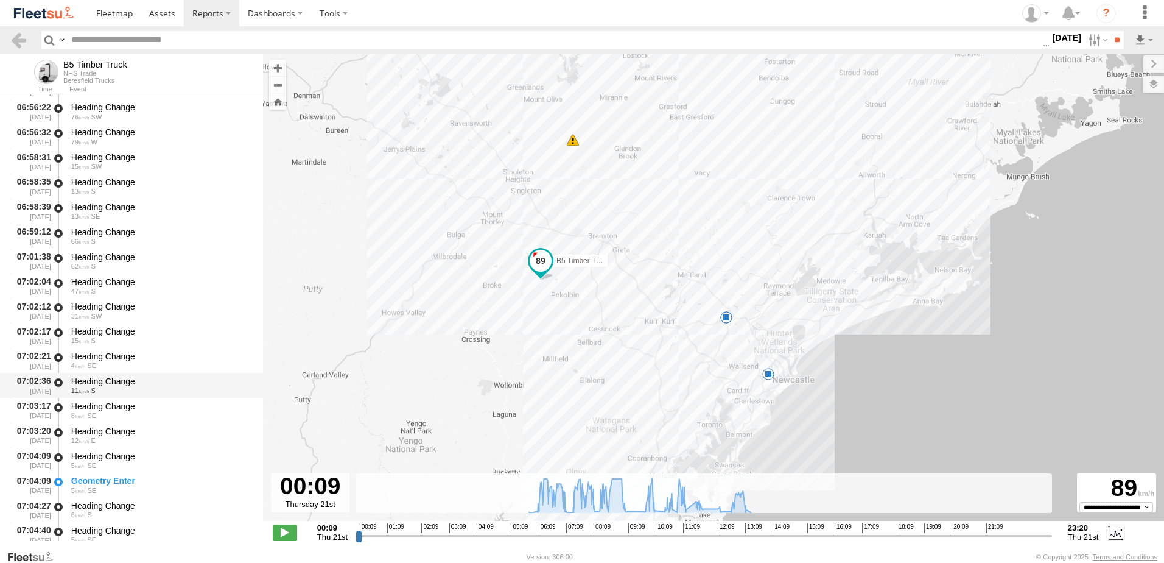
scroll to position [2557, 0]
click at [96, 457] on div "Heading Change" at bounding box center [161, 456] width 180 height 11
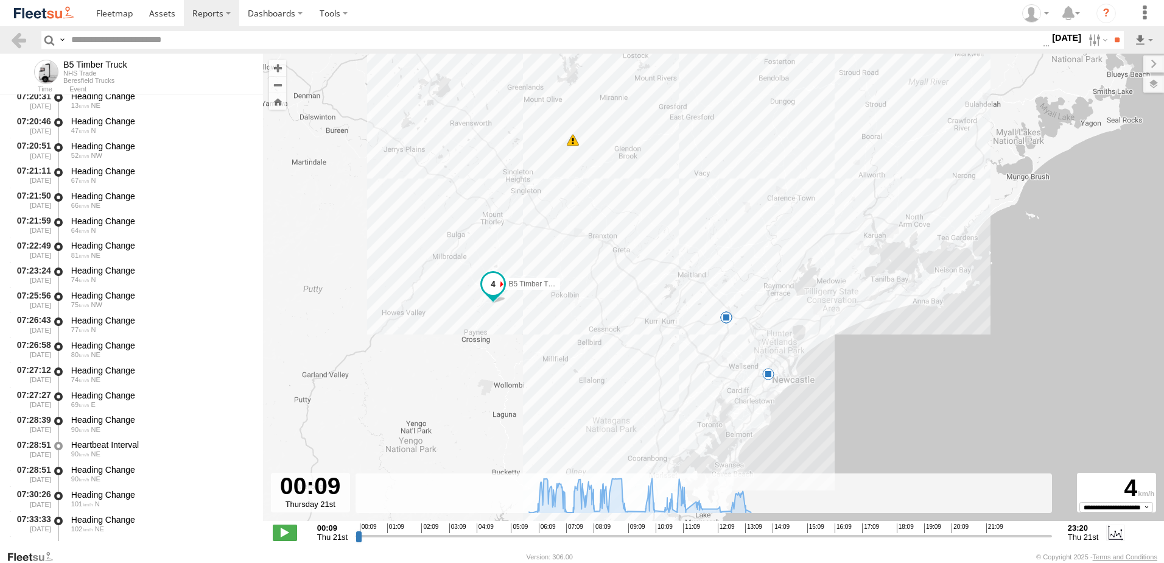
scroll to position [3471, 0]
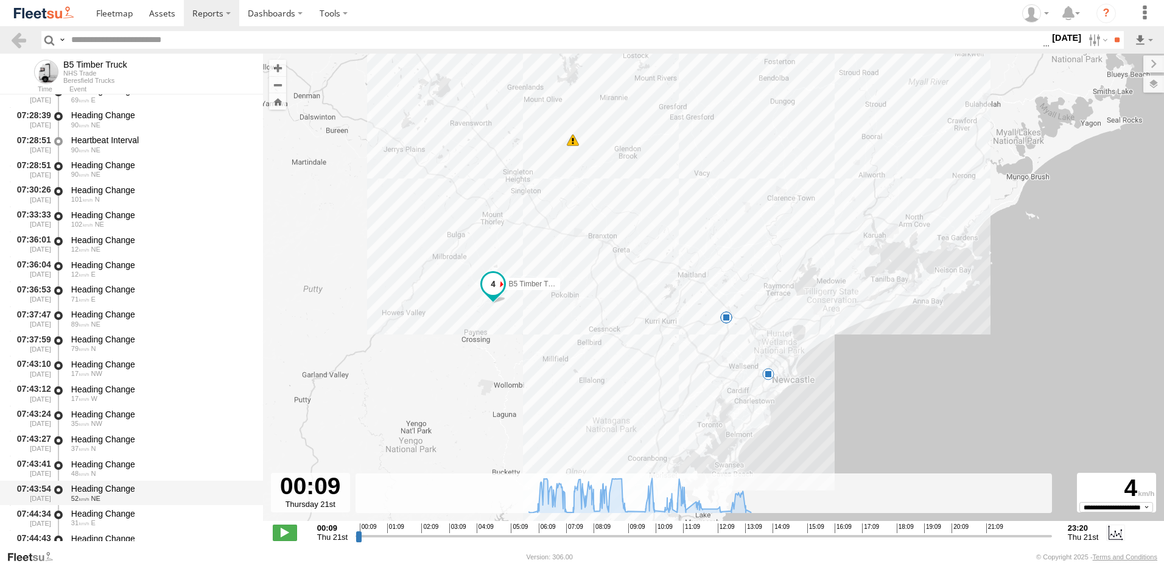
click at [100, 483] on div "Heading Change" at bounding box center [161, 488] width 180 height 11
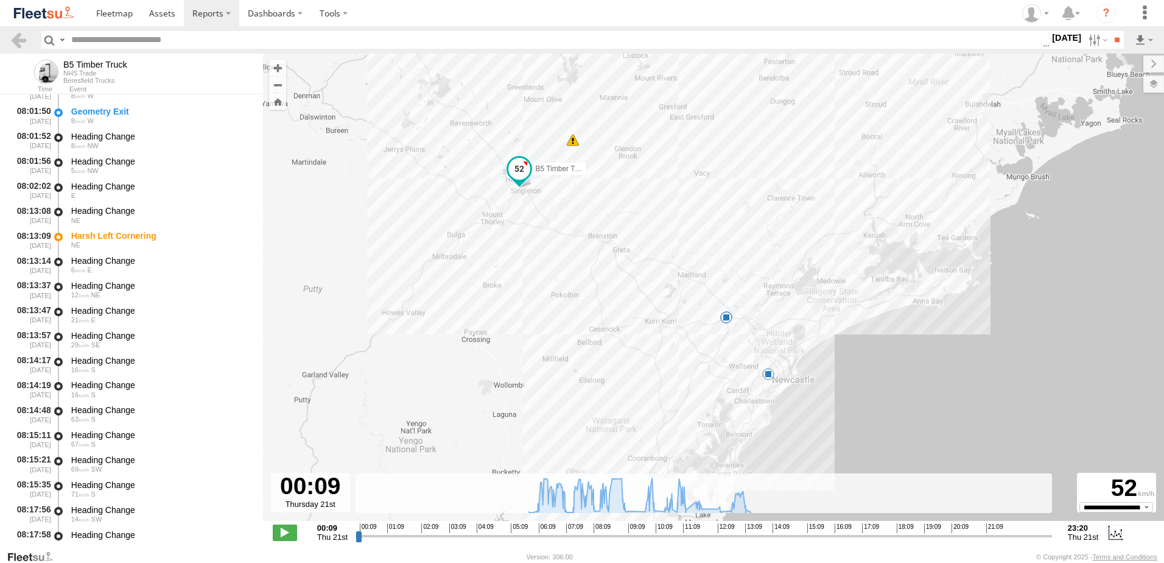
scroll to position [4750, 0]
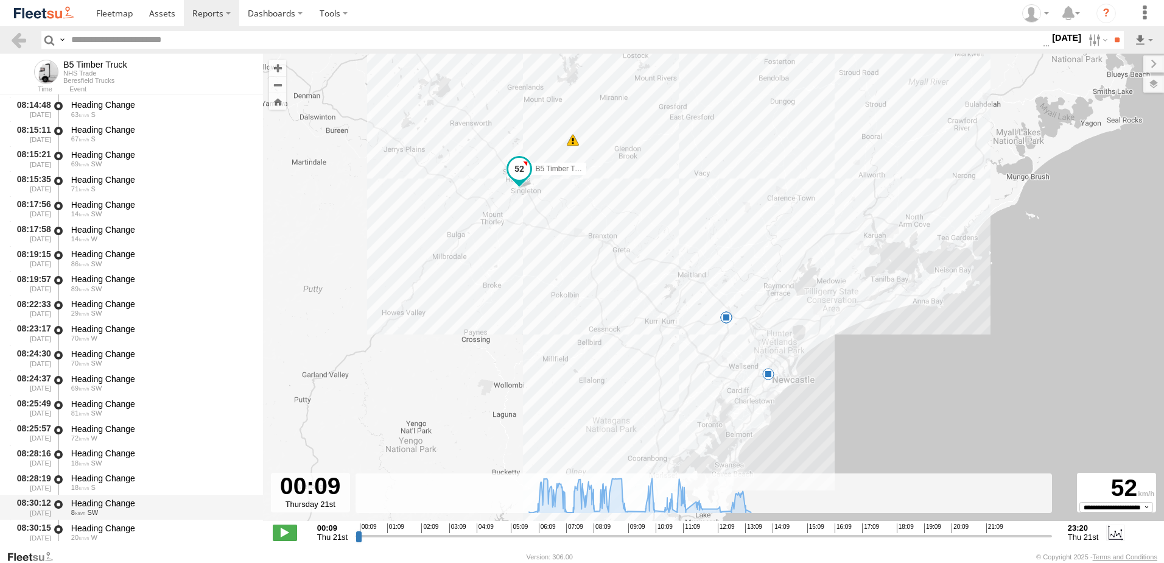
click at [100, 500] on div "Heading Change" at bounding box center [161, 502] width 180 height 11
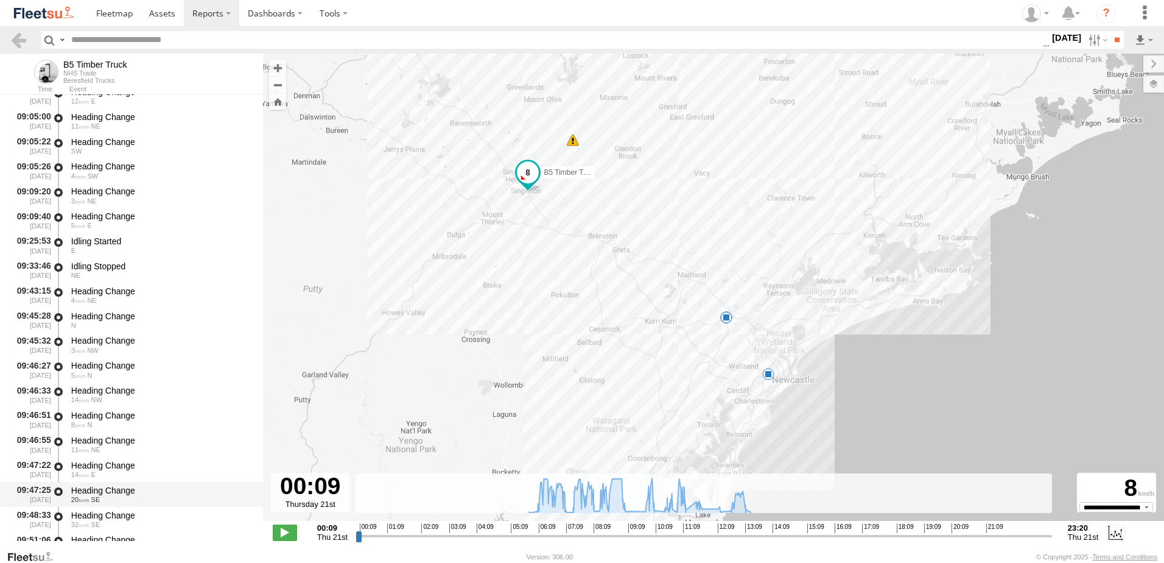
click at [106, 491] on div "Heading Change" at bounding box center [161, 490] width 180 height 11
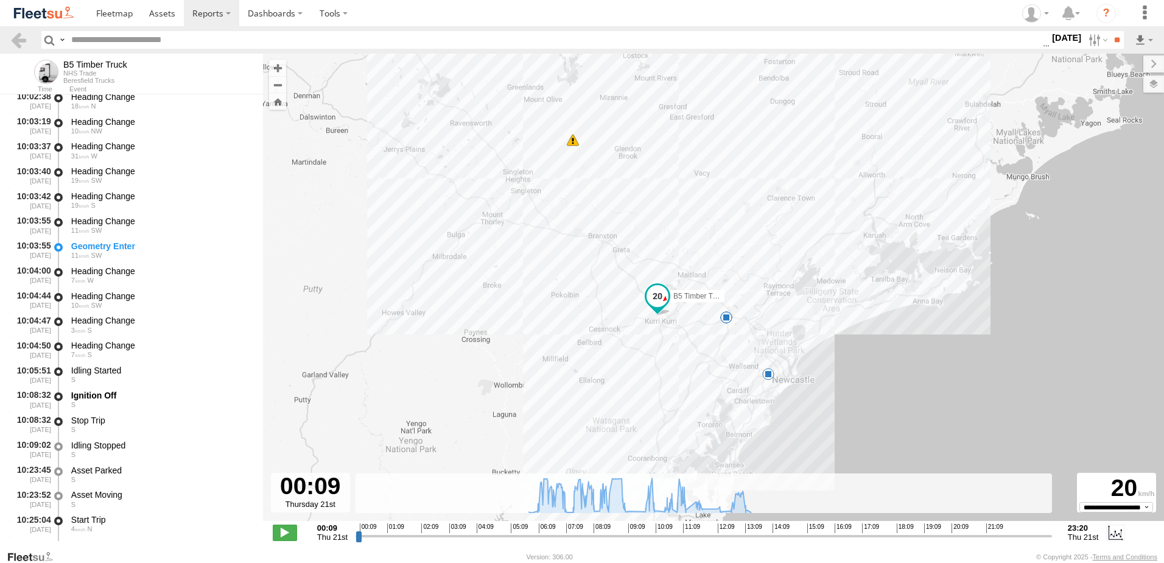
scroll to position [6760, 0]
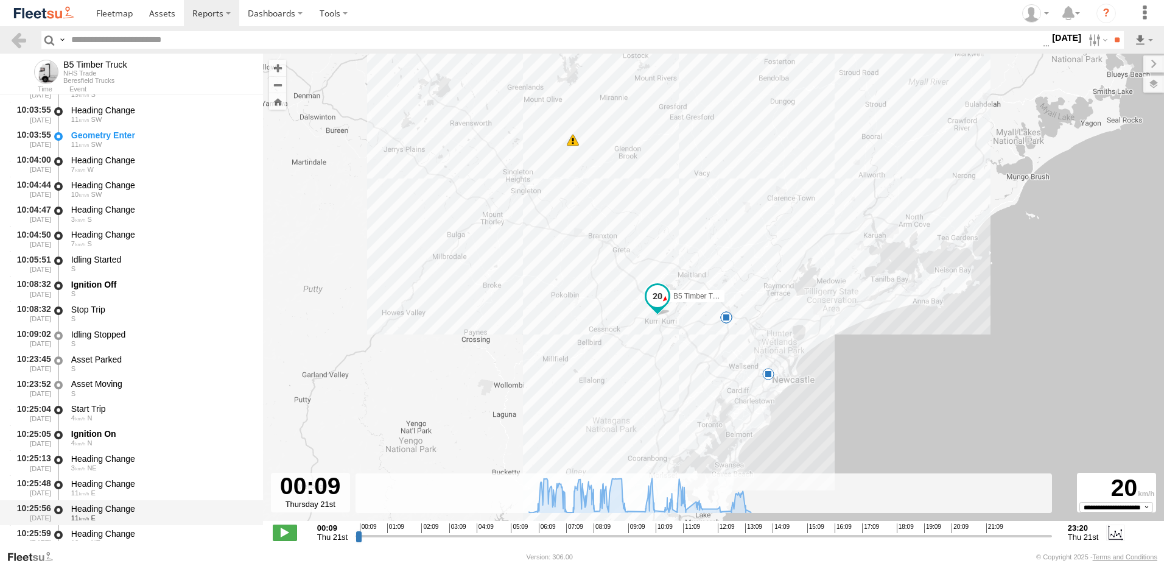
click at [99, 508] on div "Heading Change" at bounding box center [161, 508] width 180 height 11
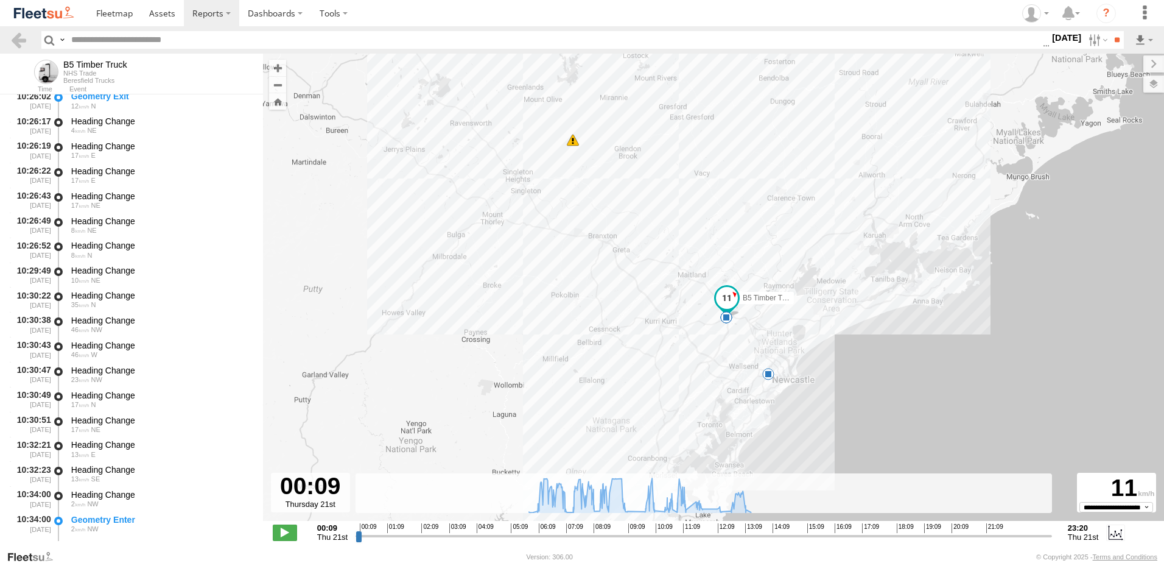
scroll to position [7308, 0]
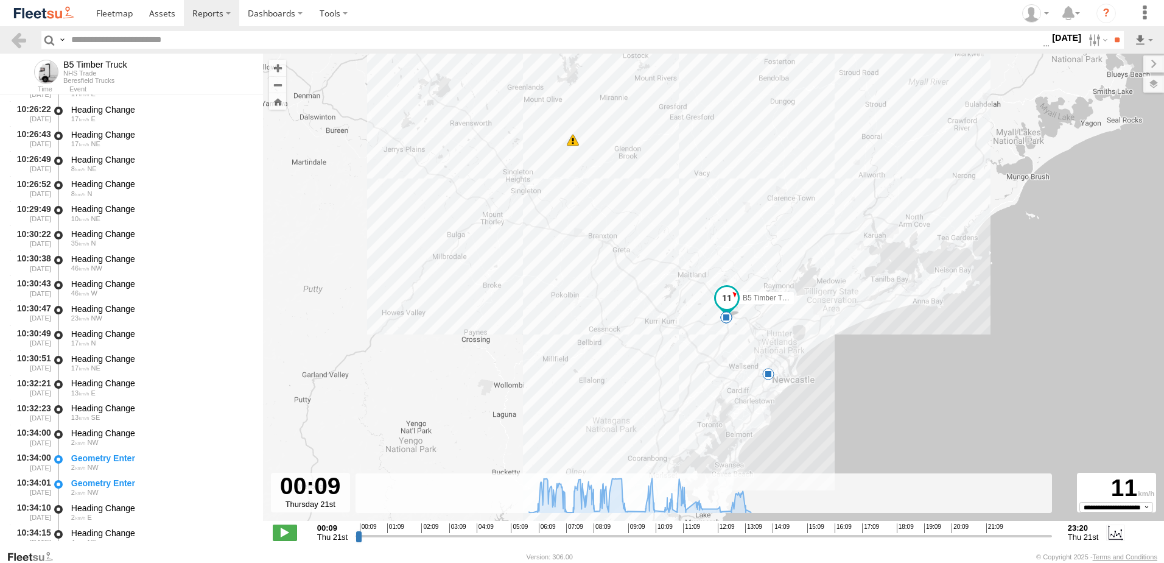
click at [100, 504] on div "Heading Change" at bounding box center [161, 507] width 180 height 11
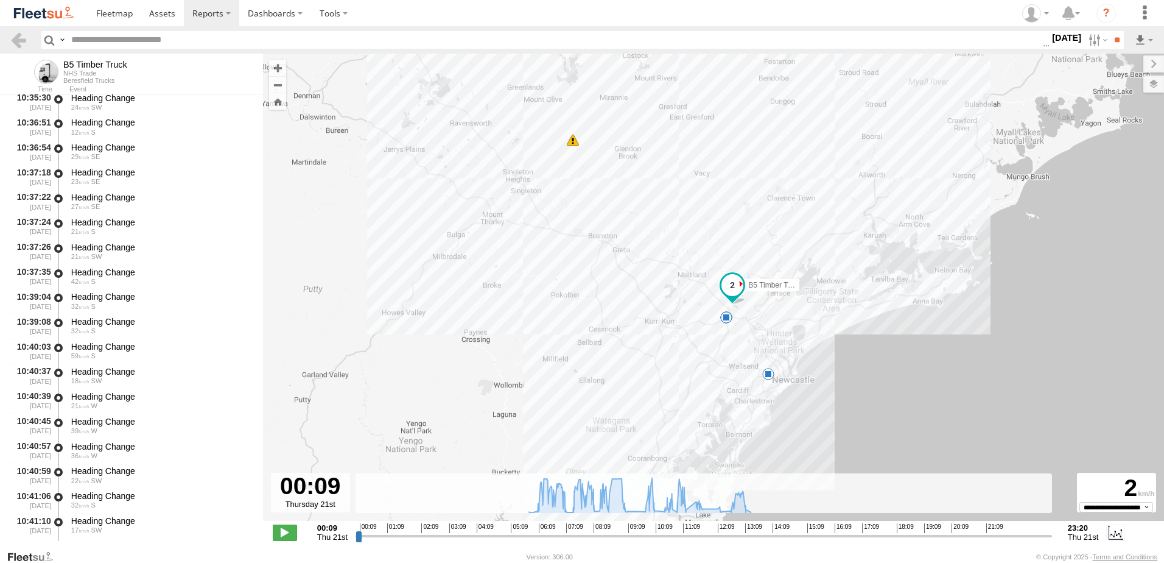
scroll to position [8160, 0]
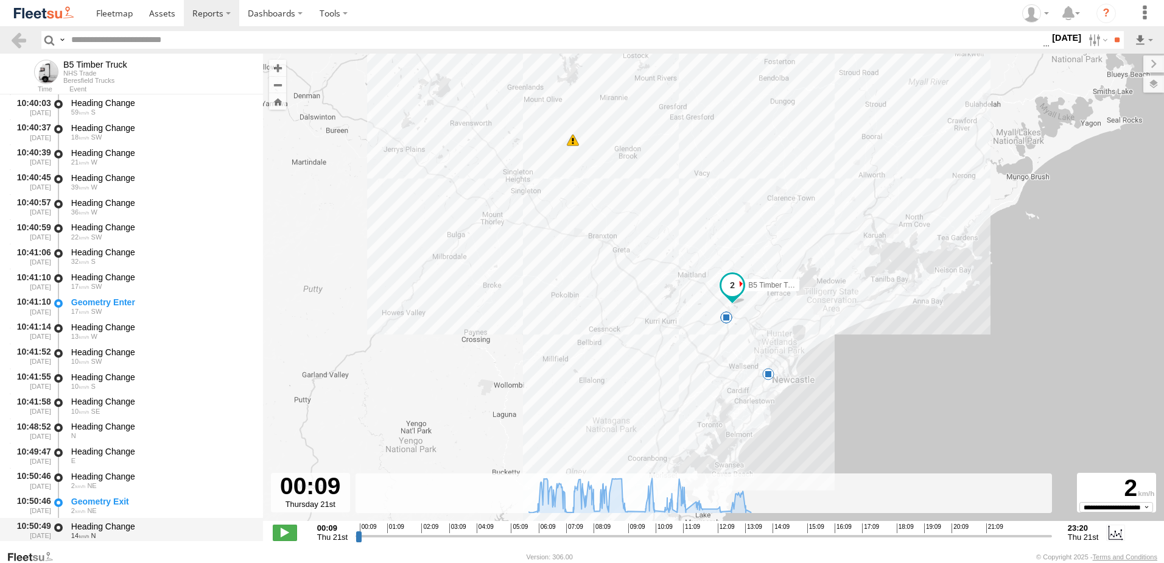
click at [99, 524] on div "Heading Change" at bounding box center [161, 526] width 180 height 11
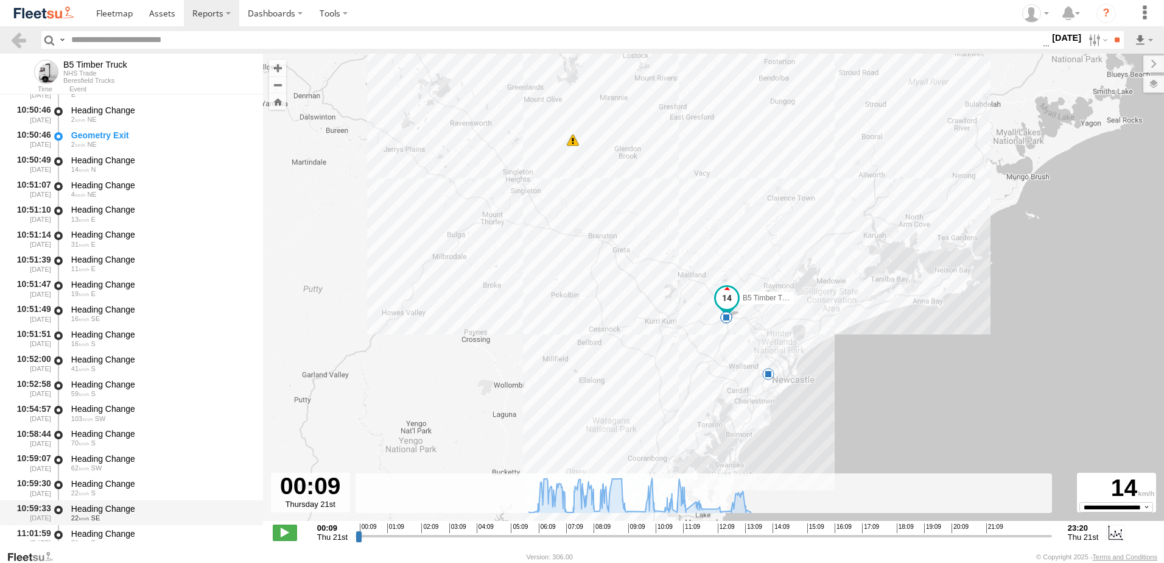
scroll to position [8831, 0]
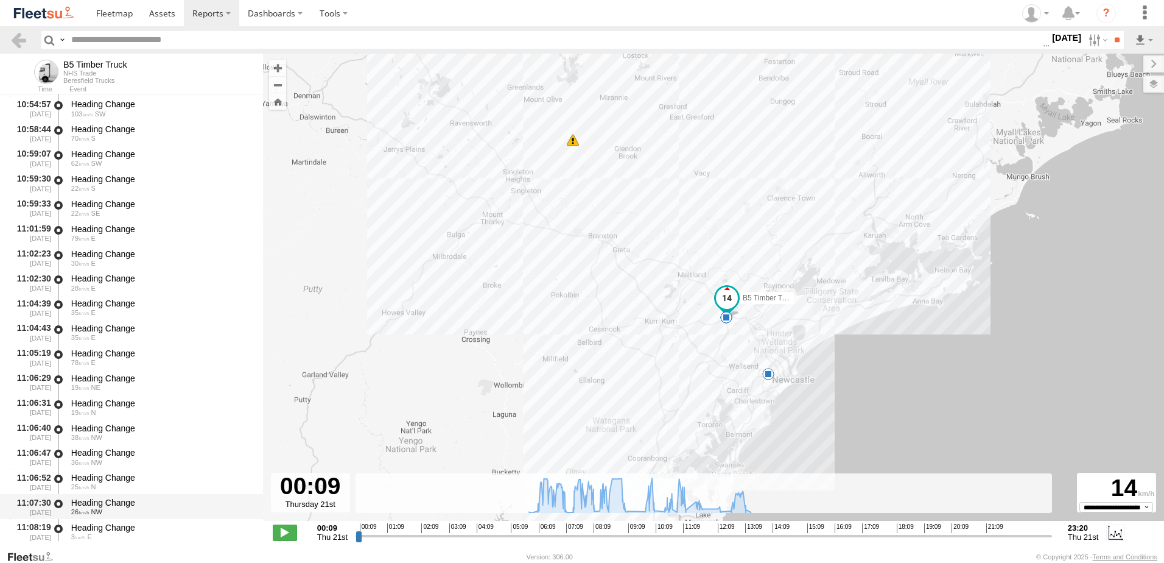
click at [99, 499] on div "Heading Change" at bounding box center [161, 502] width 180 height 11
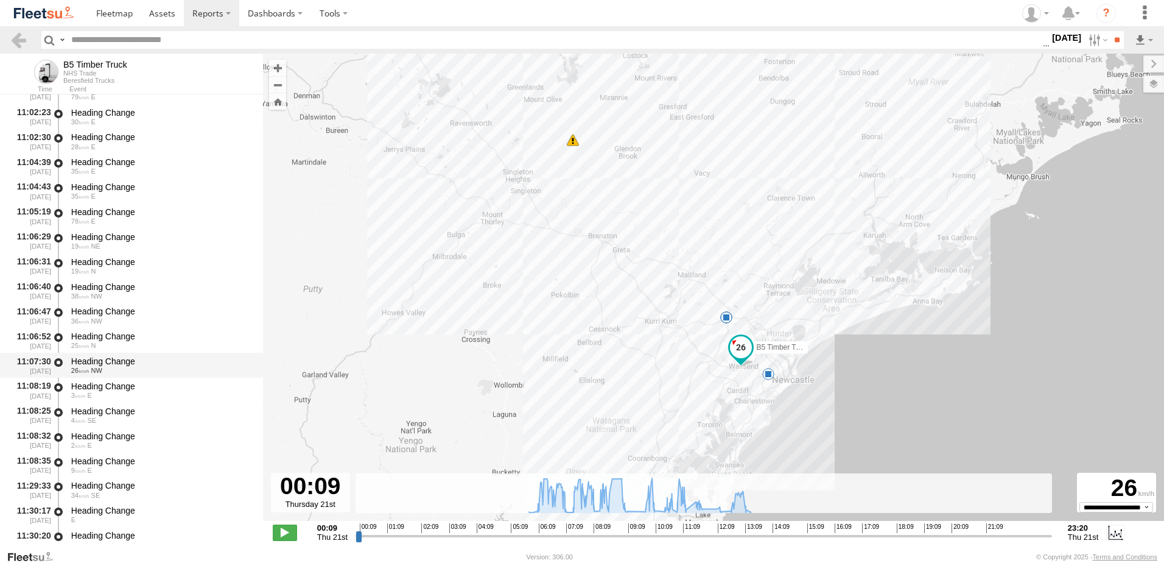
scroll to position [9135, 0]
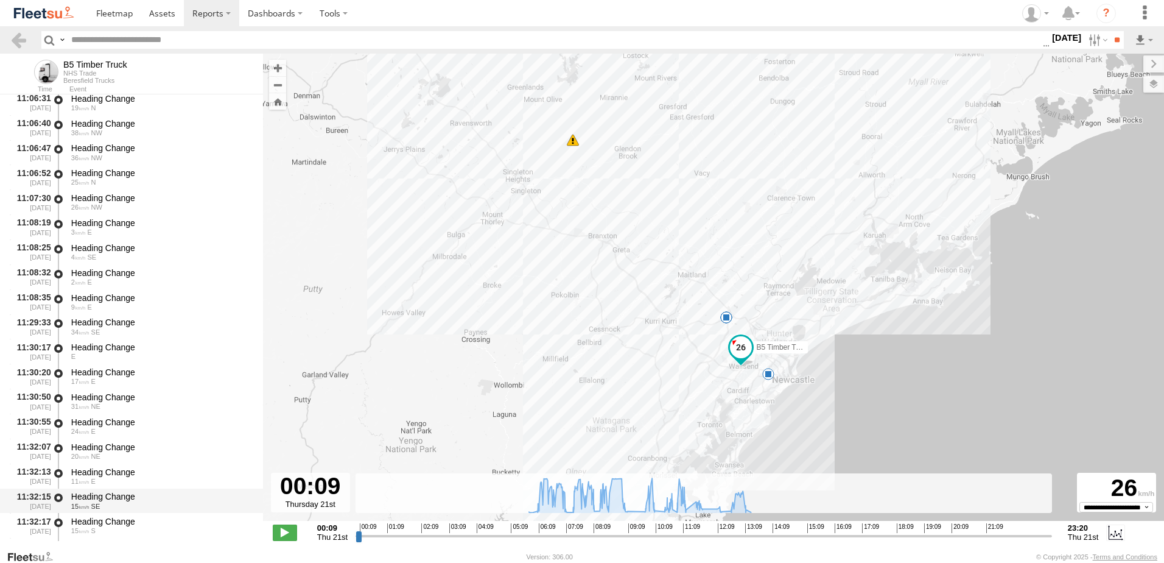
click at [99, 495] on div "Heading Change" at bounding box center [161, 496] width 180 height 11
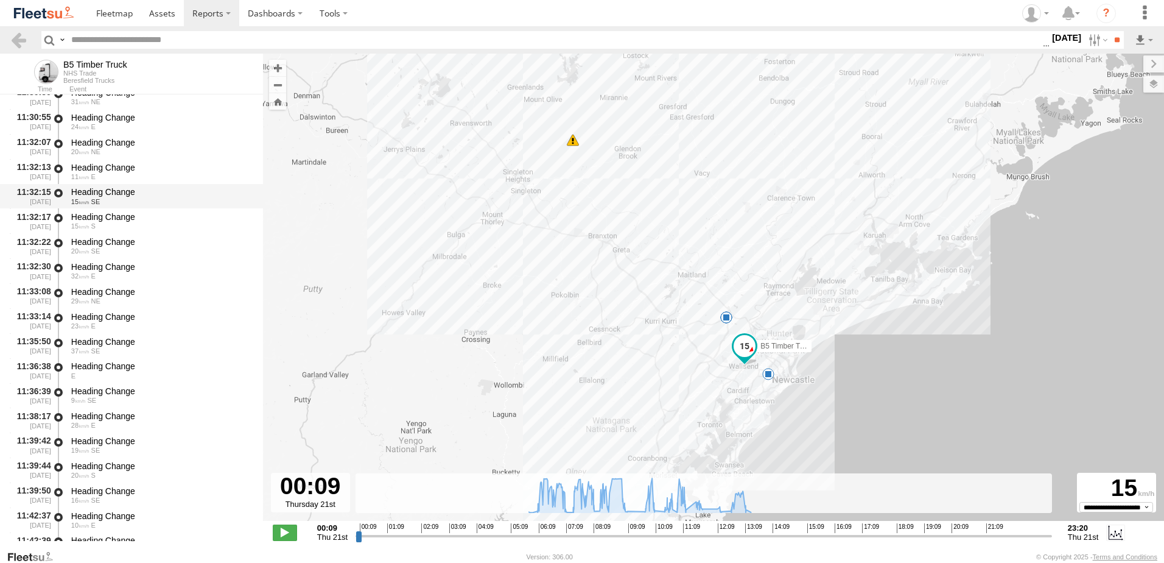
scroll to position [9684, 0]
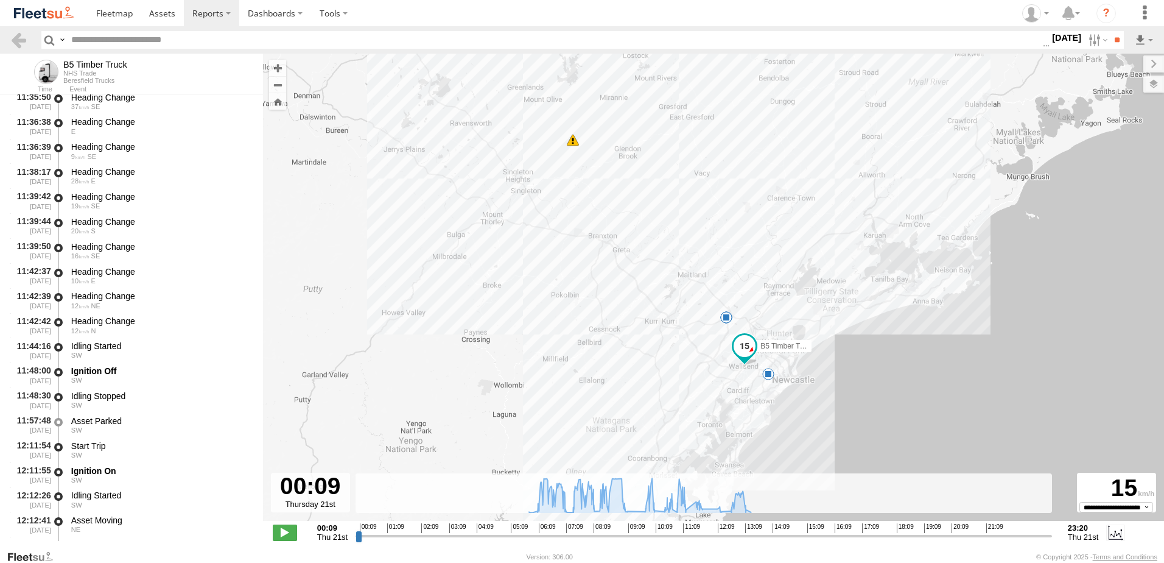
click at [99, 495] on div "Idling Started" at bounding box center [161, 495] width 180 height 11
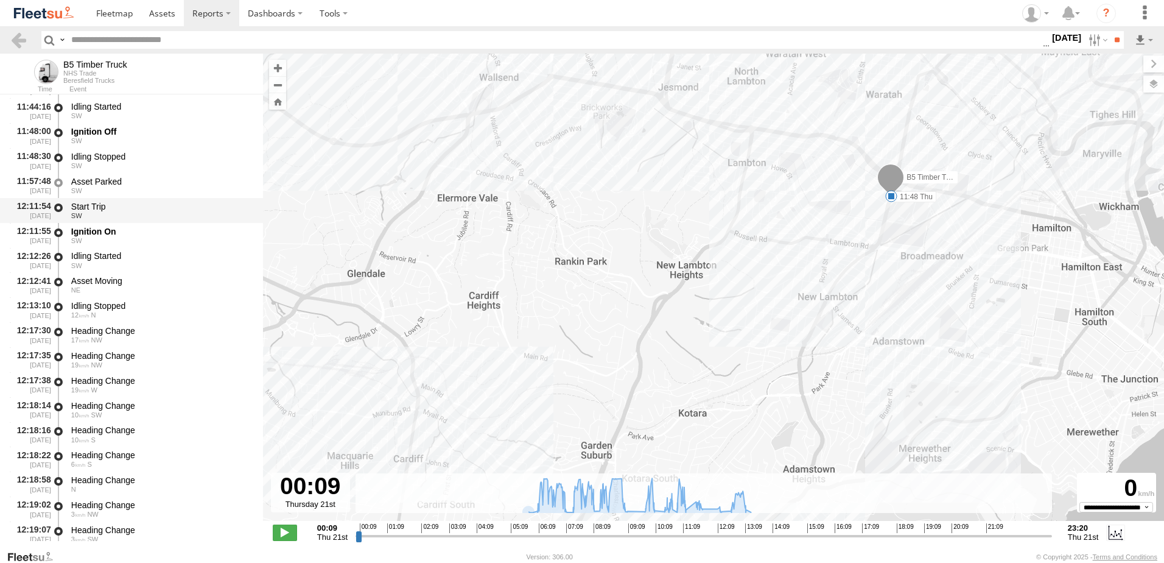
scroll to position [9927, 0]
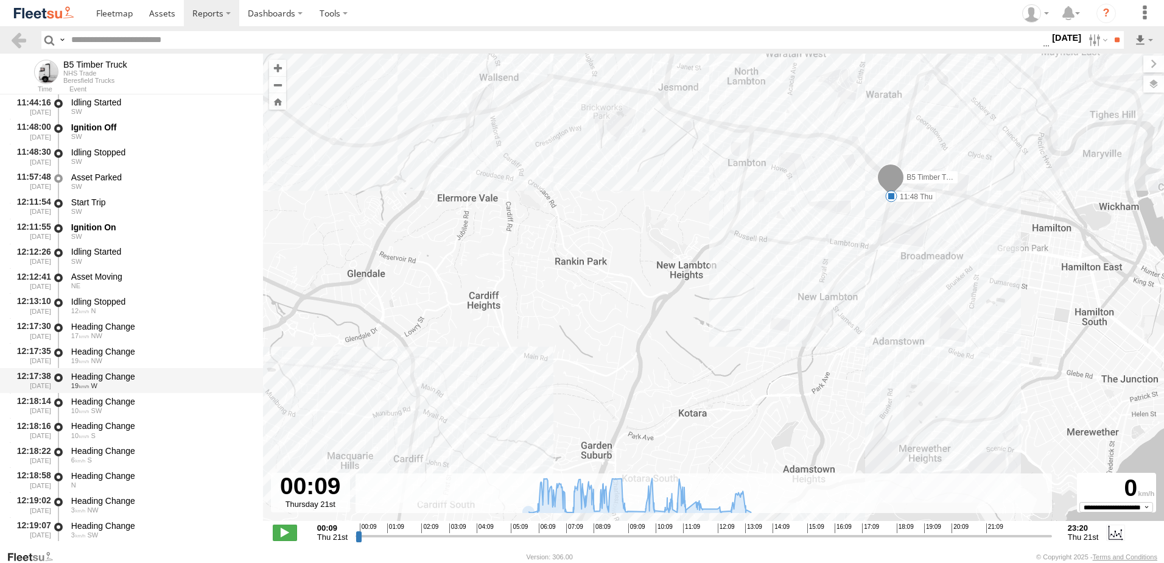
click at [97, 378] on div "Heading Change" at bounding box center [161, 376] width 180 height 11
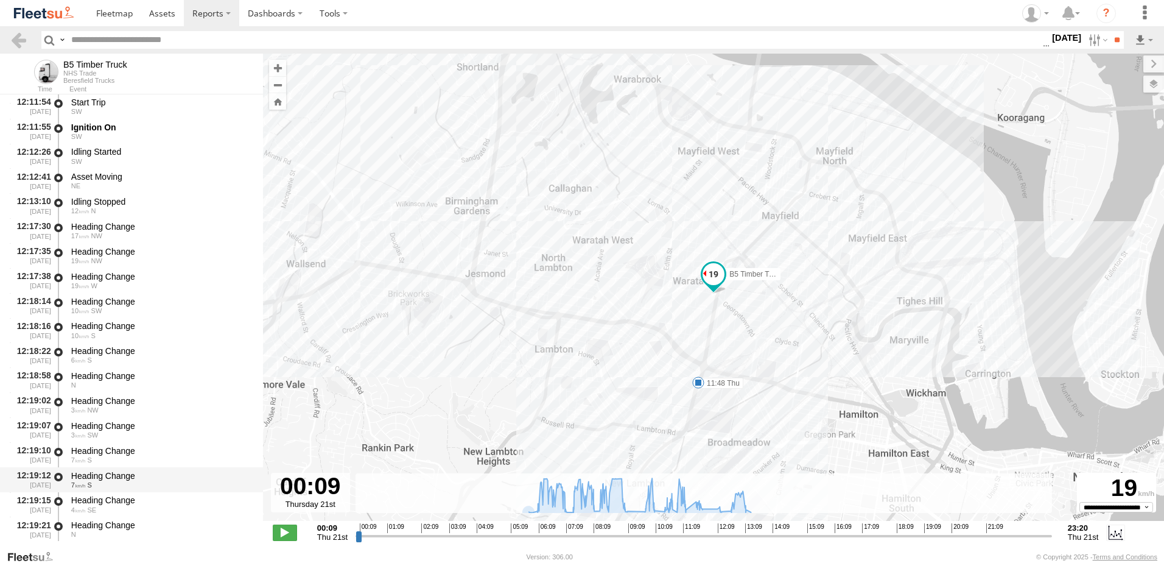
scroll to position [10049, 0]
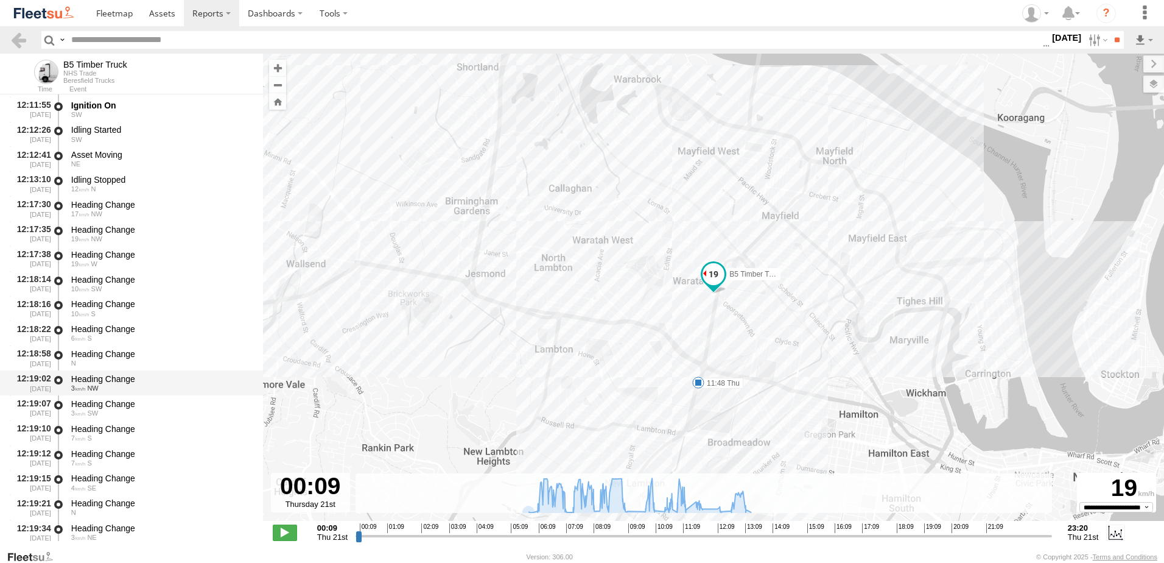
click at [98, 371] on div "Heading Change 3 NW" at bounding box center [161, 382] width 184 height 23
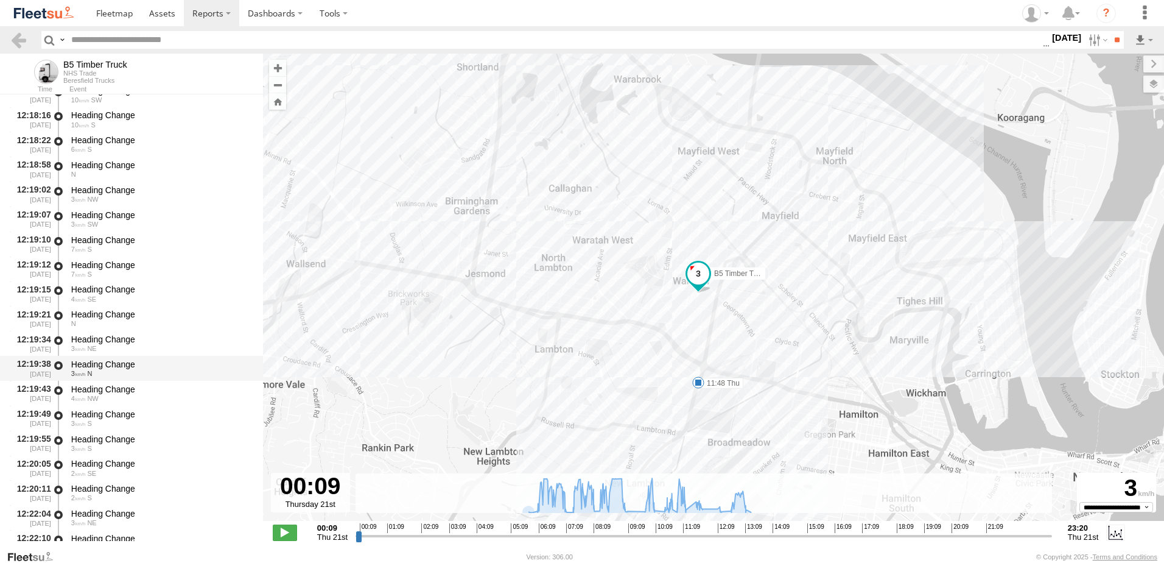
scroll to position [10354, 0]
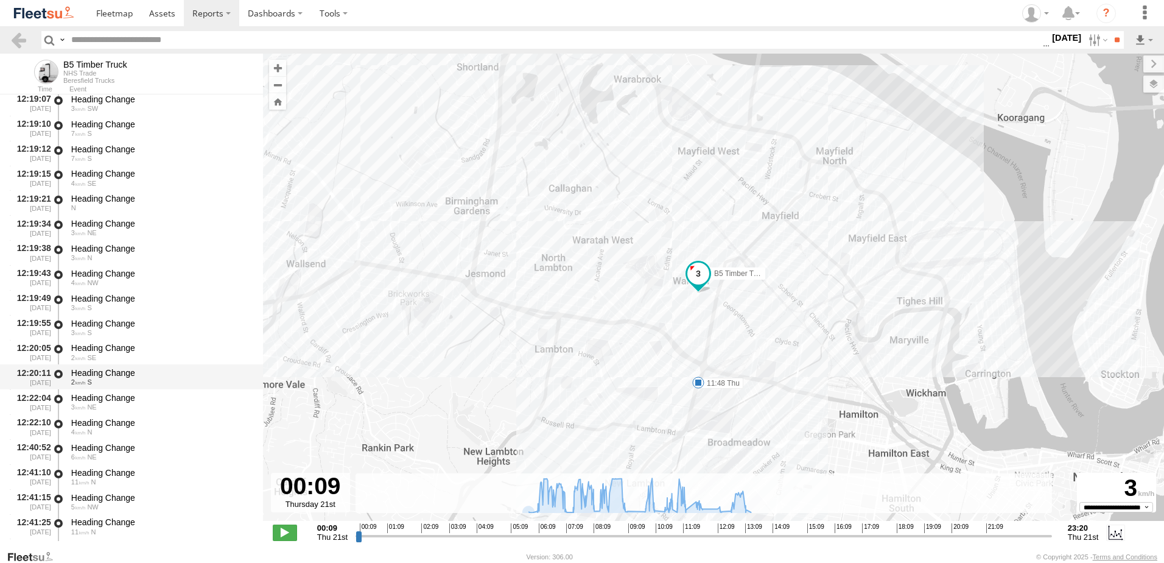
click at [107, 370] on div "Heading Change" at bounding box center [161, 372] width 180 height 11
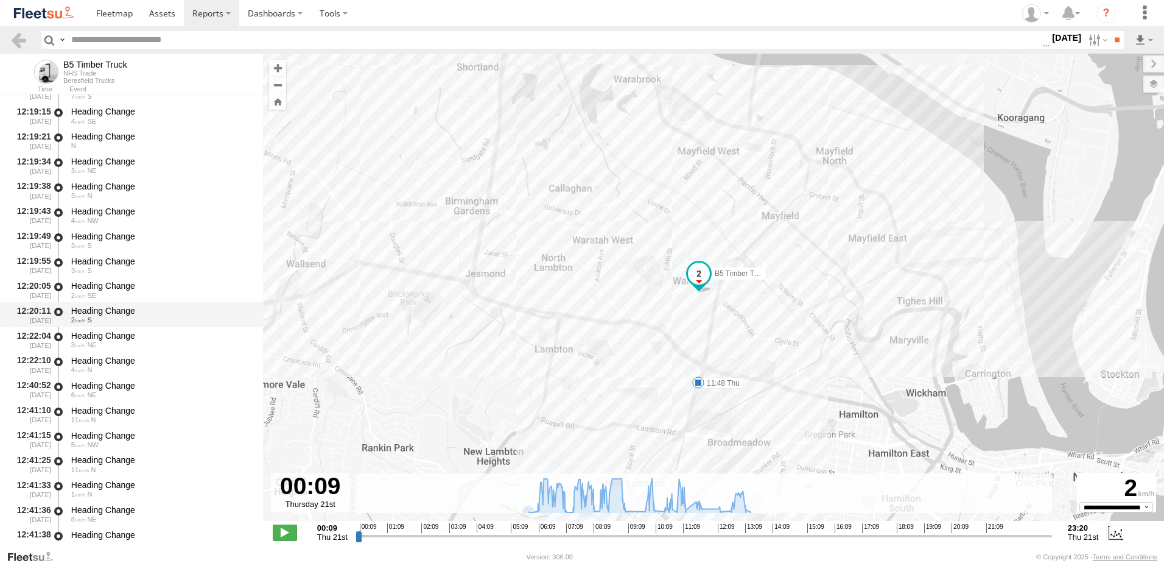
scroll to position [10536, 0]
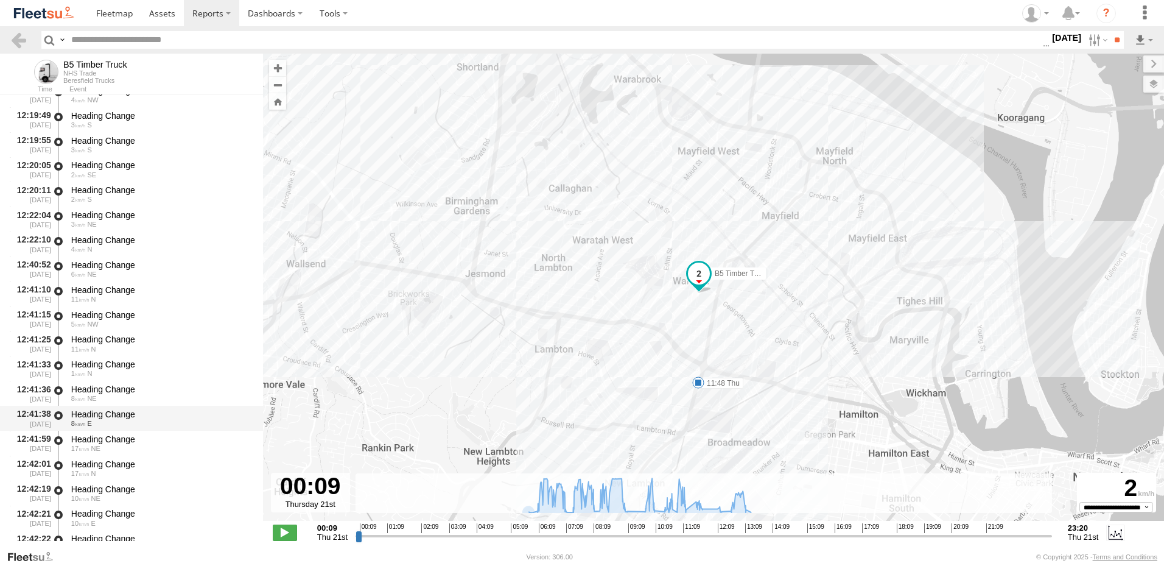
click at [99, 412] on div "Heading Change" at bounding box center [161, 414] width 180 height 11
click at [110, 241] on div "Heading Change" at bounding box center [161, 239] width 180 height 11
click at [17, 37] on link at bounding box center [19, 40] width 18 height 18
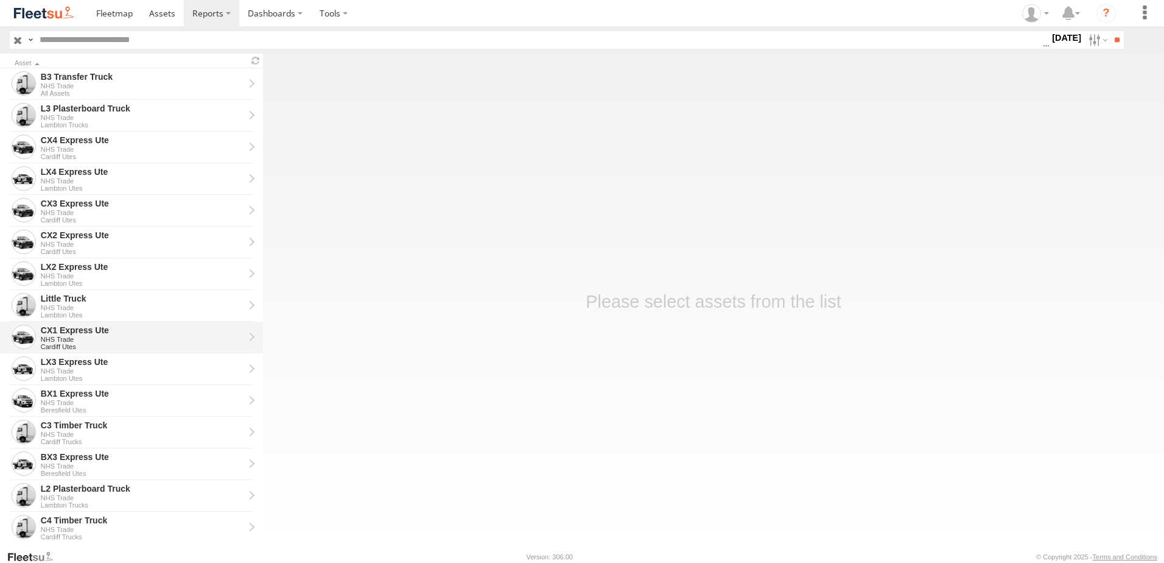
click at [81, 329] on div "CX1 Express Ute" at bounding box center [142, 330] width 203 height 11
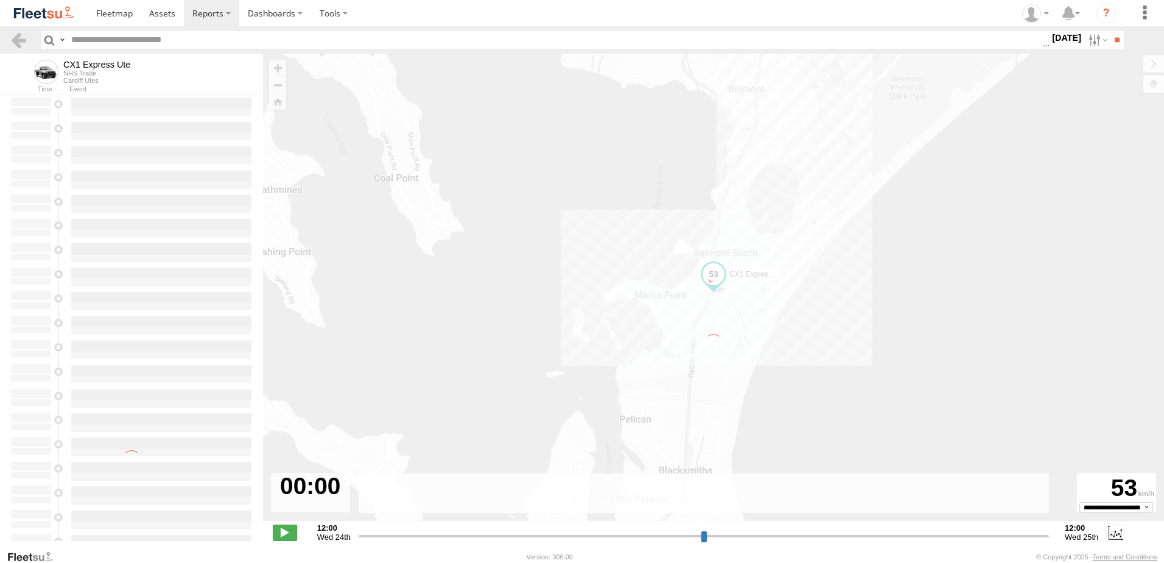
type input "**********"
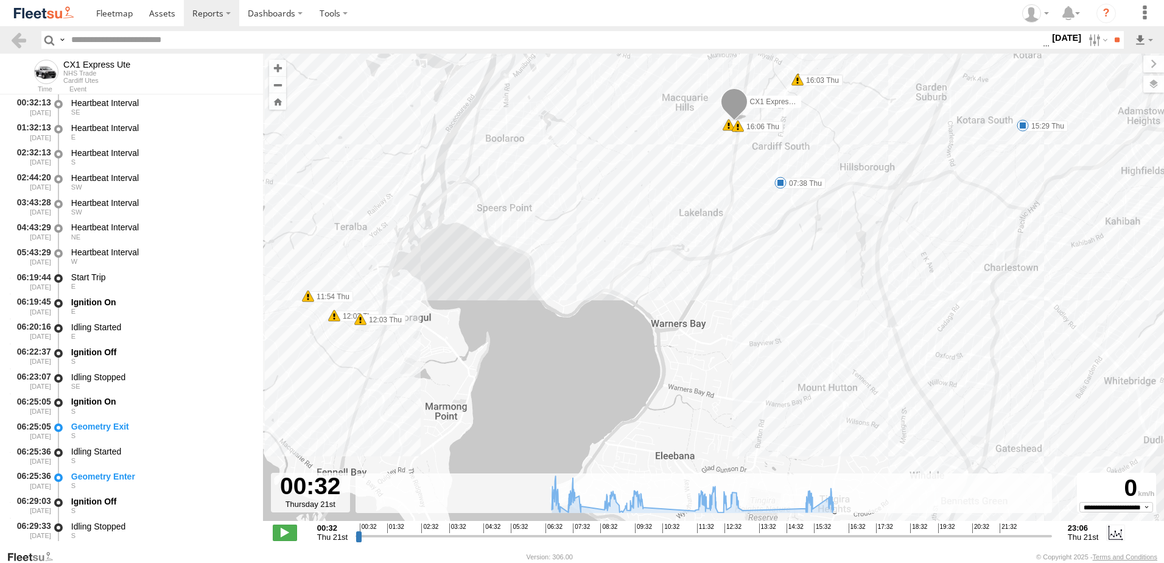
drag, startPoint x: 639, startPoint y: 400, endPoint x: 788, endPoint y: 320, distance: 169.2
click at [796, 320] on div "CX1 Express Ute 07:07 Thu 07:21 Thu 11:54 Thu 12:02 Thu 12:03 Thu 12:13 Thu 12:…" at bounding box center [713, 294] width 901 height 480
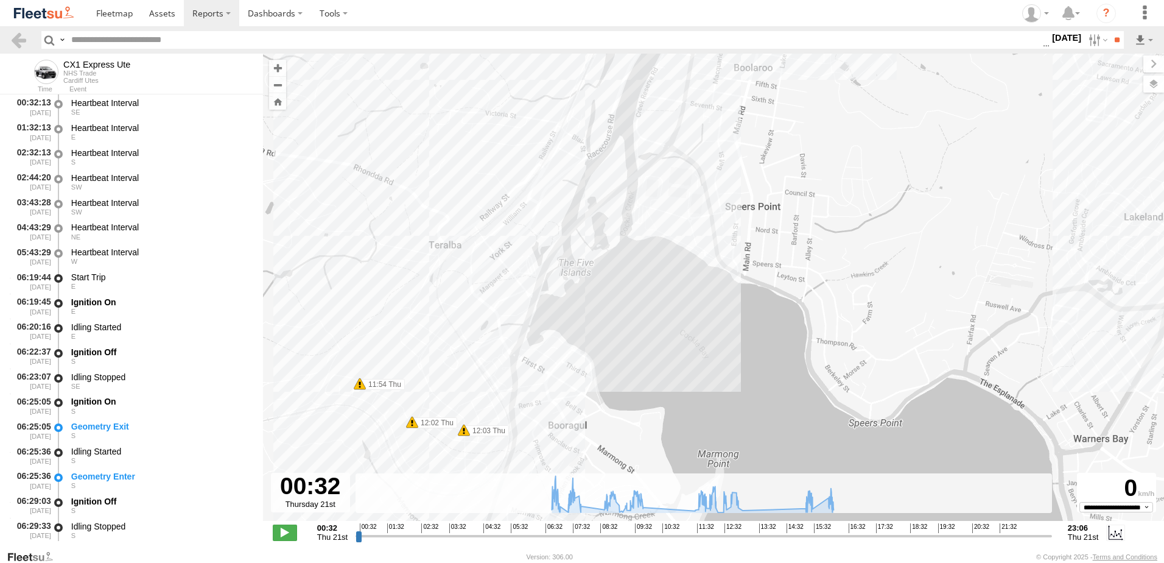
drag, startPoint x: 390, startPoint y: 241, endPoint x: 574, endPoint y: 354, distance: 216.0
click at [574, 354] on div "CX1 Express Ute 07:07 Thu 07:21 Thu 11:54 Thu 12:02 Thu 12:03 Thu 12:13 Thu 12:…" at bounding box center [713, 294] width 901 height 480
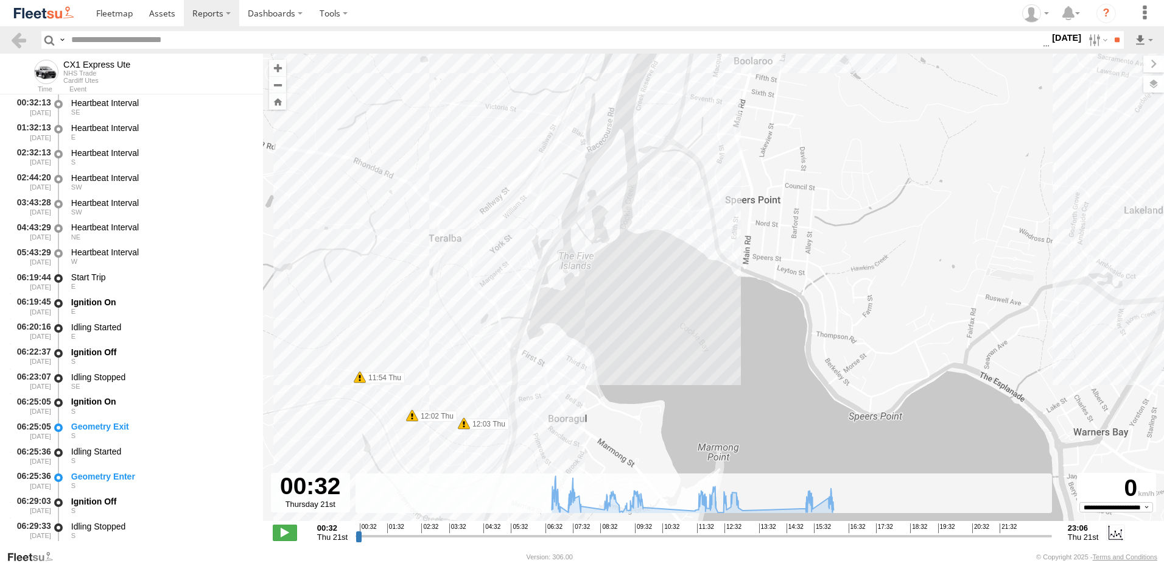
click at [384, 380] on label "11:54 Thu" at bounding box center [382, 377] width 45 height 11
click at [430, 417] on label "12:02 Thu" at bounding box center [434, 415] width 45 height 11
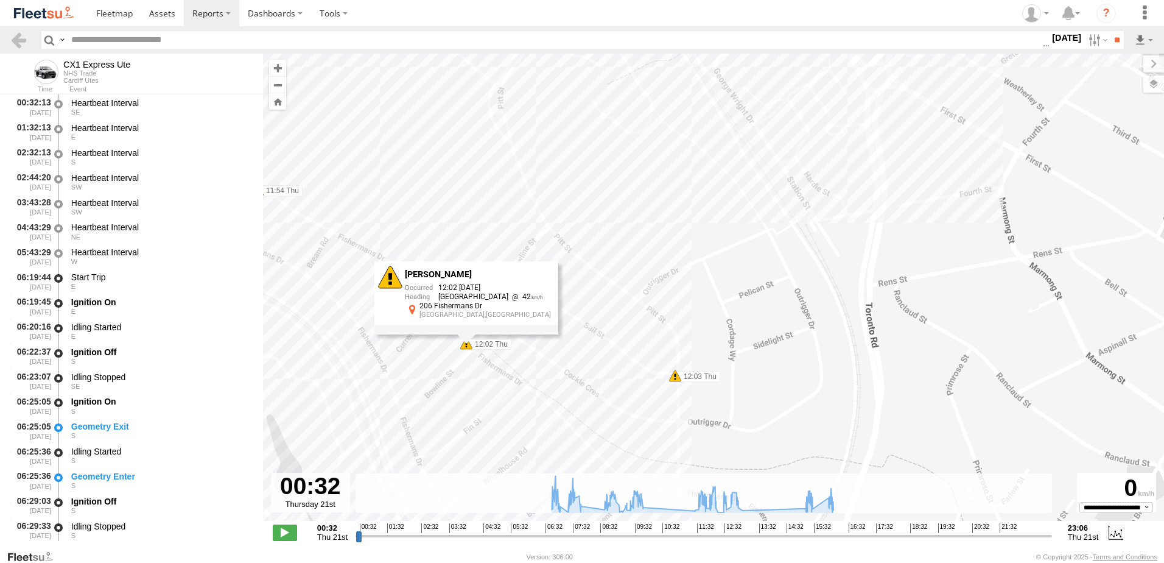
drag, startPoint x: 440, startPoint y: 353, endPoint x: 699, endPoint y: 259, distance: 275.8
click at [699, 259] on div "CX1 Express Ute 07:07 Thu 07:21 Thu 11:54 Thu 12:02 Thu 12:03 Thu 12:13 Thu 12:…" at bounding box center [713, 294] width 901 height 480
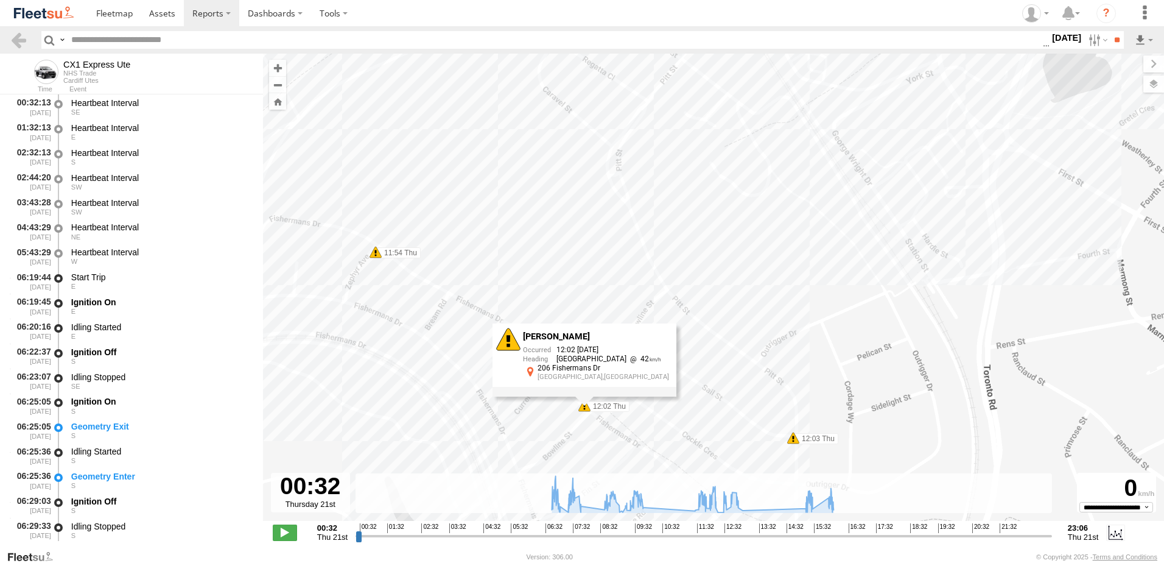
drag, startPoint x: 370, startPoint y: 327, endPoint x: 491, endPoint y: 391, distance: 136.5
click at [491, 391] on div "CX1 Express Ute 07:07 Thu 07:21 Thu 11:54 Thu 12:02 Thu 12:03 Thu 12:13 Thu 12:…" at bounding box center [713, 294] width 901 height 480
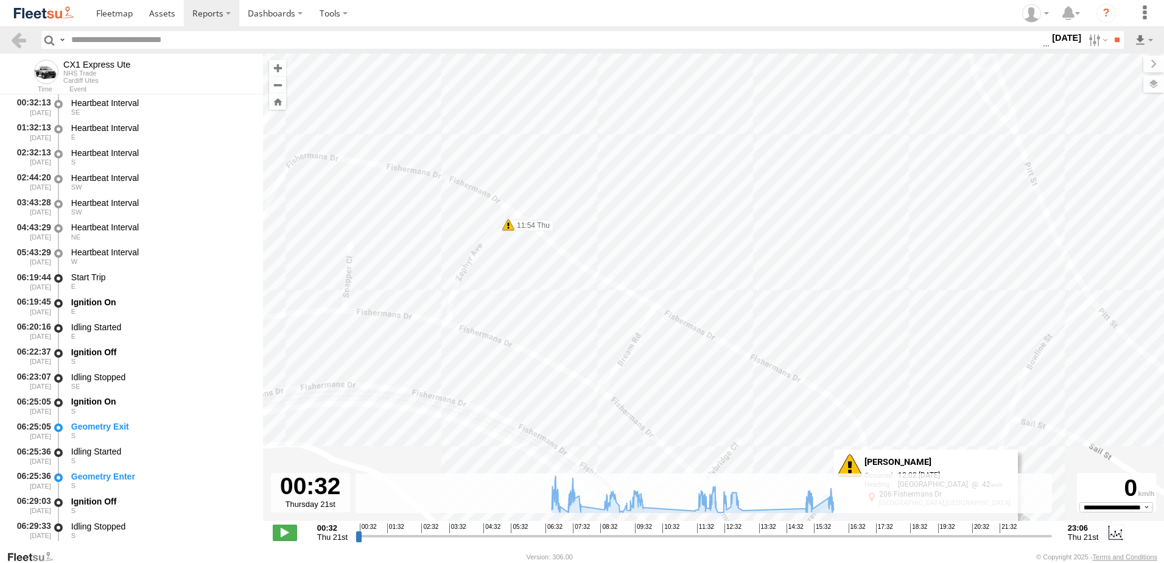
drag, startPoint x: 398, startPoint y: 265, endPoint x: 600, endPoint y: 337, distance: 214.9
click at [600, 337] on div "CX1 Express Ute 07:07 Thu 07:21 Thu 11:54 Thu 12:02 Thu 12:03 Thu 12:13 Thu 12:…" at bounding box center [713, 294] width 901 height 480
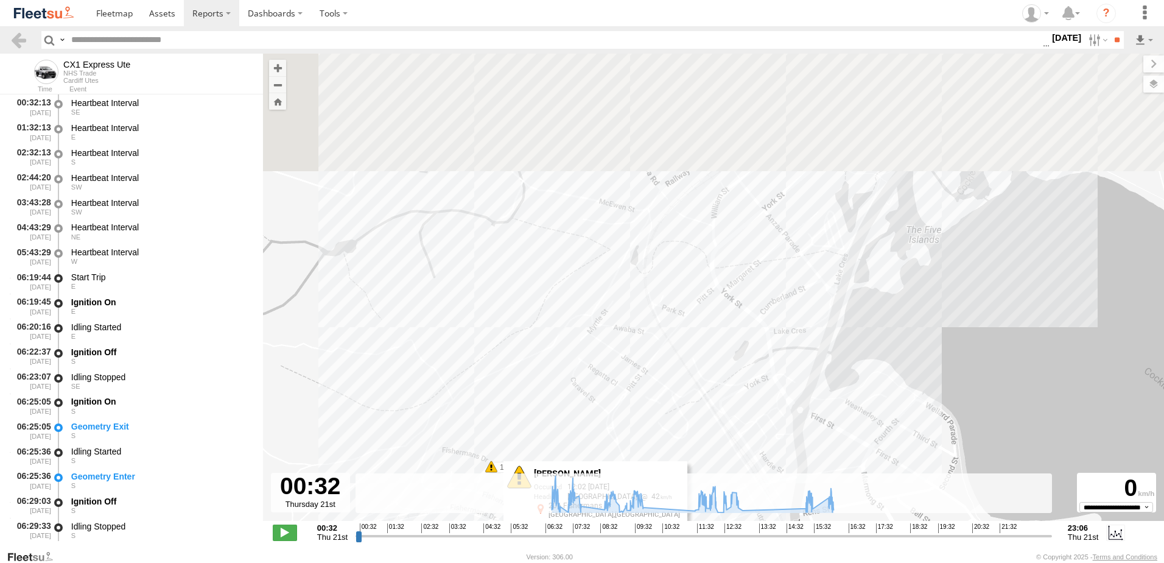
drag, startPoint x: 681, startPoint y: 127, endPoint x: 652, endPoint y: 392, distance: 267.2
click at [652, 392] on div "CX1 Express Ute 07:07 Thu 07:21 Thu 11:54 Thu 12:02 Thu 12:03 Thu 12:13 Thu 12:…" at bounding box center [713, 294] width 901 height 480
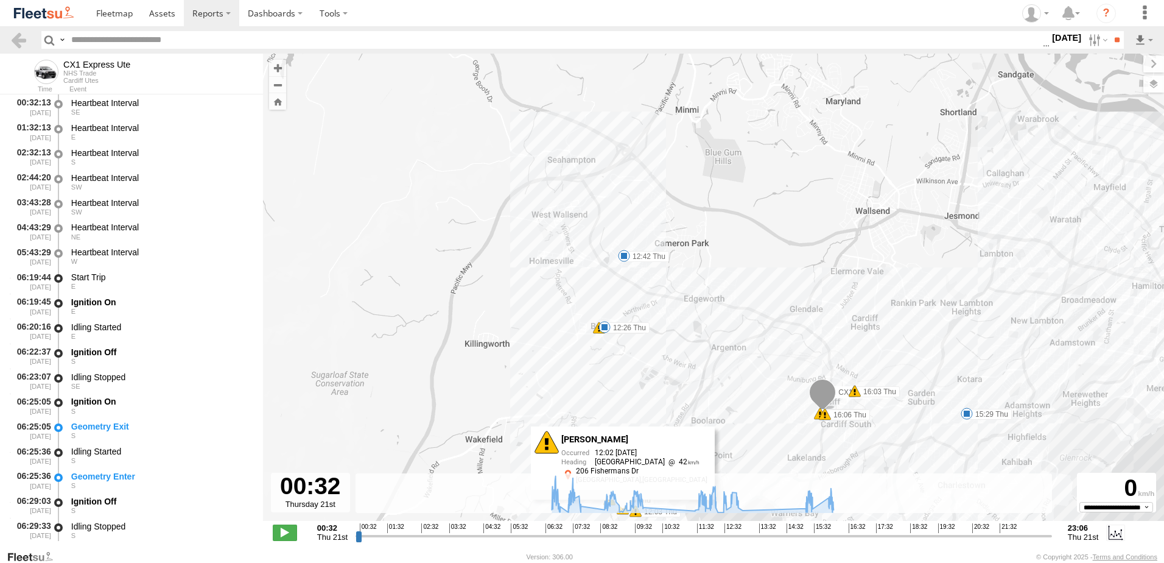
drag, startPoint x: 599, startPoint y: 172, endPoint x: 581, endPoint y: 327, distance: 156.3
click at [581, 327] on div "CX1 Express Ute 07:07 Thu 07:21 Thu 11:54 Thu 12:02 Thu 12:03 Thu 12:13 Thu 12:…" at bounding box center [713, 294] width 901 height 480
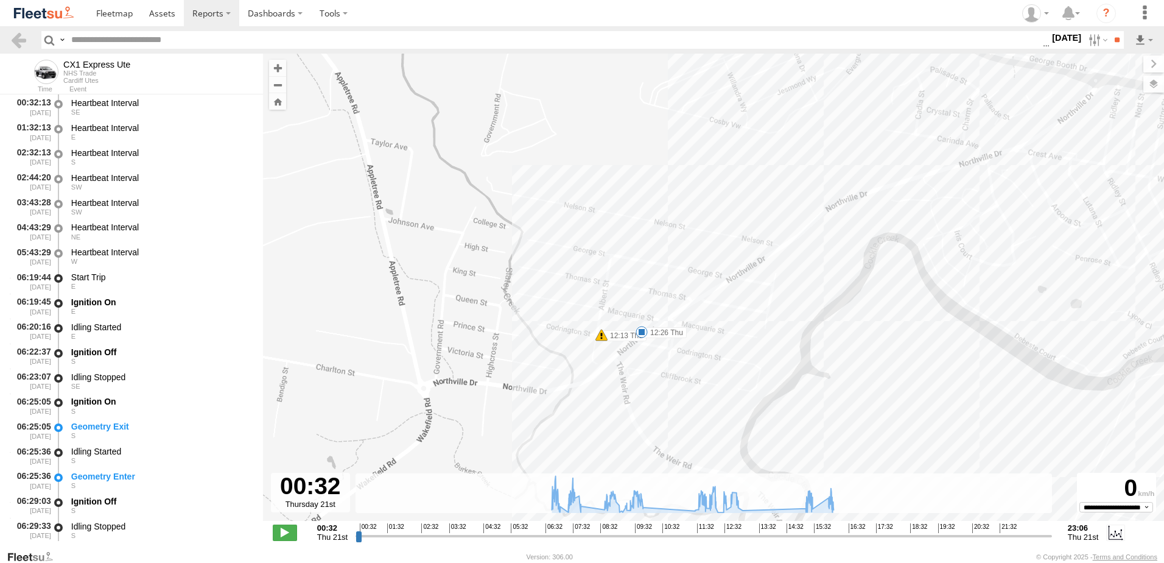
drag, startPoint x: 606, startPoint y: 383, endPoint x: 637, endPoint y: 236, distance: 149.9
click at [637, 236] on div "CX1 Express Ute 07:07 Thu 07:21 Thu 11:54 Thu 12:02 Thu 12:03 Thu 12:13 Thu 12:…" at bounding box center [713, 294] width 901 height 480
click at [664, 332] on label "12:26 Thu" at bounding box center [664, 330] width 45 height 11
click at [21, 37] on link at bounding box center [19, 40] width 18 height 18
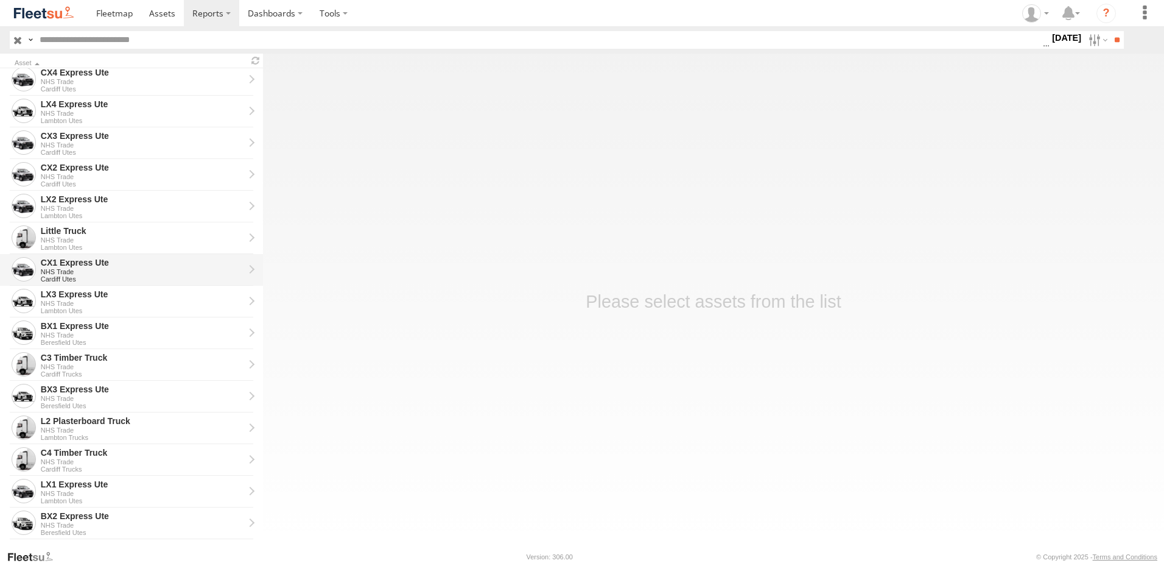
scroll to position [244, 0]
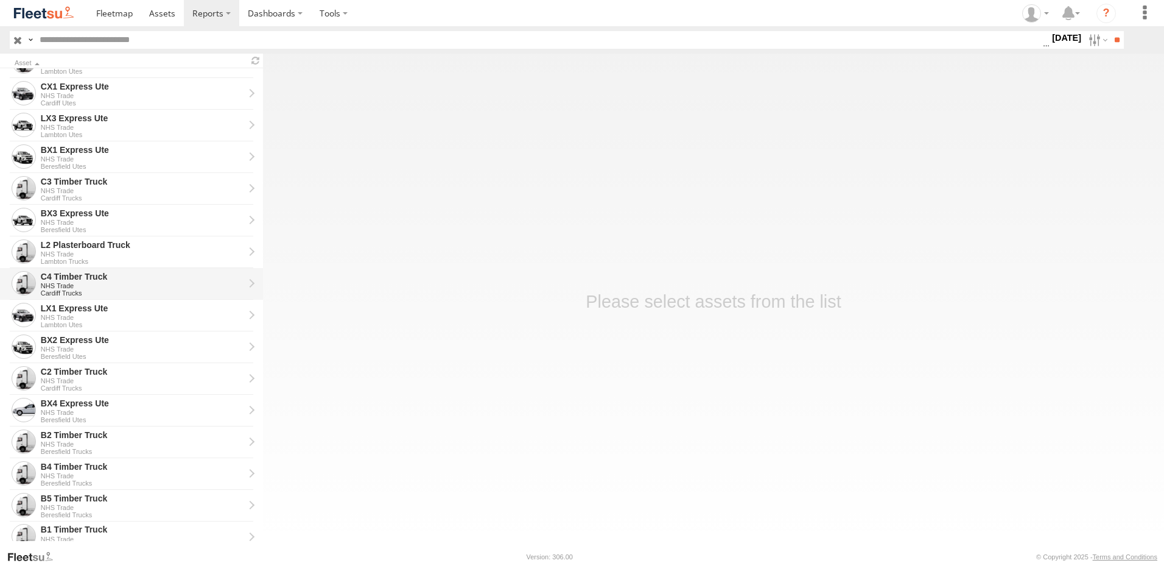
click at [51, 271] on div "C4 Timber Truck" at bounding box center [142, 276] width 203 height 11
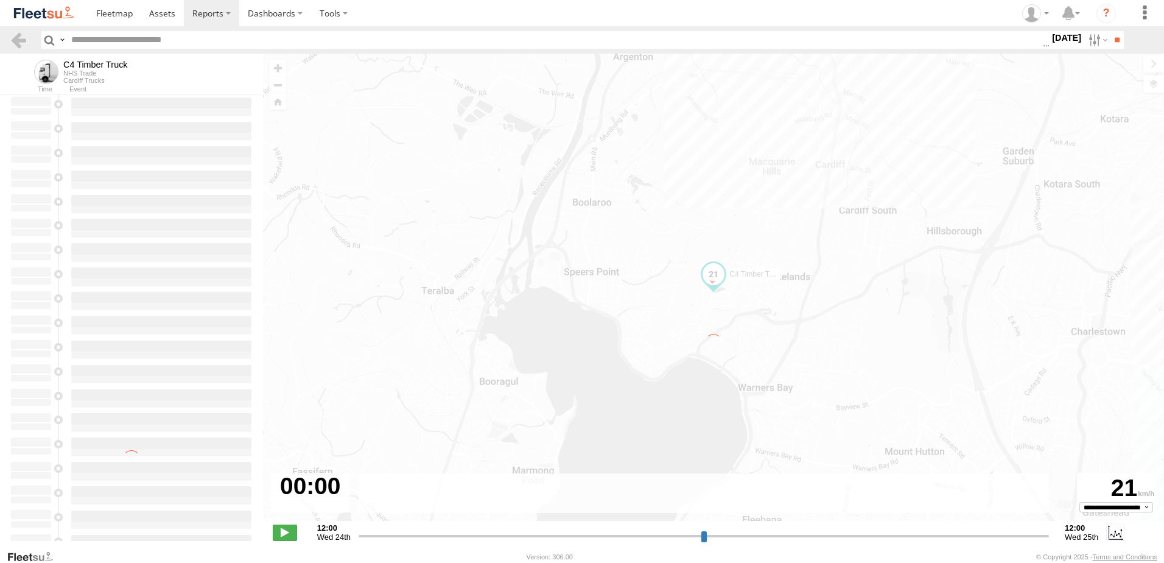
type input "**********"
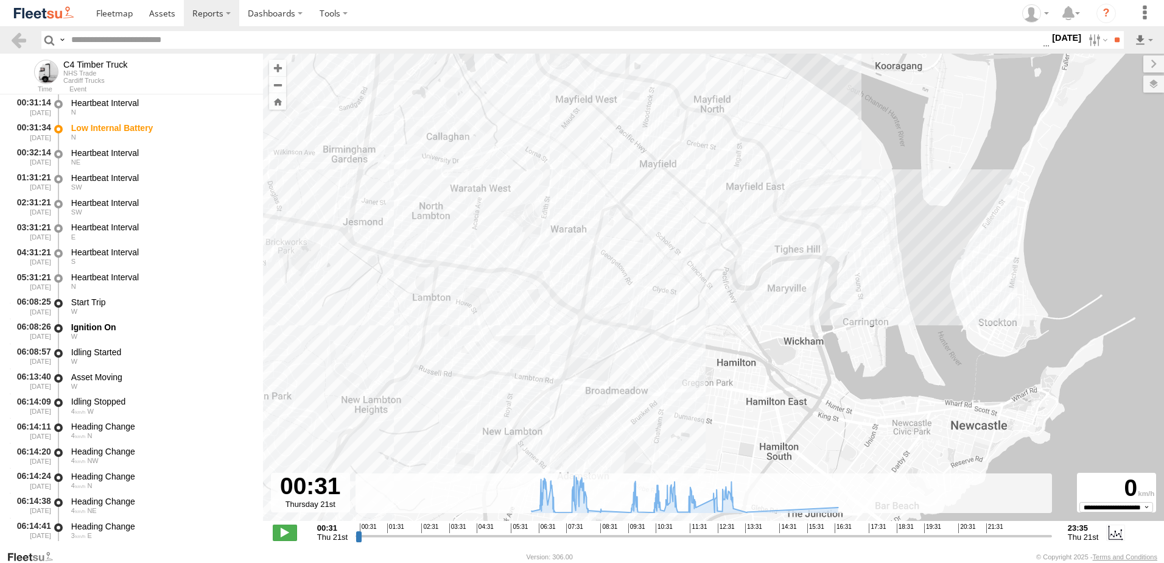
drag, startPoint x: 771, startPoint y: 134, endPoint x: 657, endPoint y: 407, distance: 296.4
click at [657, 407] on div "C4 Timber Truck 00:31 Thu 07:44 Thu" at bounding box center [713, 294] width 901 height 480
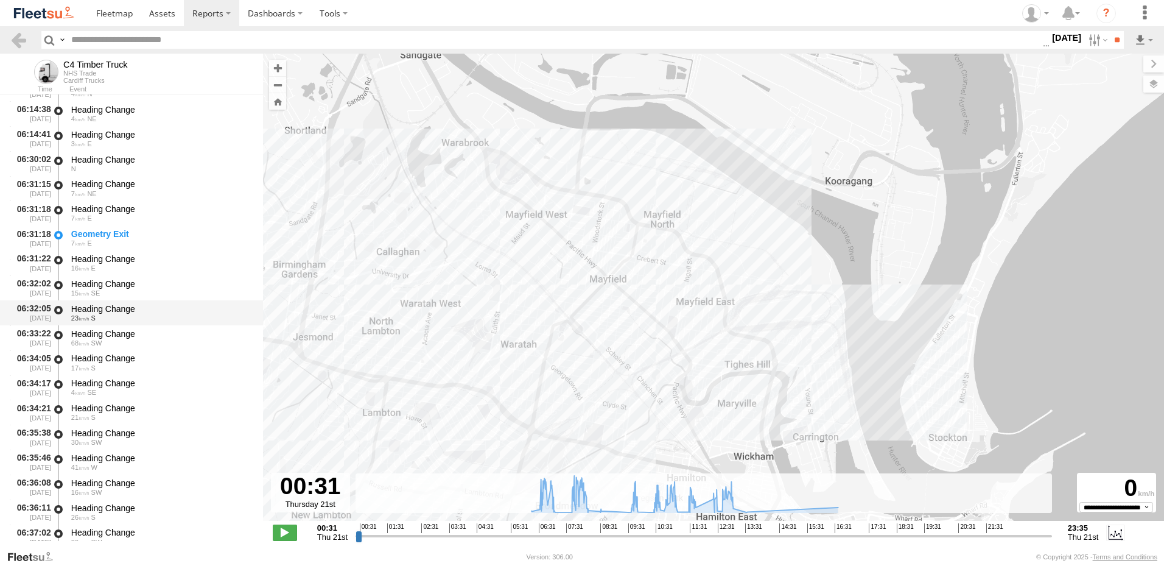
scroll to position [487, 0]
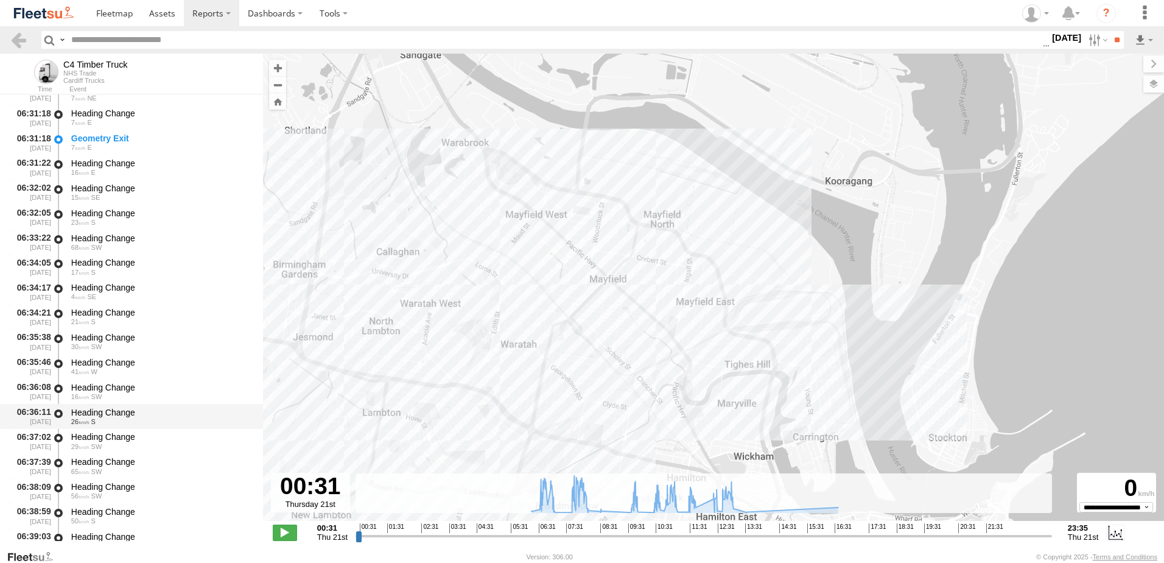
click at [95, 413] on div "Heading Change" at bounding box center [161, 412] width 180 height 11
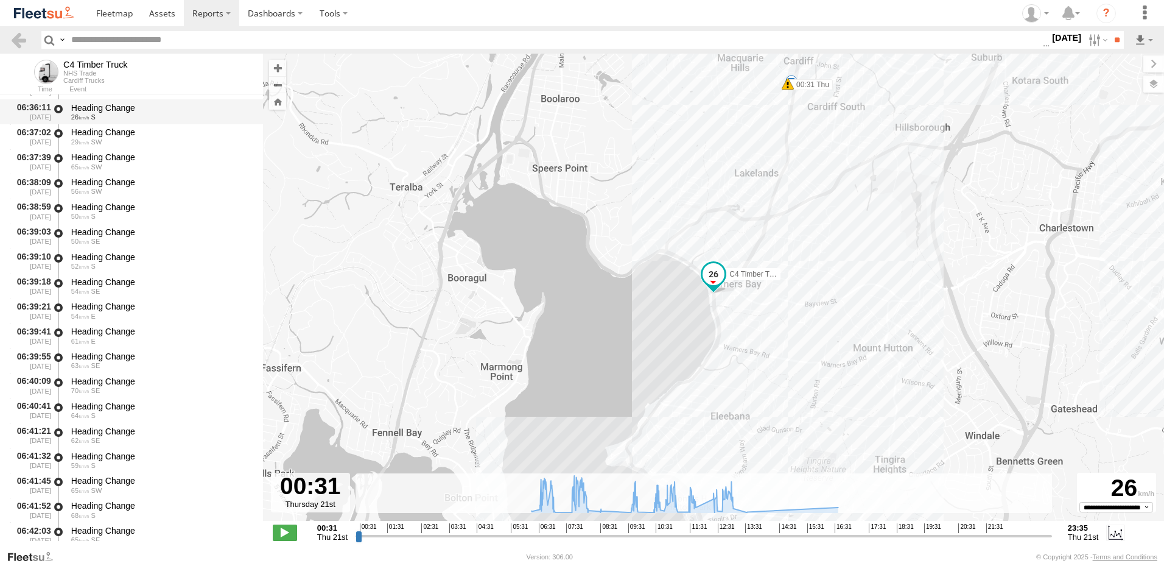
scroll to position [1157, 0]
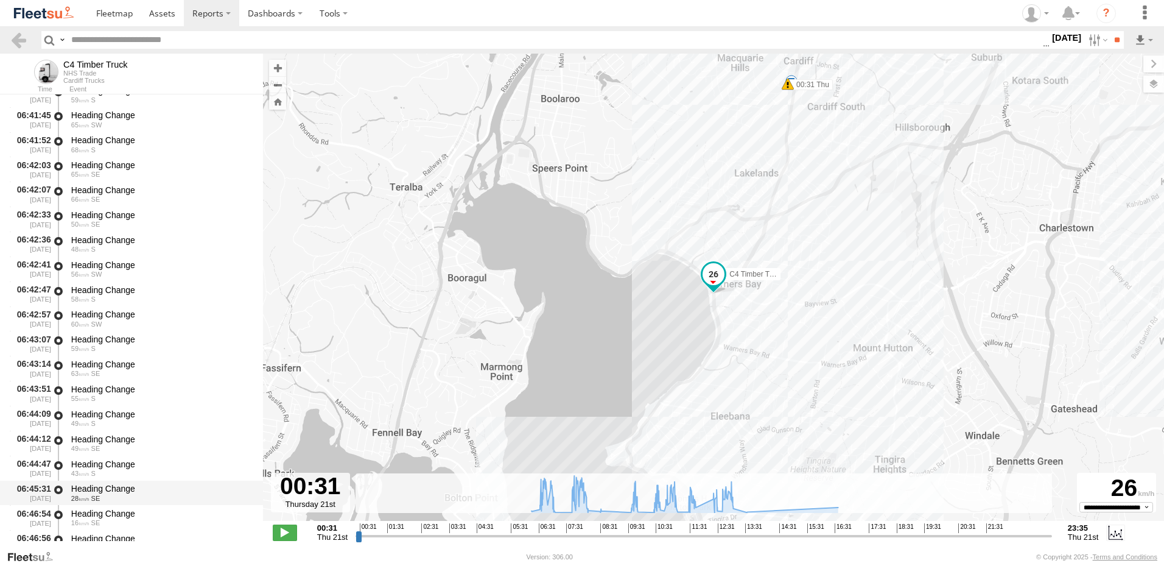
click at [88, 488] on div "Heading Change" at bounding box center [161, 488] width 180 height 11
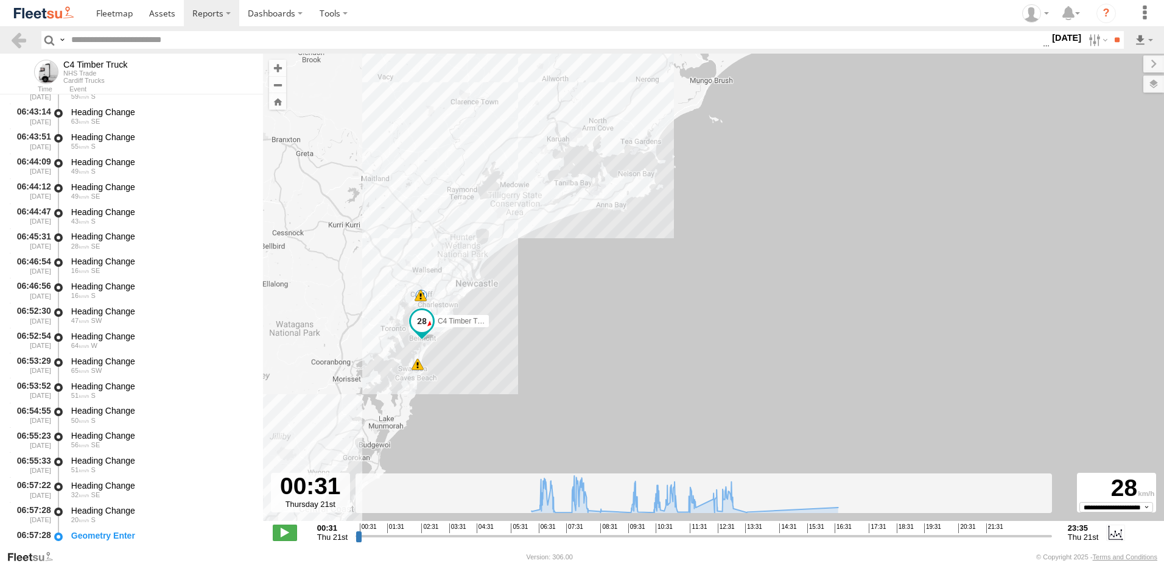
scroll to position [1644, 0]
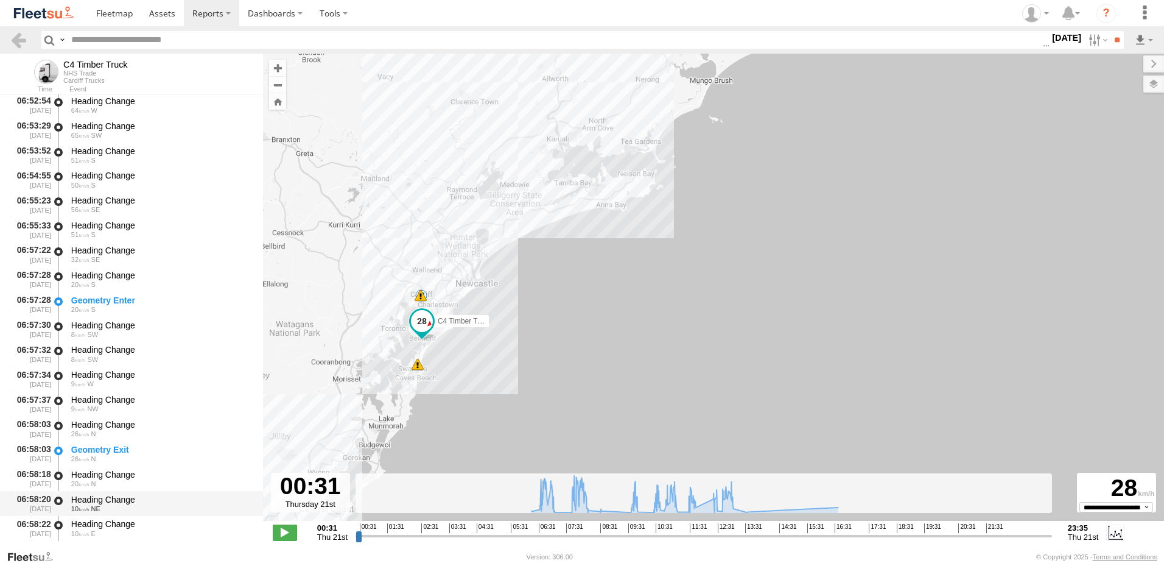
click at [84, 499] on div "Heading Change" at bounding box center [161, 499] width 180 height 11
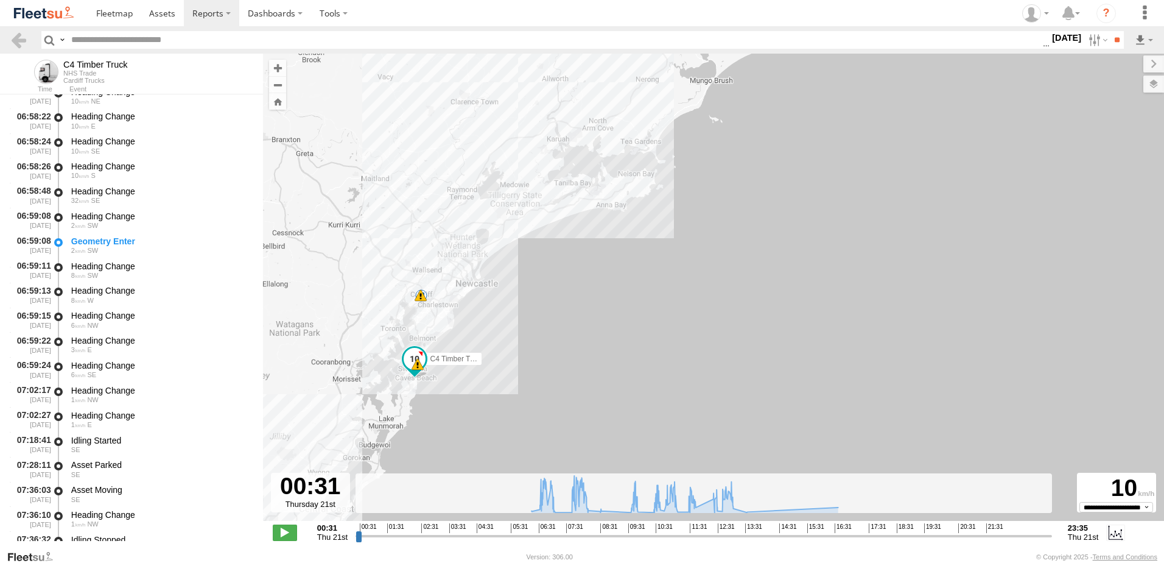
scroll to position [2314, 0]
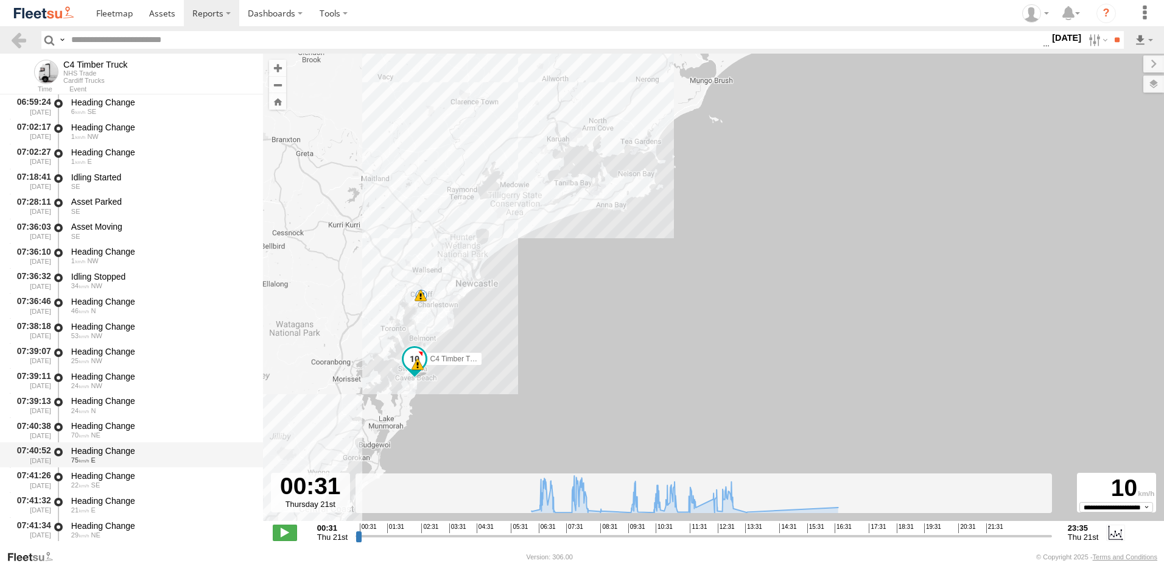
click at [108, 446] on div "Heading Change" at bounding box center [161, 450] width 180 height 11
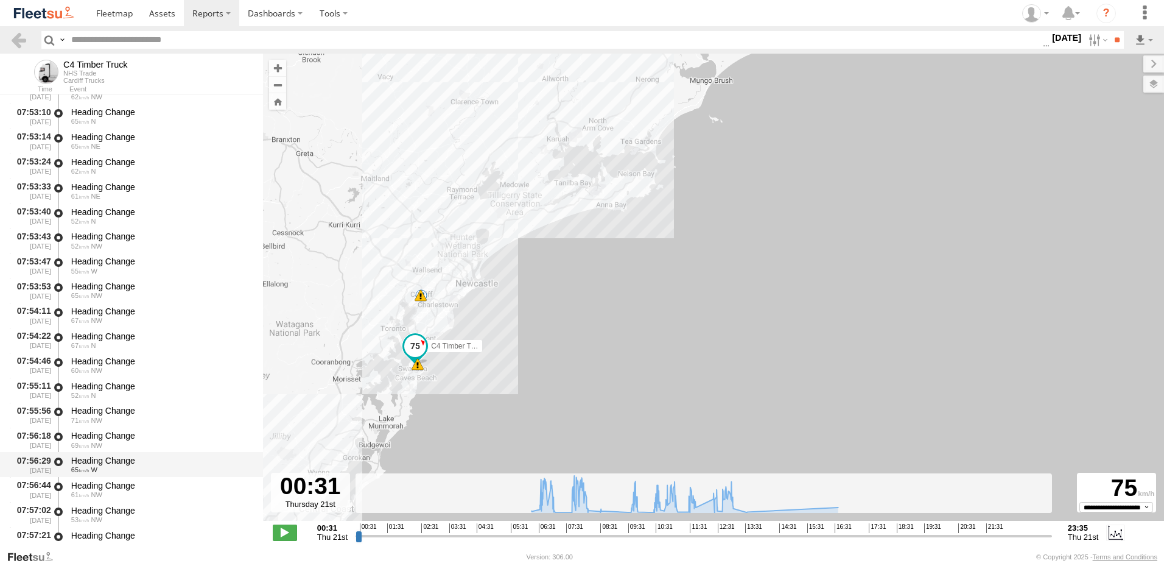
scroll to position [3350, 0]
click at [93, 484] on div "Heading Change" at bounding box center [161, 484] width 180 height 11
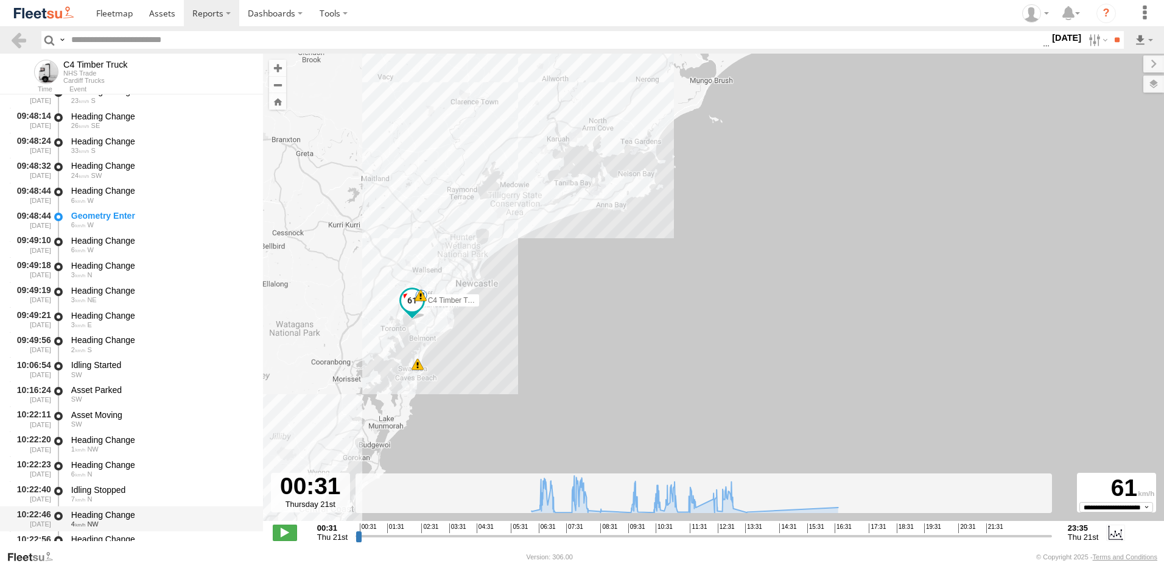
click at [88, 512] on div "Heading Change" at bounding box center [161, 514] width 180 height 11
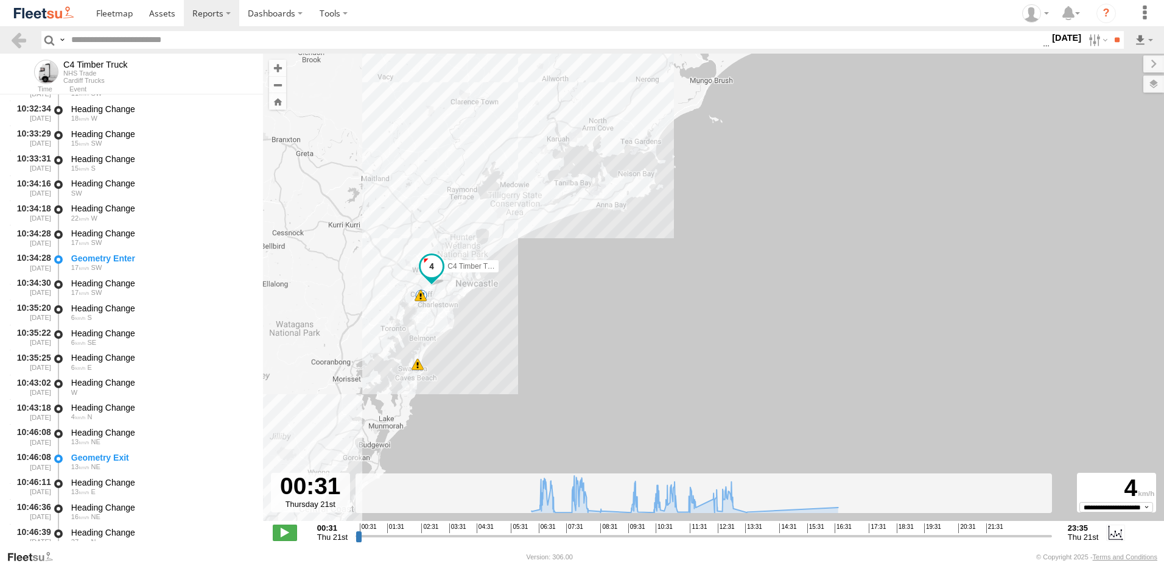
scroll to position [7370, 0]
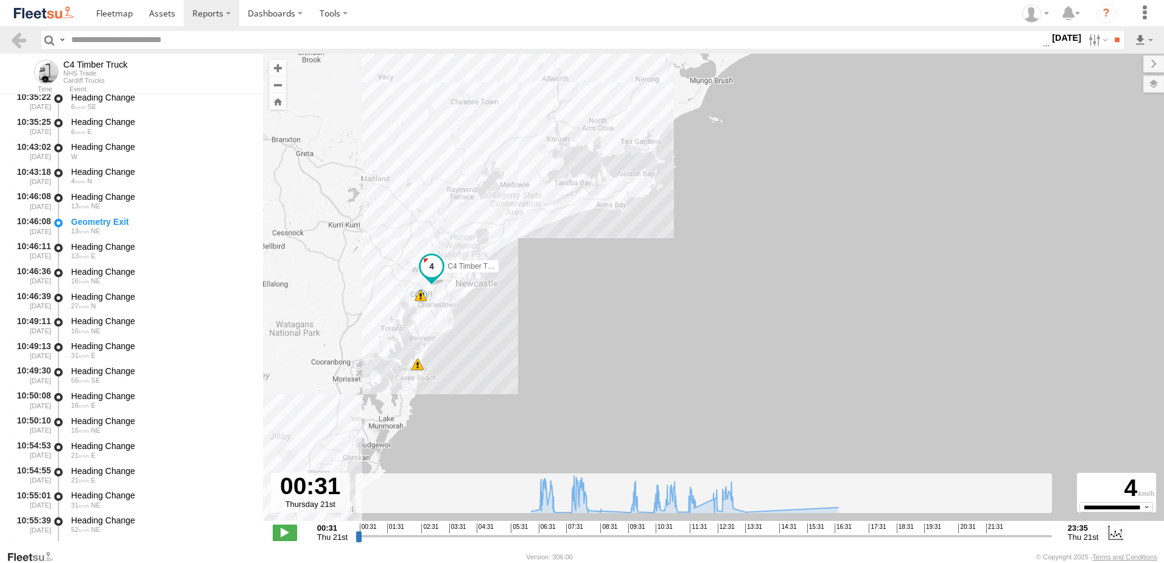
click at [99, 496] on div "Heading Change" at bounding box center [161, 495] width 180 height 11
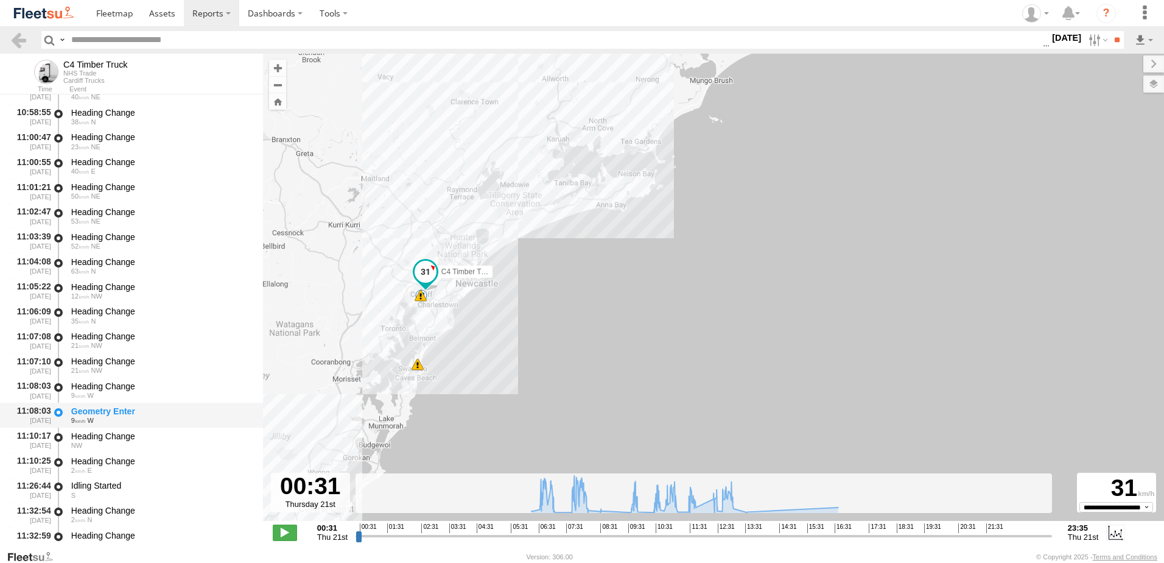
scroll to position [8101, 0]
click at [108, 485] on div "Heading Change" at bounding box center [161, 485] width 180 height 11
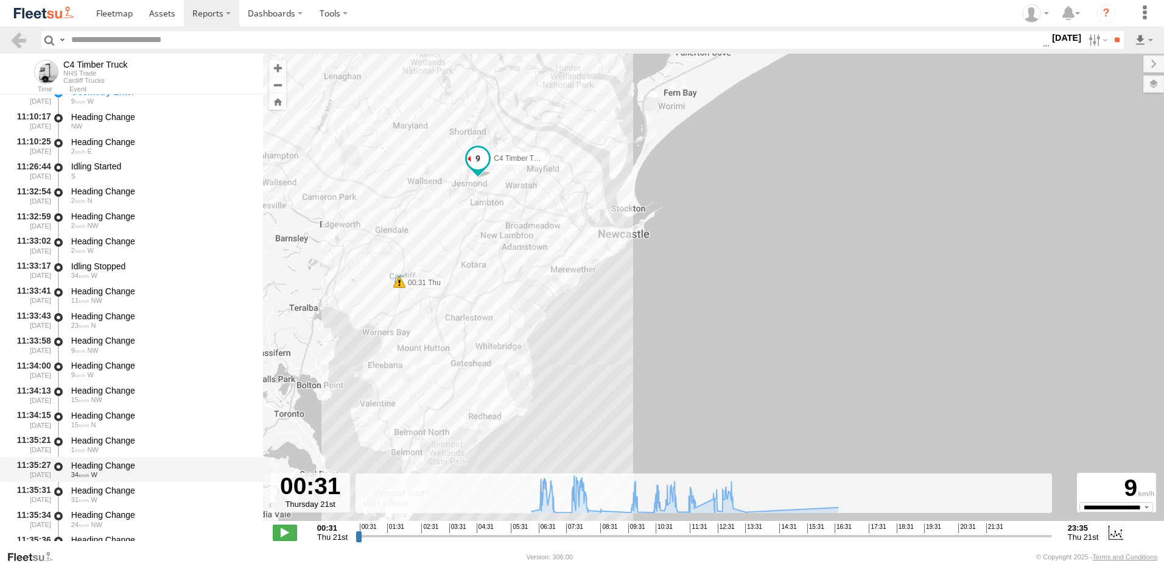
scroll to position [8223, 0]
click at [107, 489] on div "Heading Change" at bounding box center [161, 488] width 180 height 11
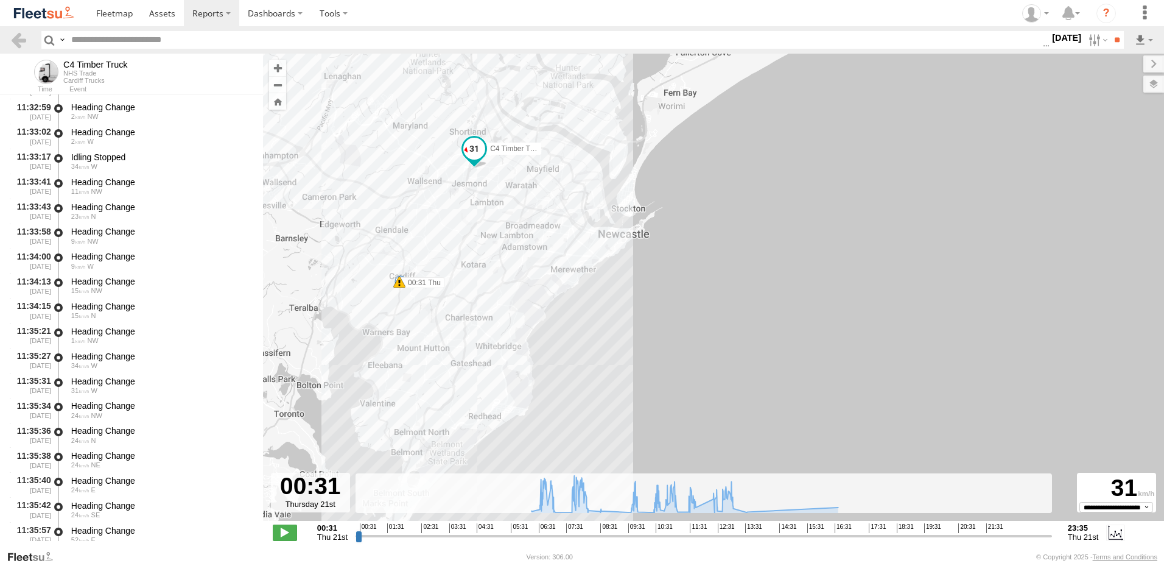
scroll to position [8466, 0]
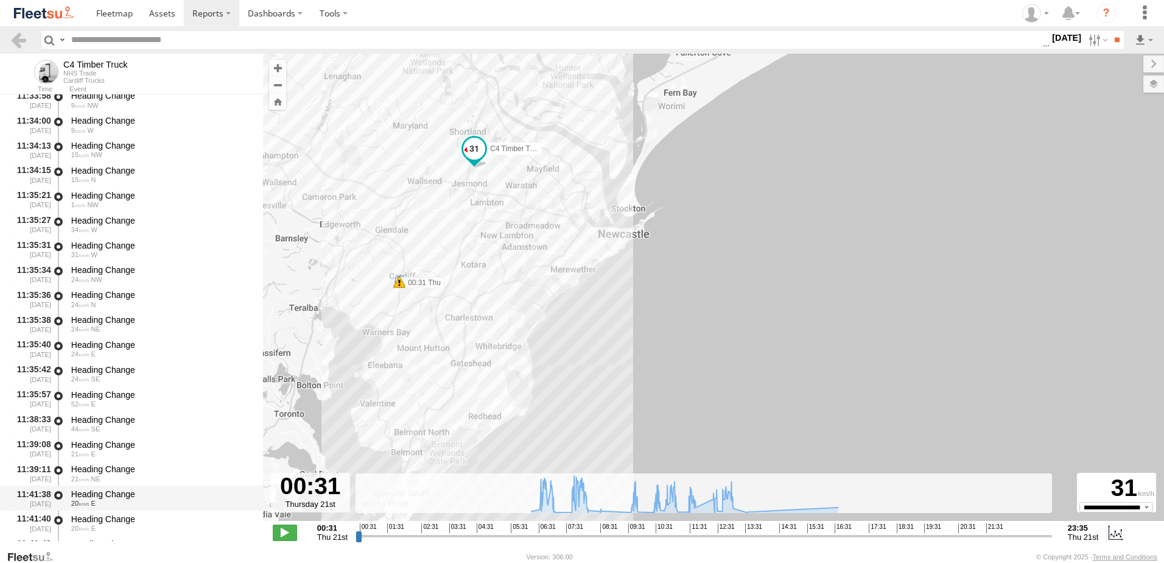
click at [94, 493] on div "Heading Change" at bounding box center [161, 493] width 180 height 11
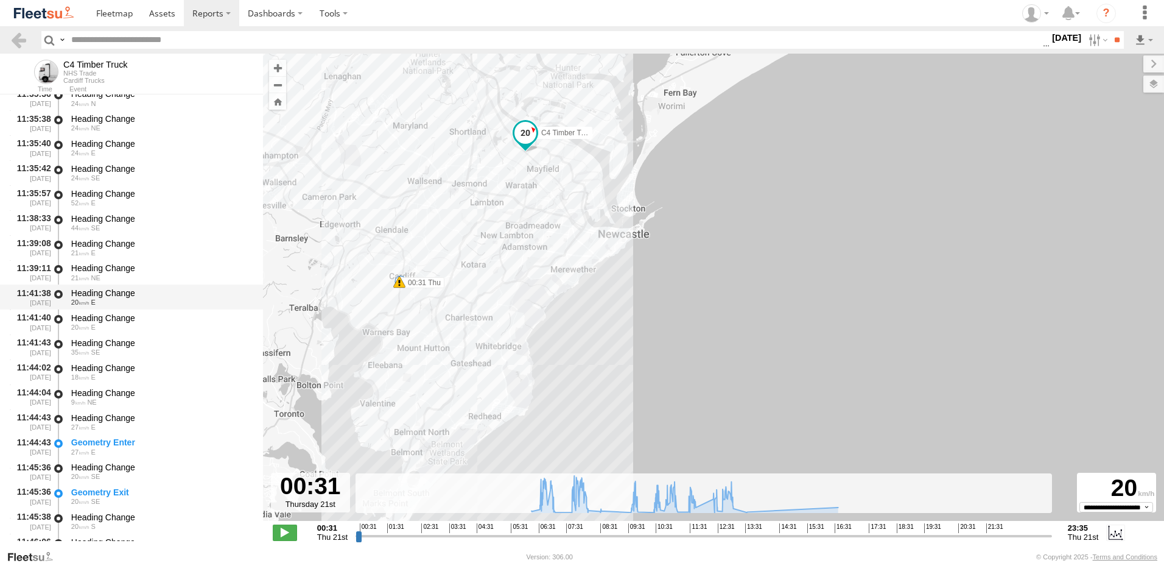
scroll to position [8710, 0]
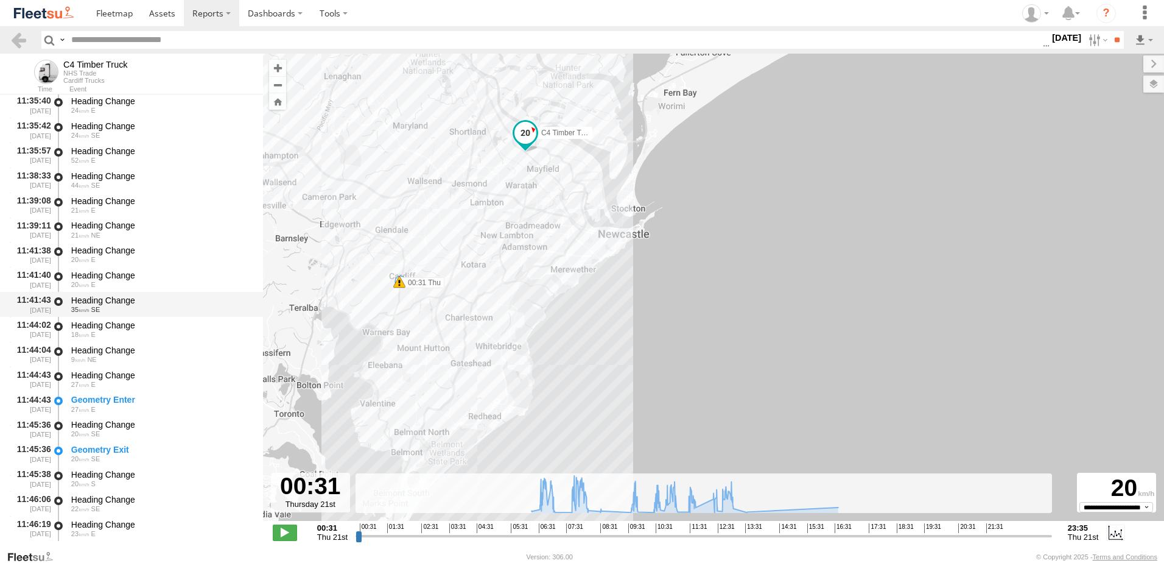
click at [96, 300] on div "Heading Change" at bounding box center [161, 300] width 180 height 11
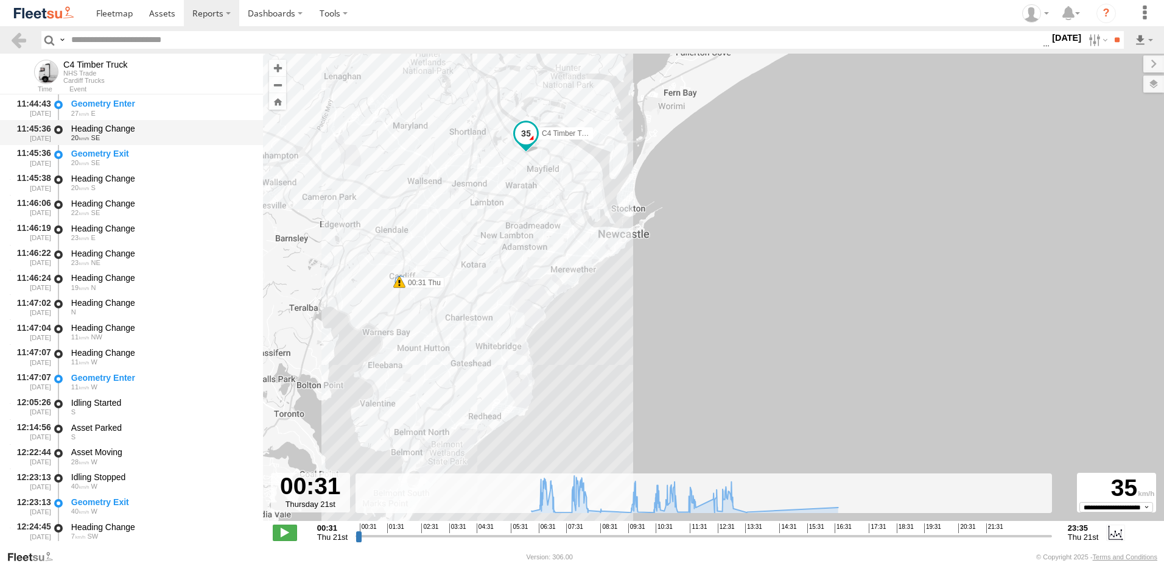
scroll to position [9014, 0]
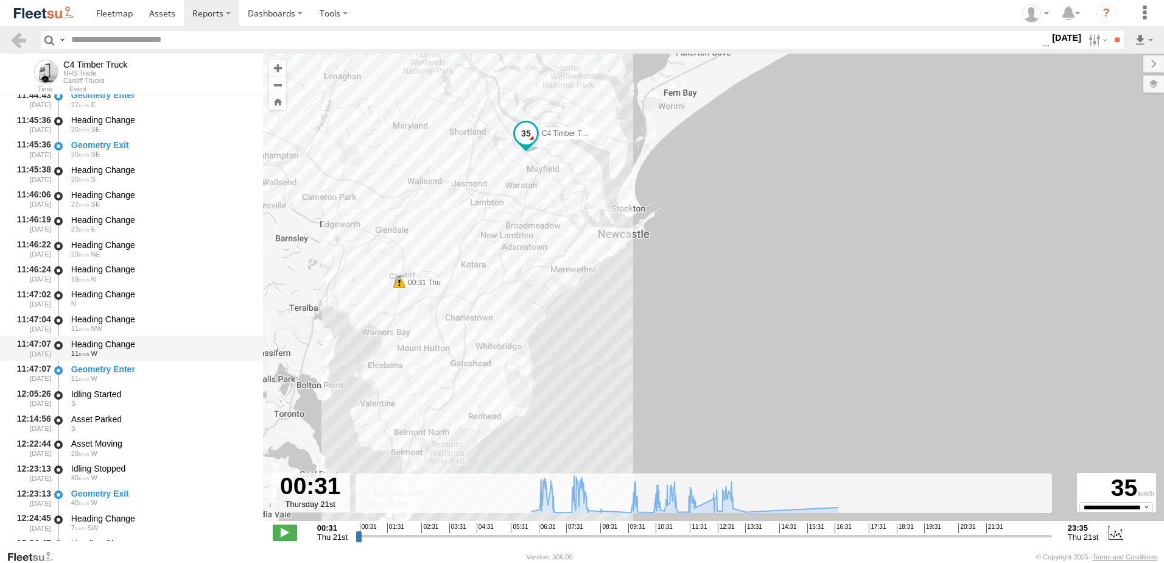
click at [83, 337] on div "Heading Change 11 W" at bounding box center [161, 348] width 184 height 23
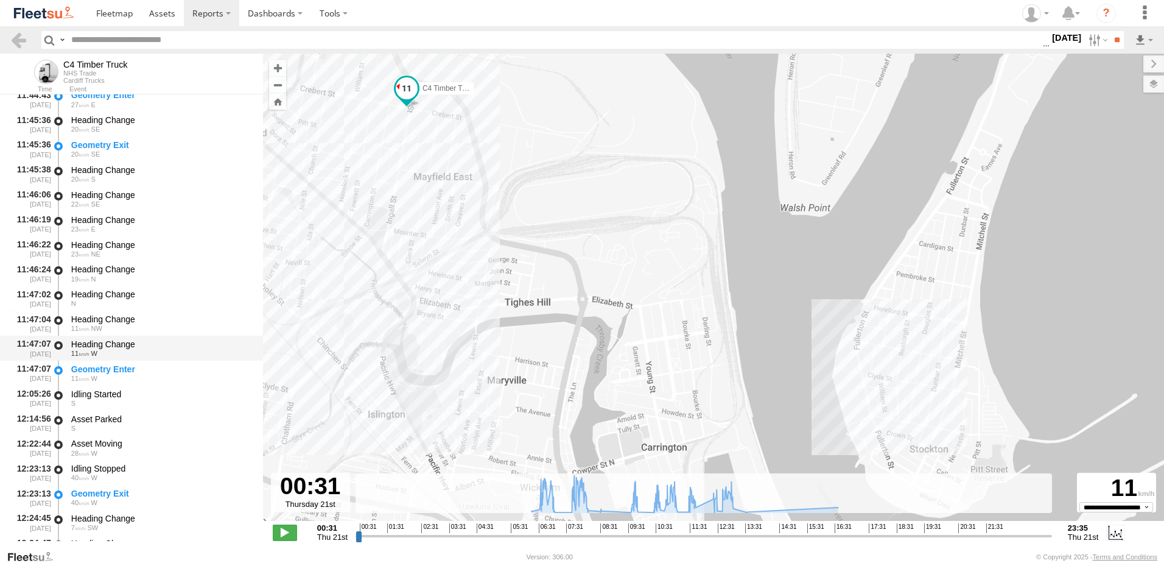
click at [111, 346] on div "Heading Change" at bounding box center [161, 344] width 180 height 11
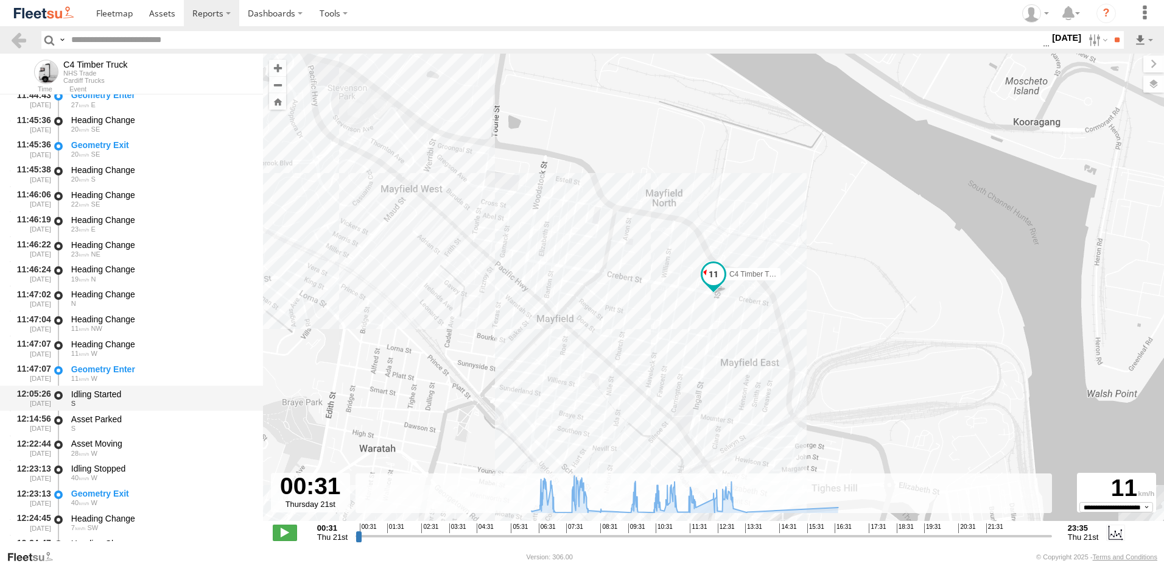
click at [97, 394] on div "Idling Started" at bounding box center [161, 393] width 180 height 11
drag, startPoint x: 19, startPoint y: 37, endPoint x: 19, endPoint y: 52, distance: 15.2
click at [19, 38] on link at bounding box center [19, 40] width 18 height 18
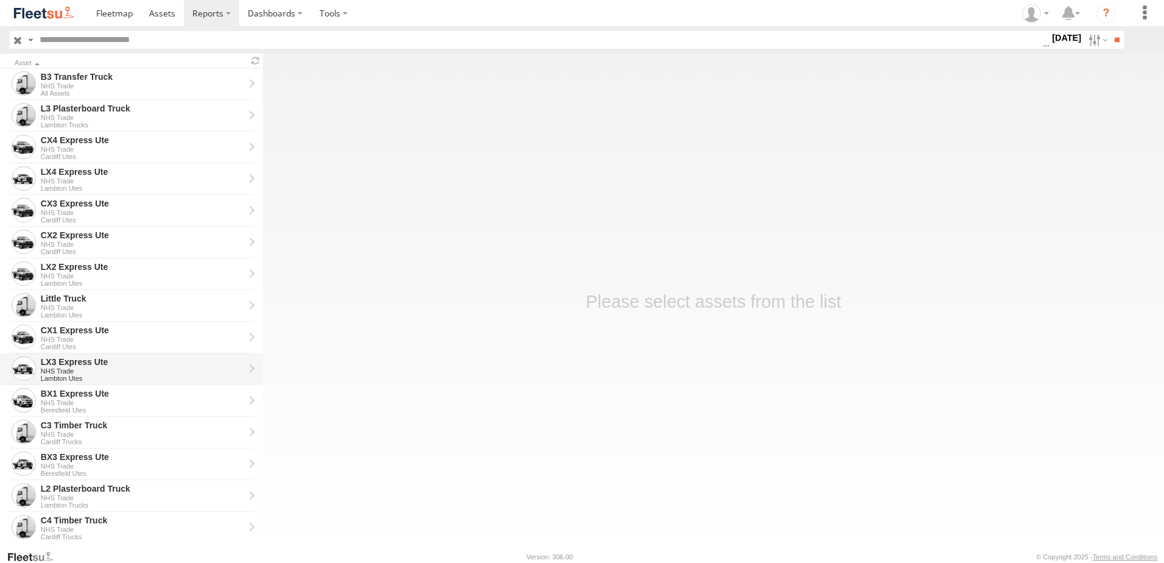
click at [67, 365] on div "LX3 Express Ute" at bounding box center [142, 361] width 203 height 11
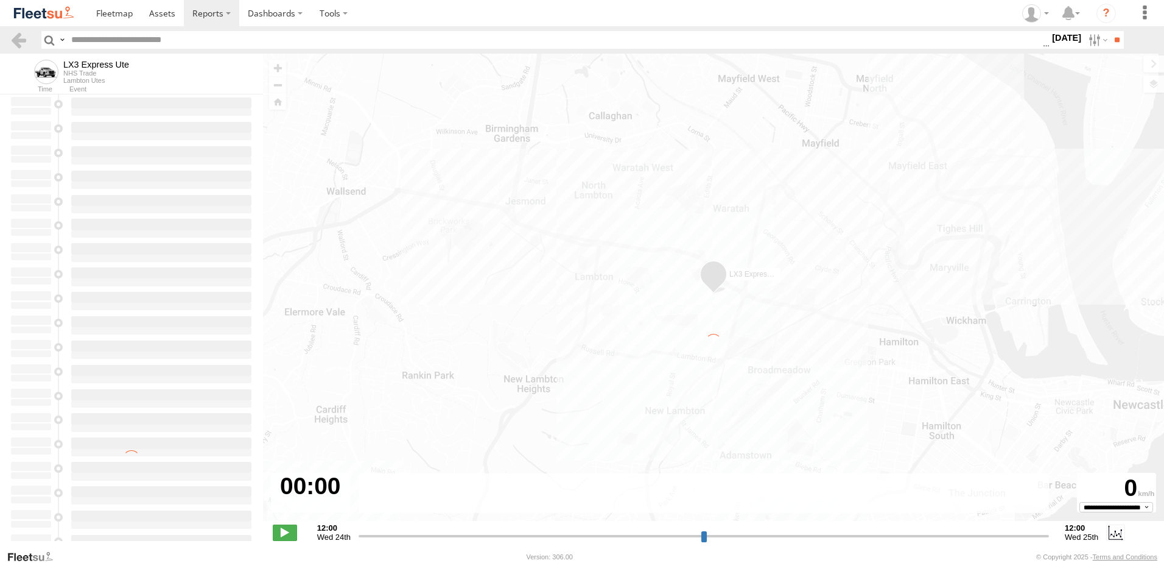
type input "**********"
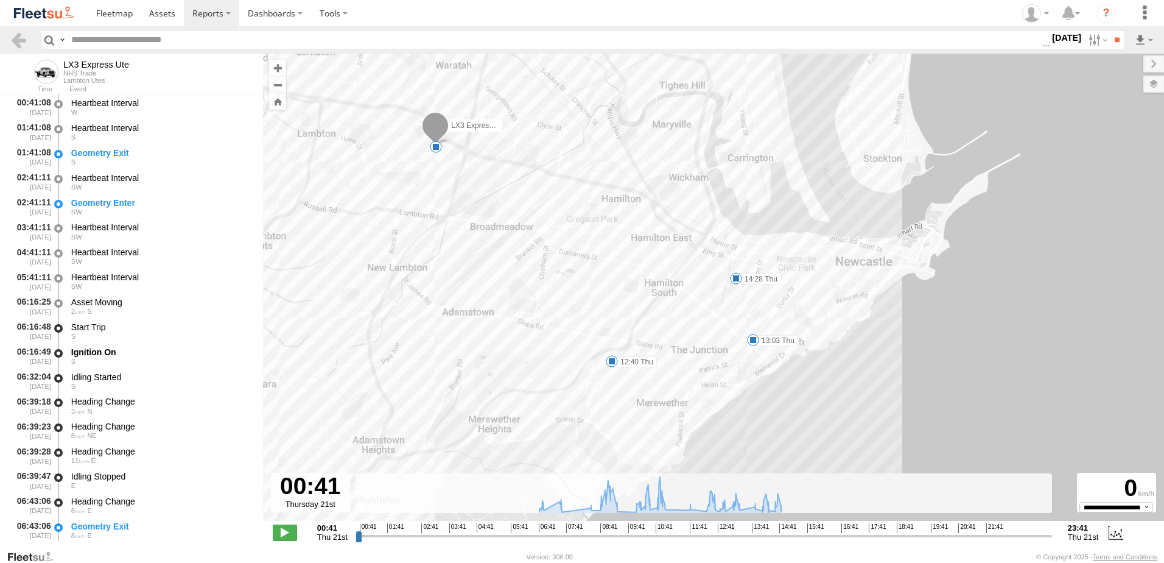
drag, startPoint x: 821, startPoint y: 239, endPoint x: 549, endPoint y: 295, distance: 278.4
click at [549, 295] on div "LX3 Express Ute 09:21 Thu 10:08 Thu 10:27 Thu 12:40 Thu 13:03 Thu 14:28 Thu 8" at bounding box center [713, 294] width 901 height 480
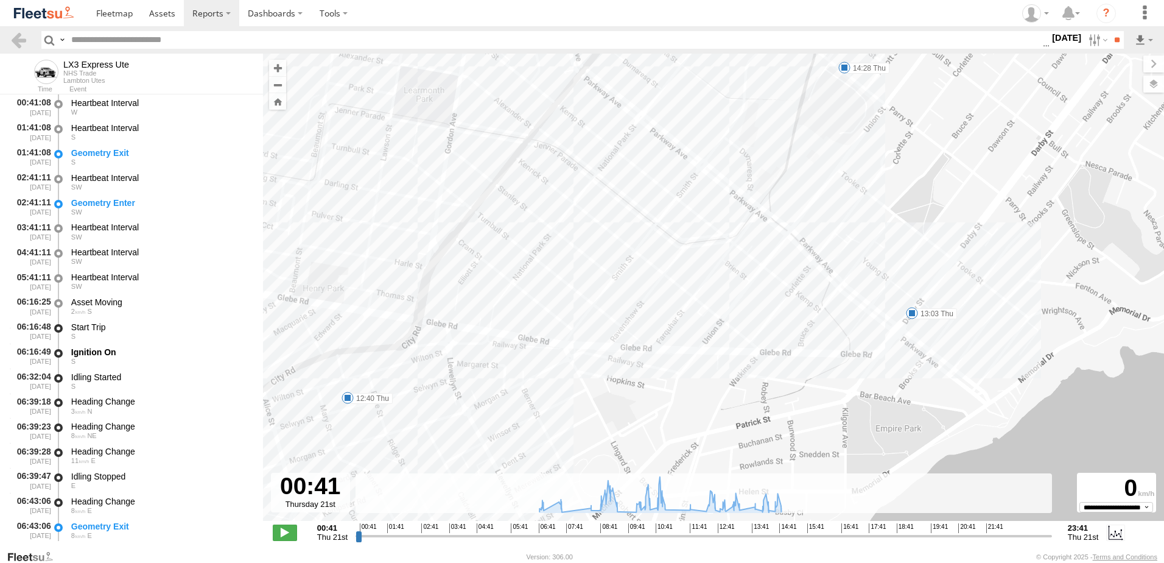
drag, startPoint x: 678, startPoint y: 377, endPoint x: 644, endPoint y: 276, distance: 106.1
click at [644, 276] on div "LX3 Express Ute 09:21 Thu 10:08 Thu 10:27 Thu 12:40 Thu 13:03 Thu 14:28 Thu 06:…" at bounding box center [713, 294] width 901 height 480
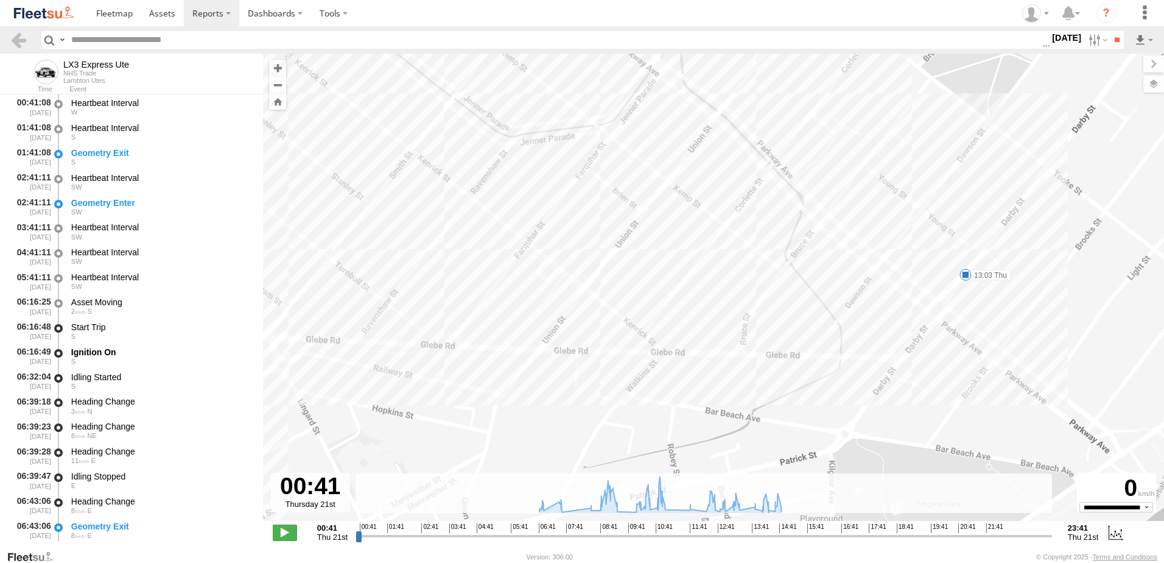
click at [986, 276] on label "13:03 Thu" at bounding box center [988, 275] width 45 height 11
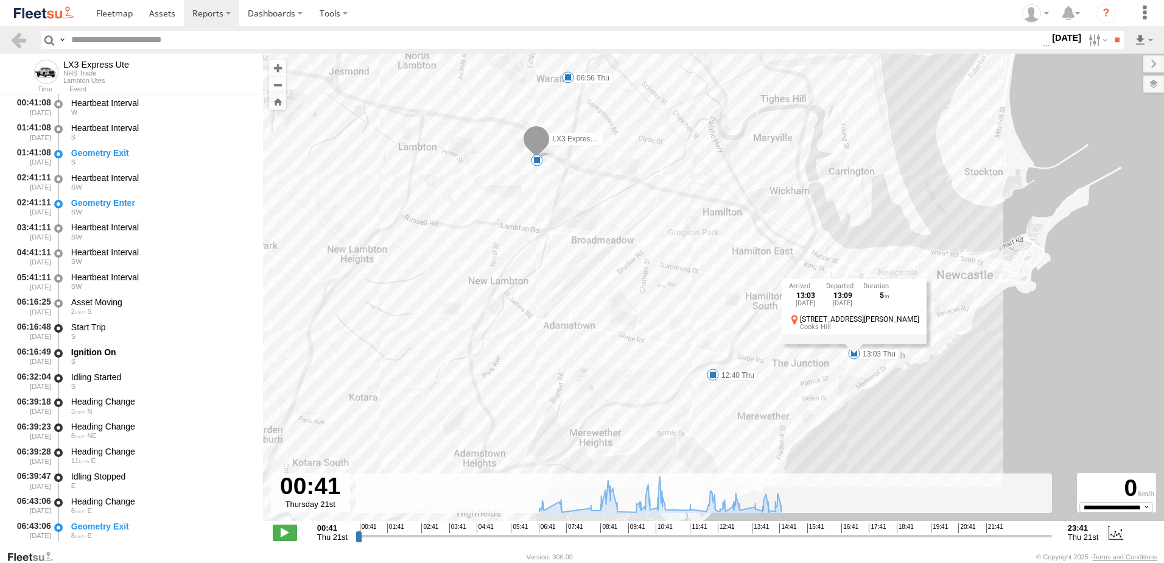
click at [734, 377] on label "12:40 Thu" at bounding box center [735, 375] width 45 height 11
